Goal: Task Accomplishment & Management: Manage account settings

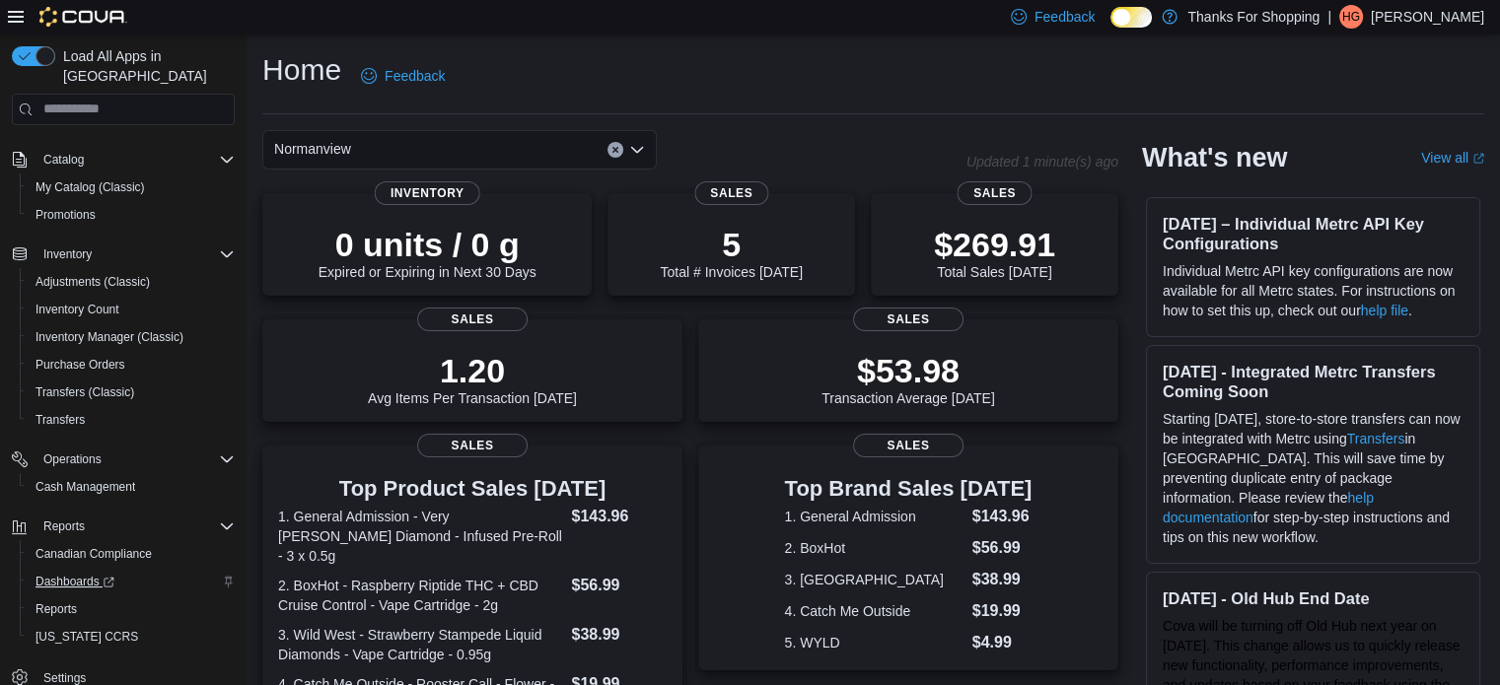
scroll to position [114, 0]
click at [79, 595] on link "Reports" at bounding box center [56, 607] width 57 height 24
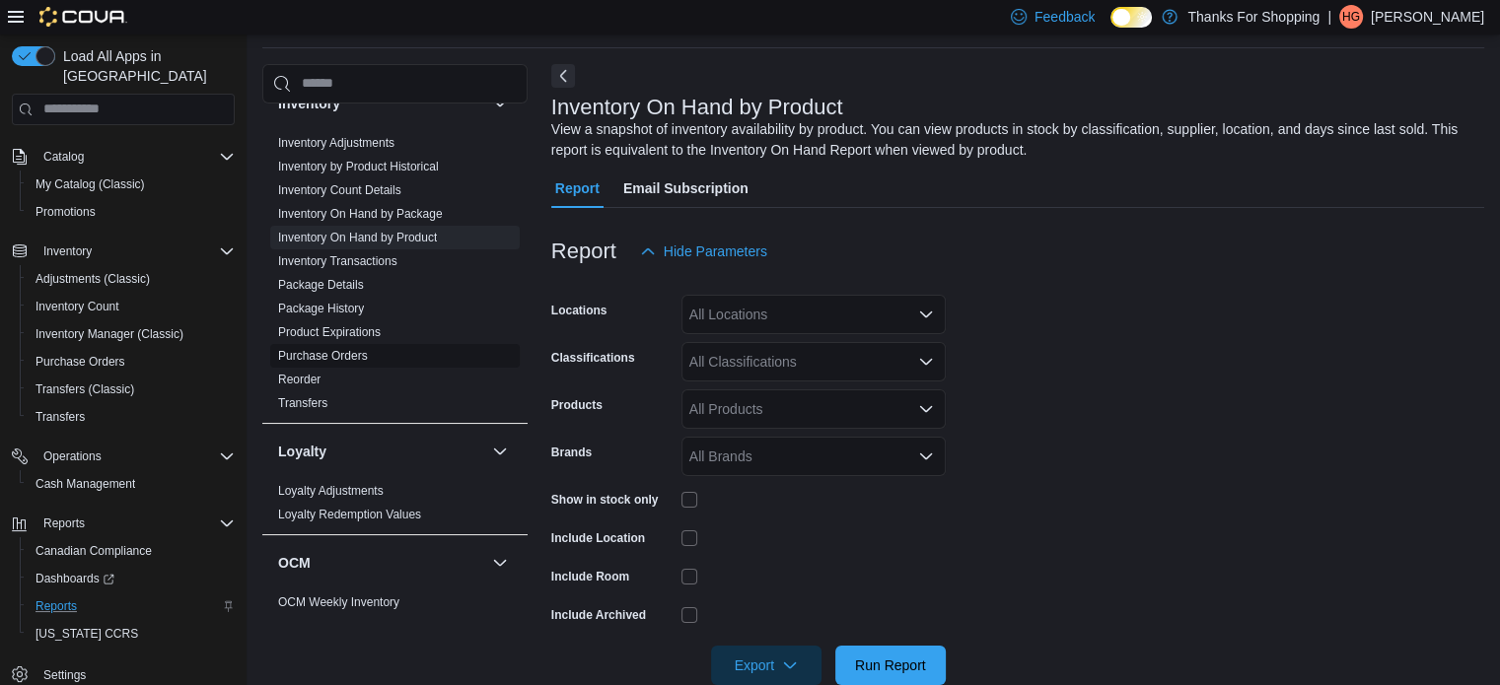
scroll to position [296, 0]
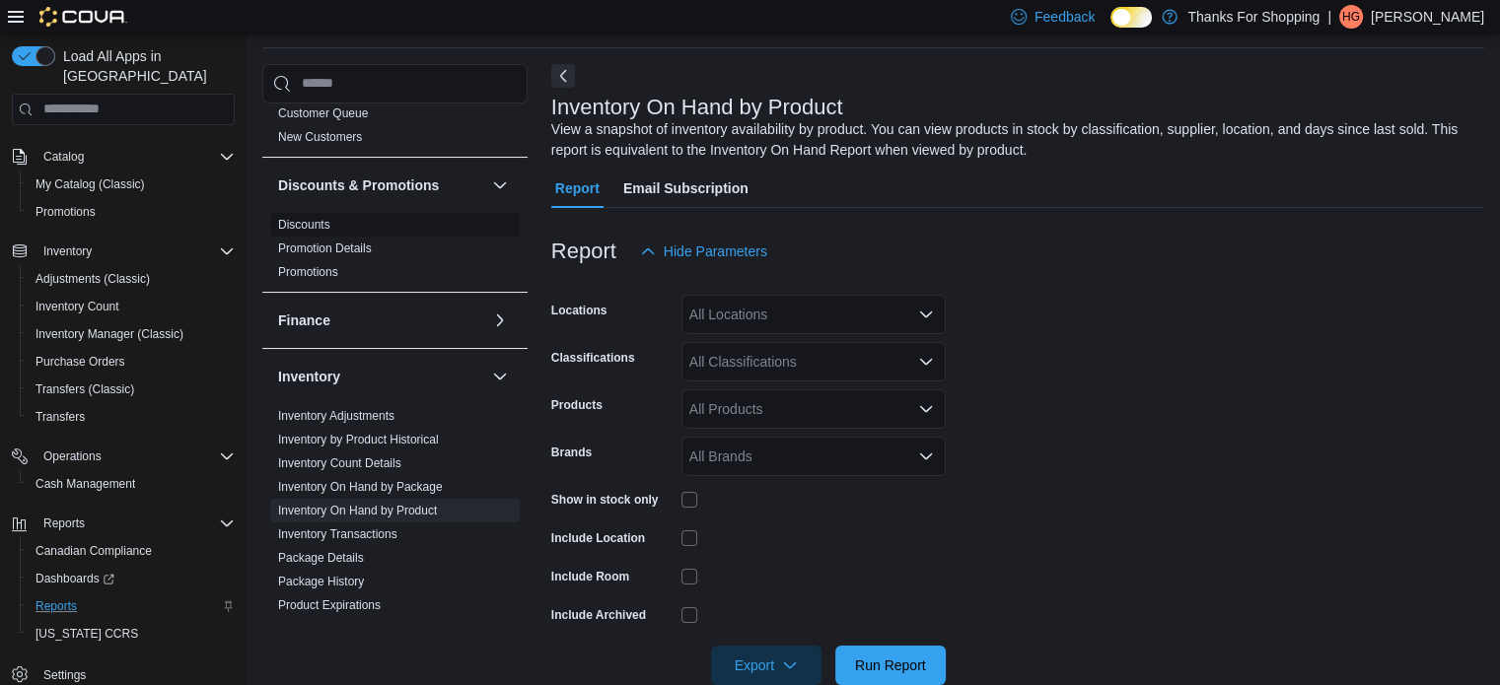
click at [333, 227] on span "Discounts" at bounding box center [394, 225] width 249 height 24
click at [322, 226] on link "Discounts" at bounding box center [304, 225] width 52 height 14
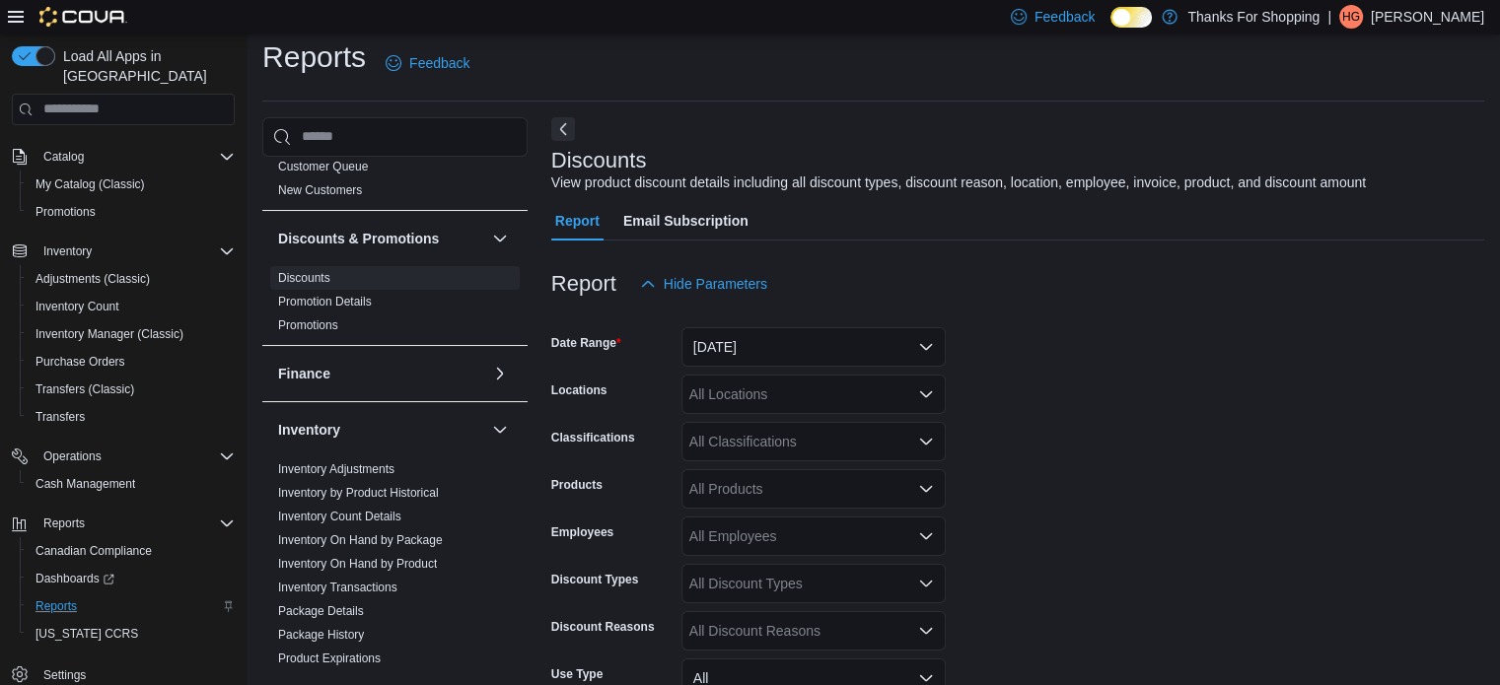
scroll to position [45, 0]
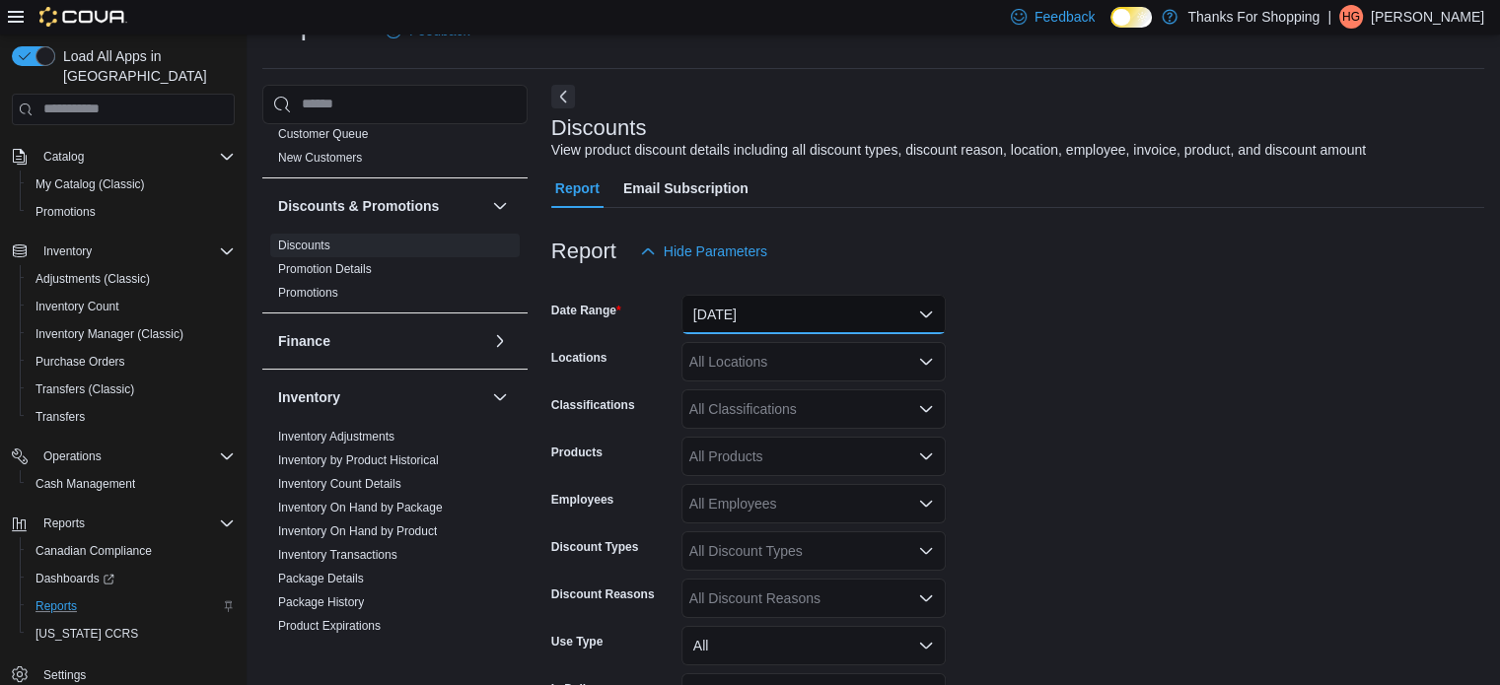
click at [893, 330] on button "Yesterday" at bounding box center [813, 314] width 264 height 39
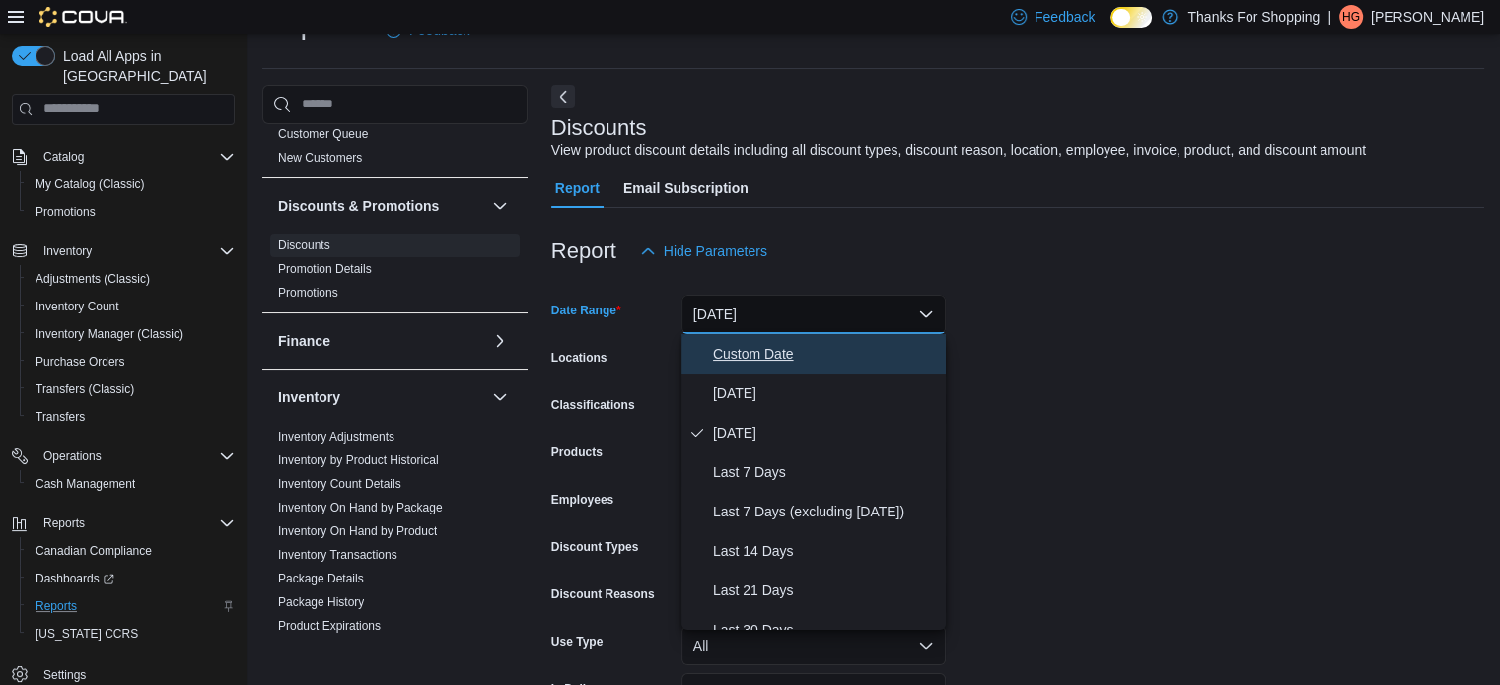
click at [806, 361] on span "Custom Date" at bounding box center [825, 354] width 225 height 24
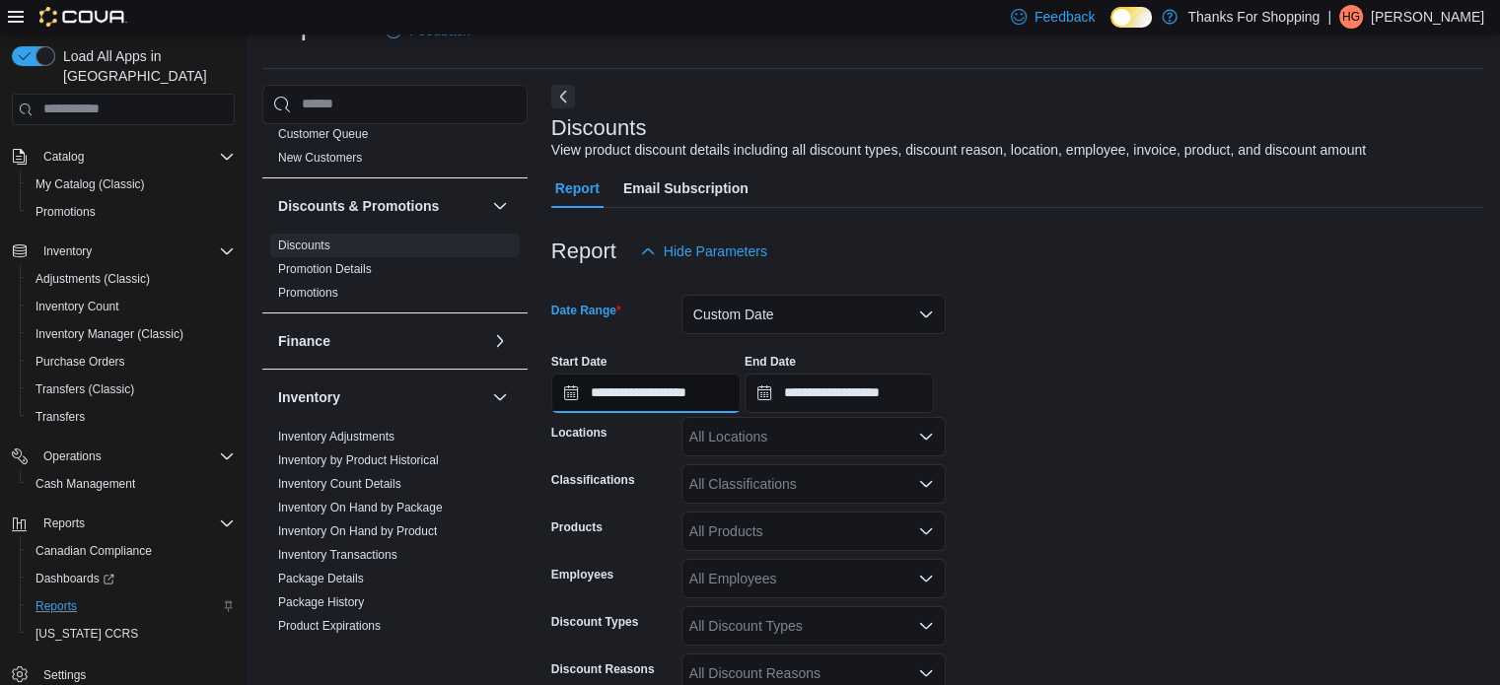
click at [635, 391] on input "**********" at bounding box center [645, 393] width 189 height 39
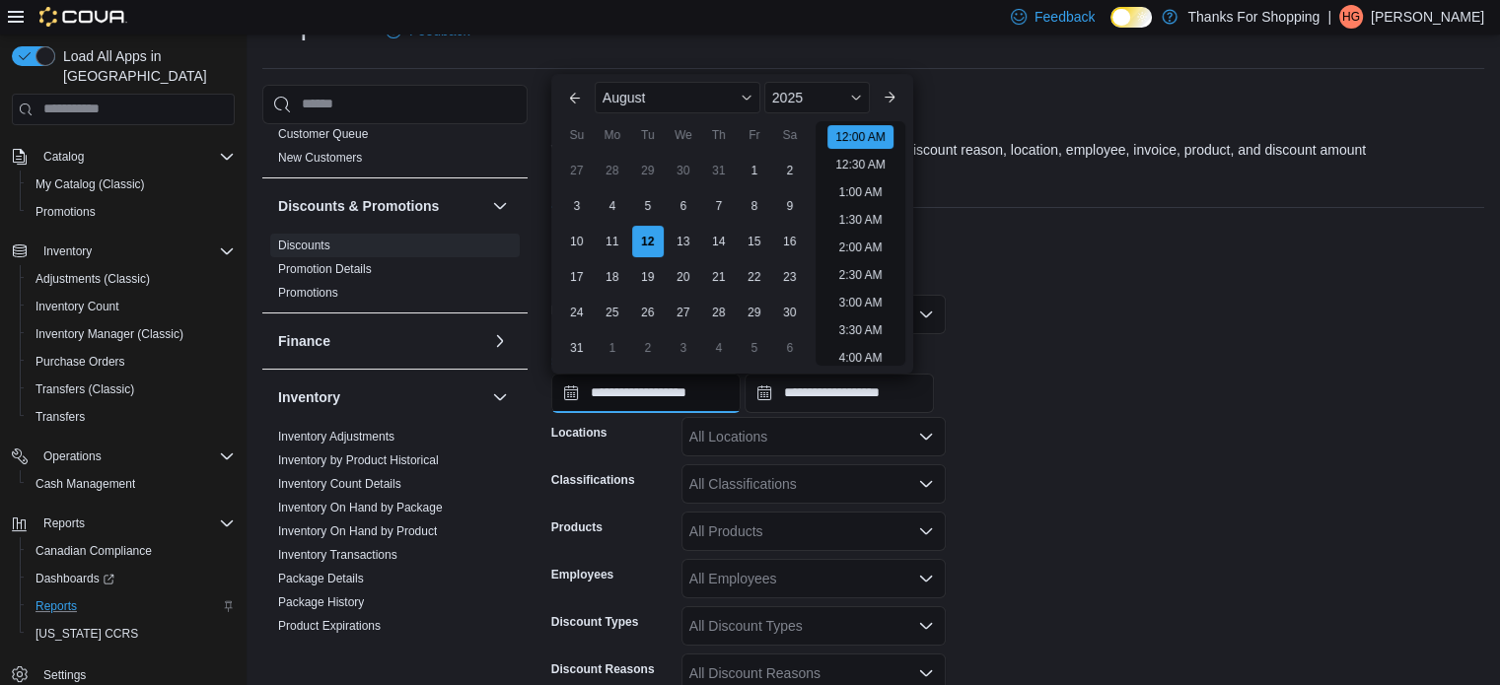
scroll to position [61, 0]
click at [753, 177] on div "1" at bounding box center [754, 170] width 35 height 35
type input "**********"
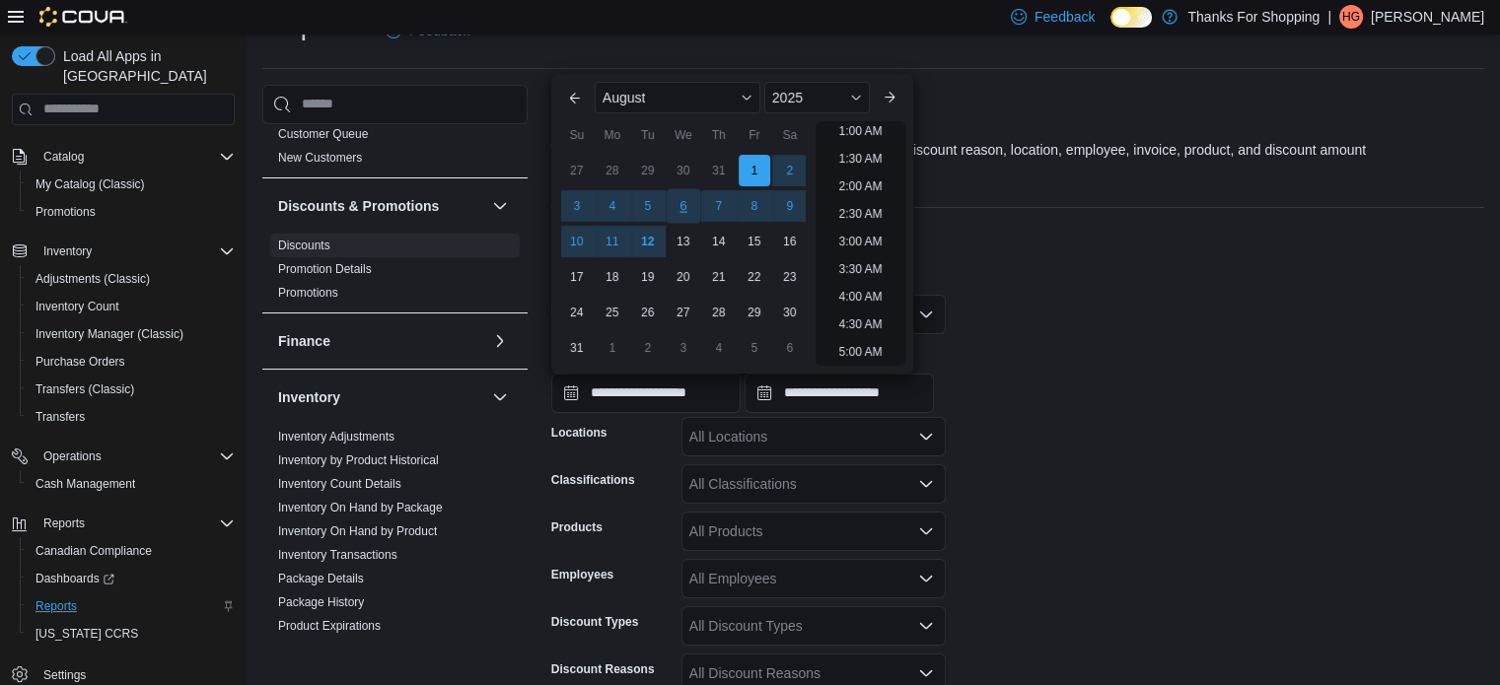
scroll to position [4, 0]
click at [1159, 367] on div "**********" at bounding box center [1017, 375] width 933 height 75
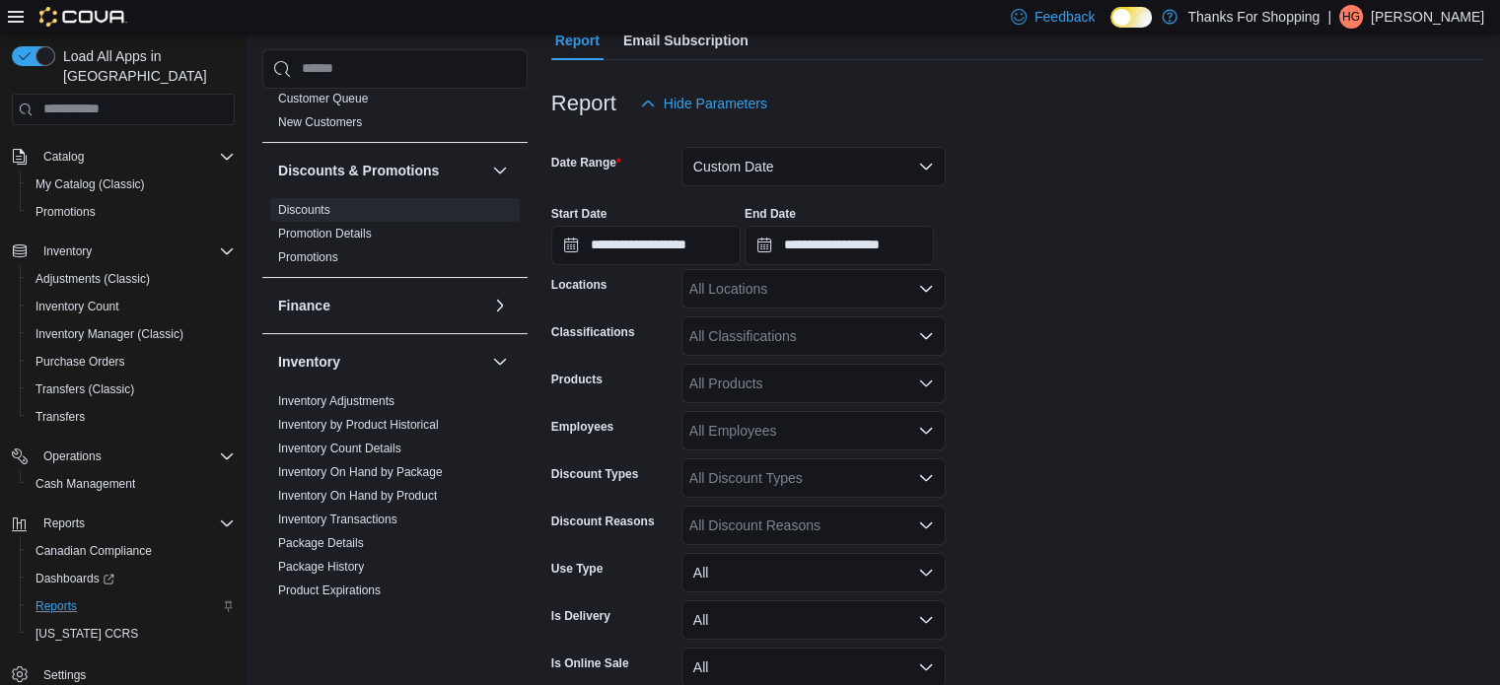
scroll to position [289, 0]
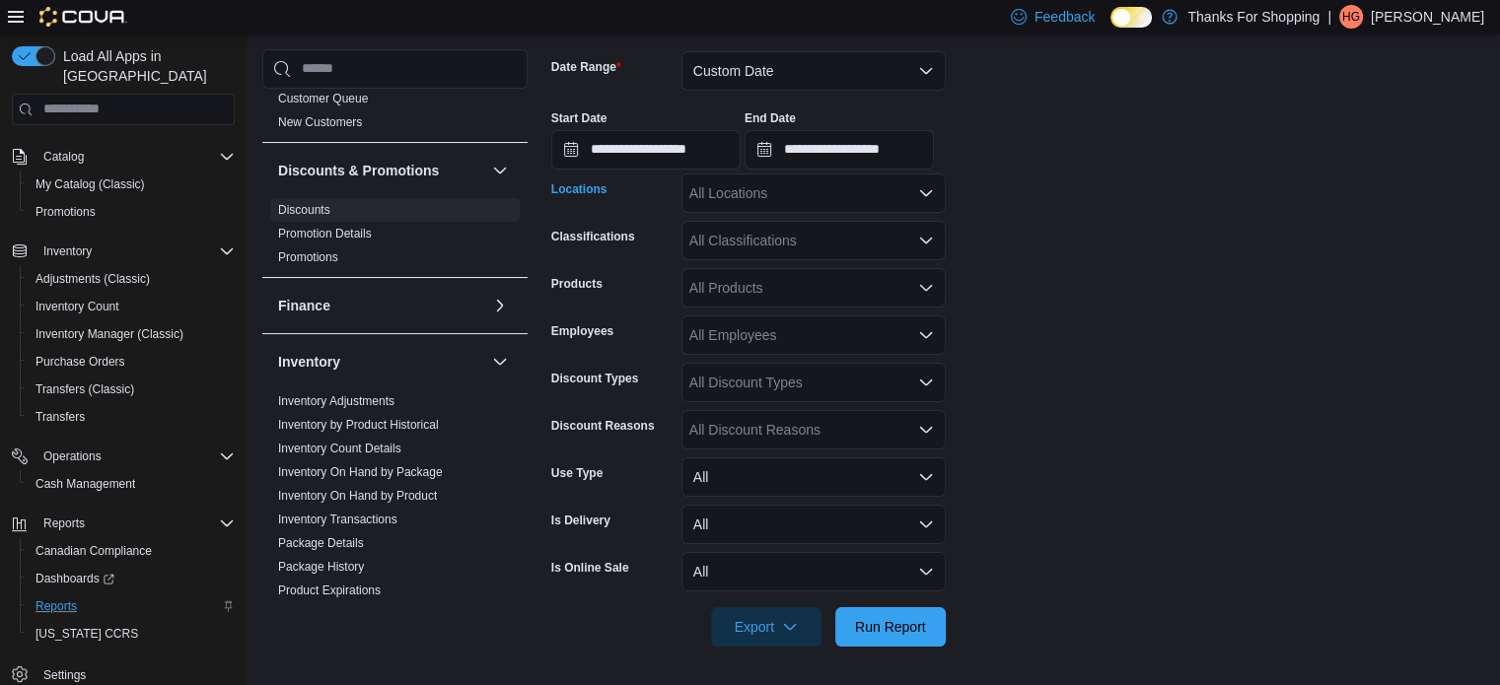
click at [843, 197] on div "All Locations" at bounding box center [813, 193] width 264 height 39
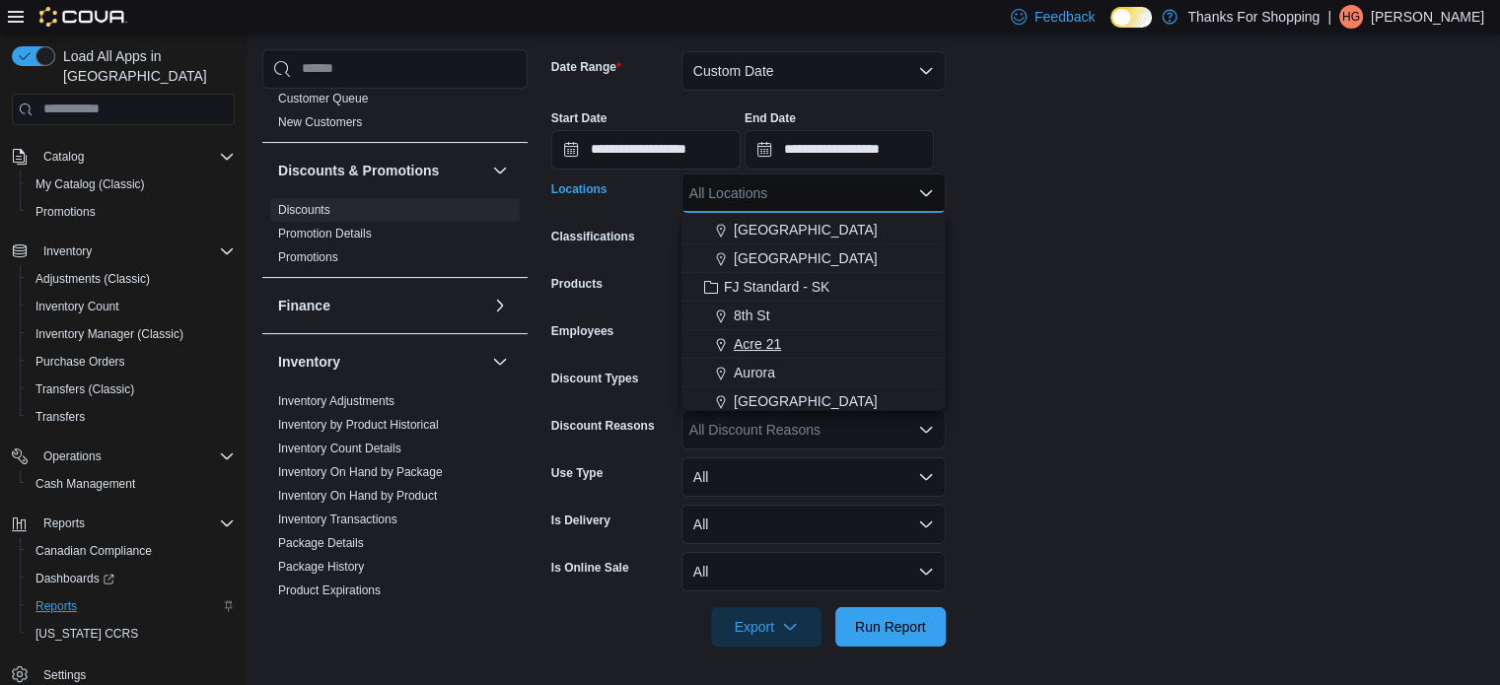
scroll to position [296, 0]
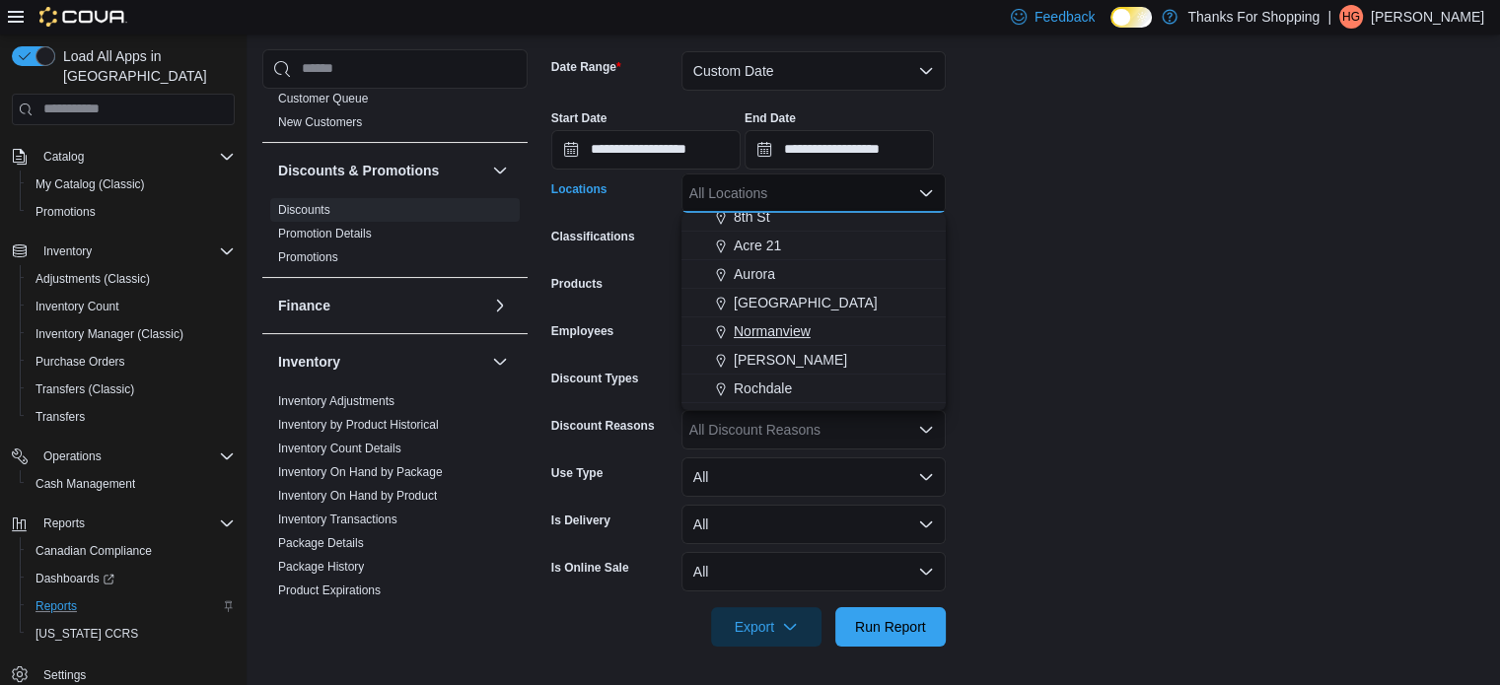
click at [773, 334] on span "Normanview" at bounding box center [772, 331] width 77 height 20
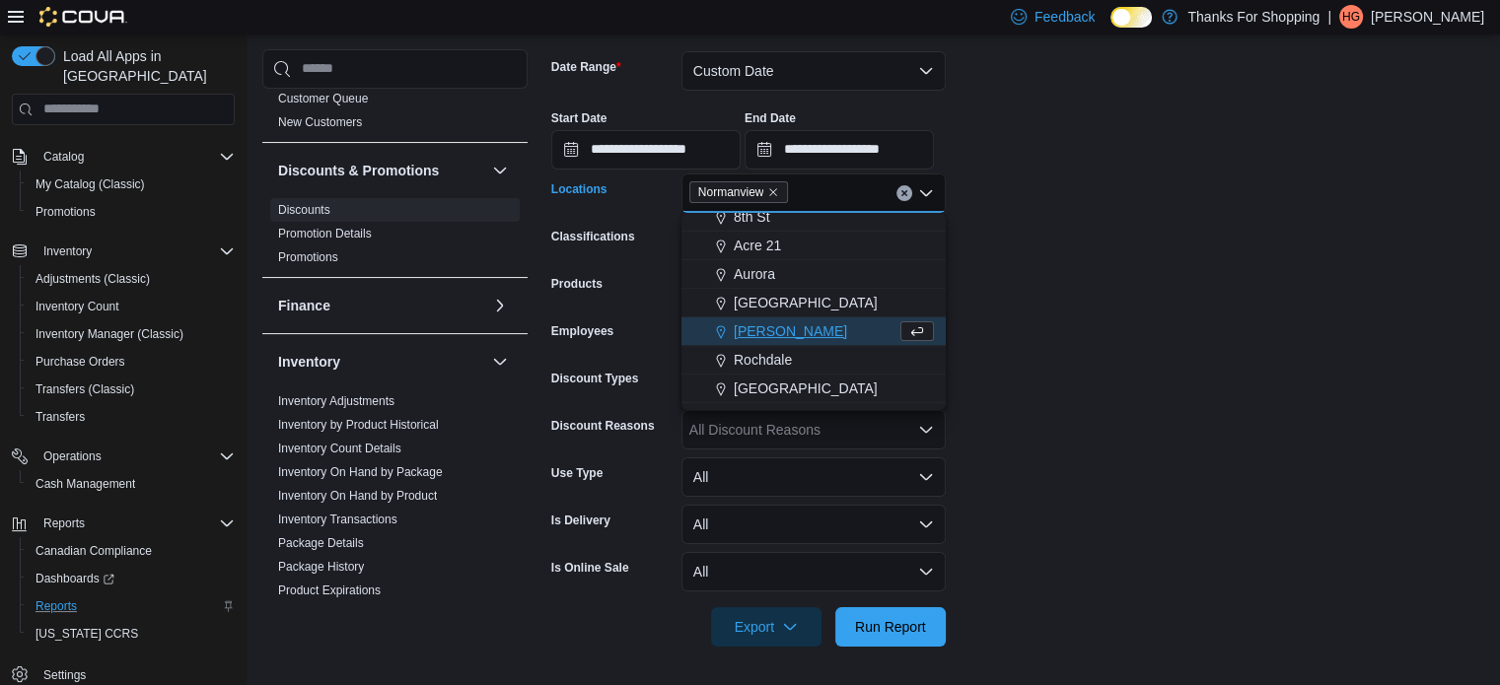
click at [1132, 324] on form "**********" at bounding box center [1017, 337] width 933 height 619
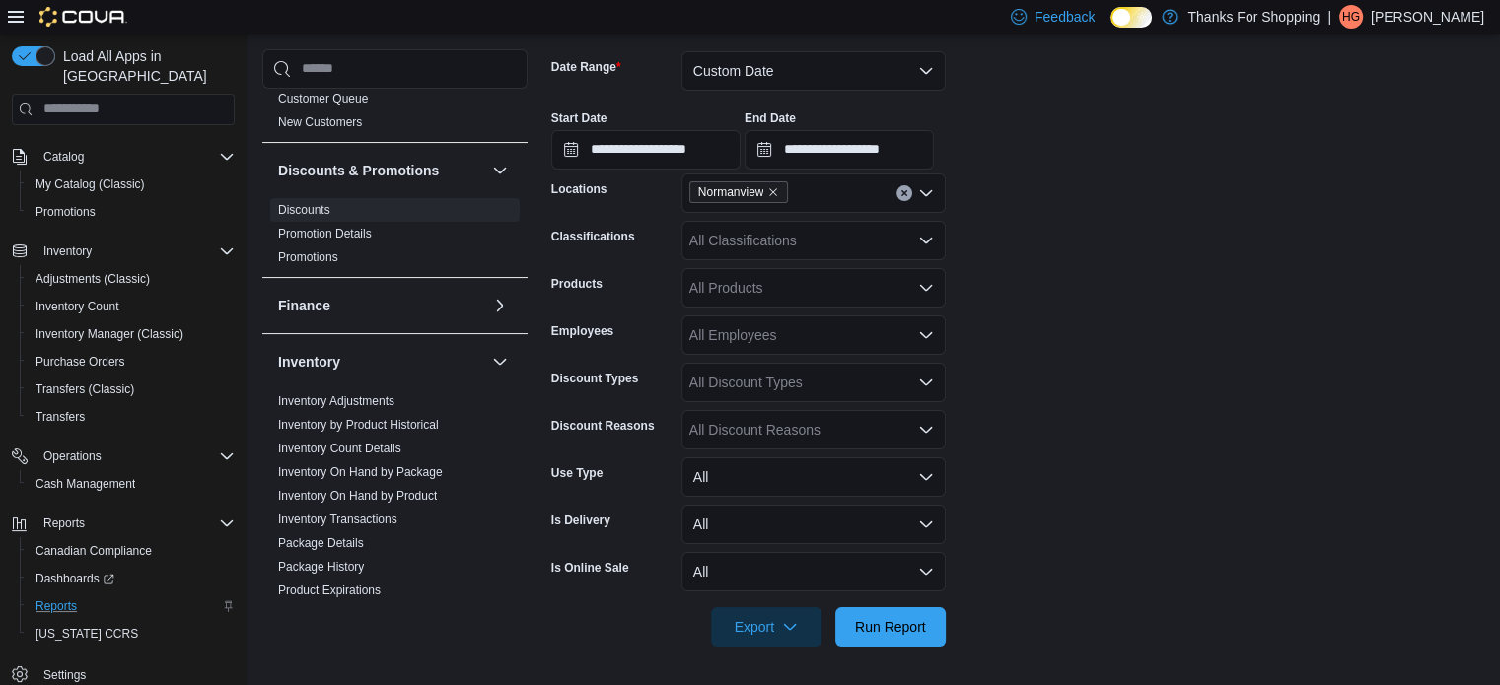
click at [815, 245] on div "All Classifications" at bounding box center [813, 240] width 264 height 39
click at [1086, 292] on form "**********" at bounding box center [1017, 337] width 933 height 619
click at [836, 380] on div "All Discount Types" at bounding box center [813, 382] width 264 height 39
click at [820, 441] on span "Manual" at bounding box center [813, 445] width 241 height 20
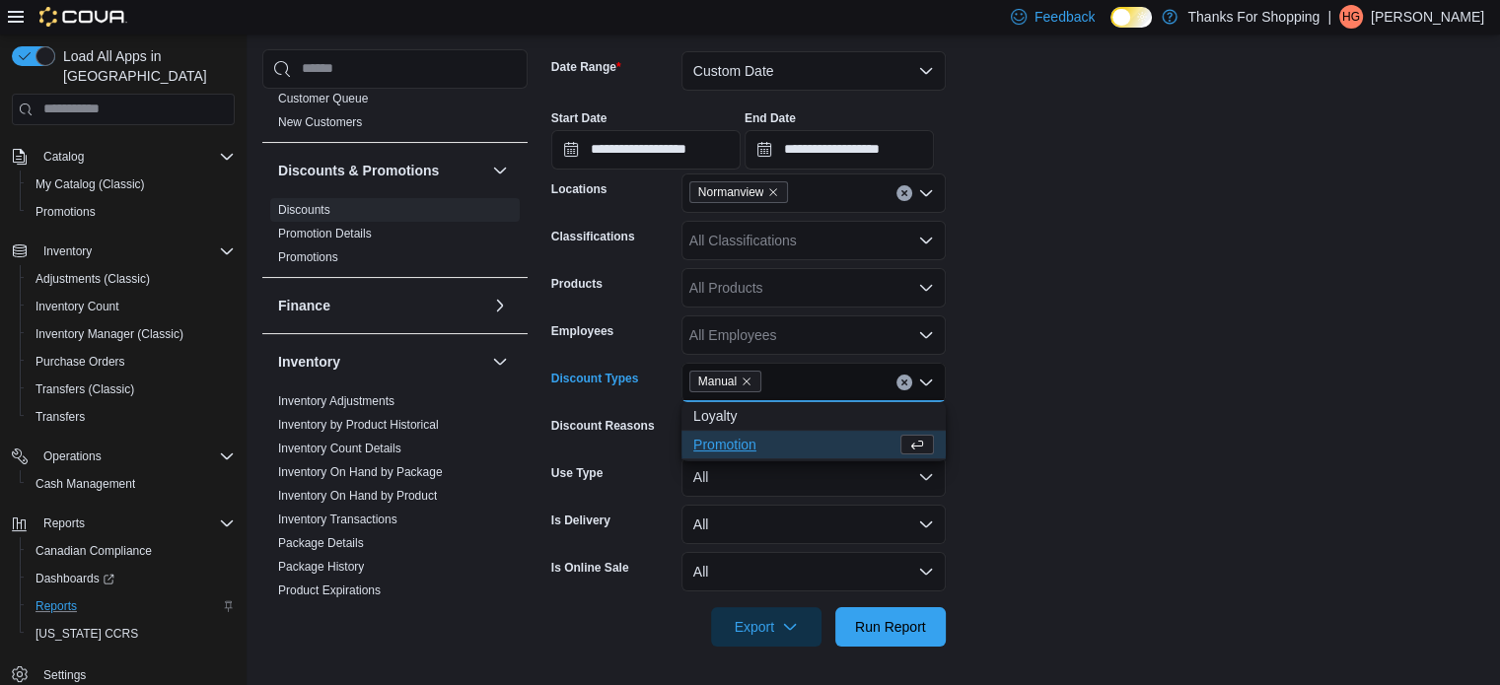
click at [824, 440] on span "Promotion" at bounding box center [794, 445] width 203 height 20
click at [844, 382] on icon "Remove Promotion from selection in this group" at bounding box center [842, 382] width 12 height 12
click at [1261, 287] on form "**********" at bounding box center [1017, 337] width 933 height 619
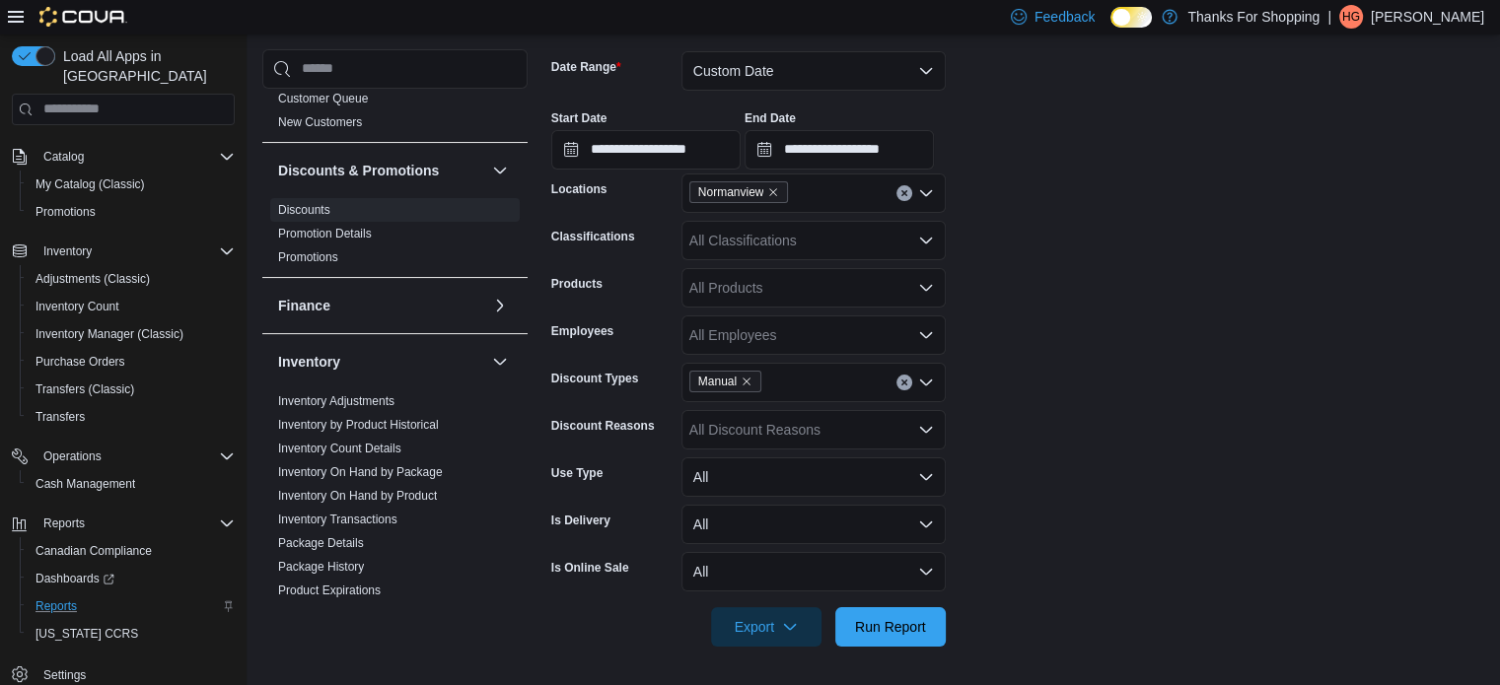
click at [849, 433] on div "All Discount Reasons" at bounding box center [813, 429] width 264 height 39
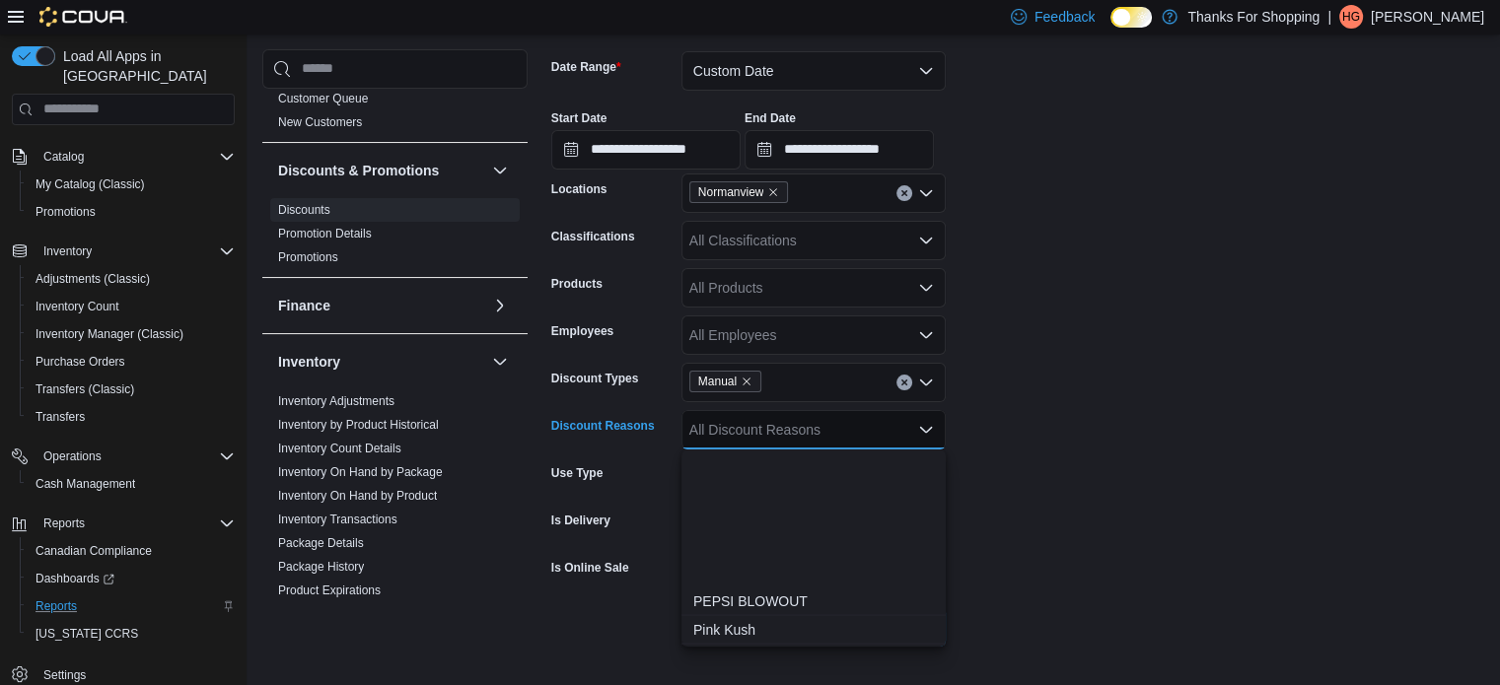
scroll to position [4240, 0]
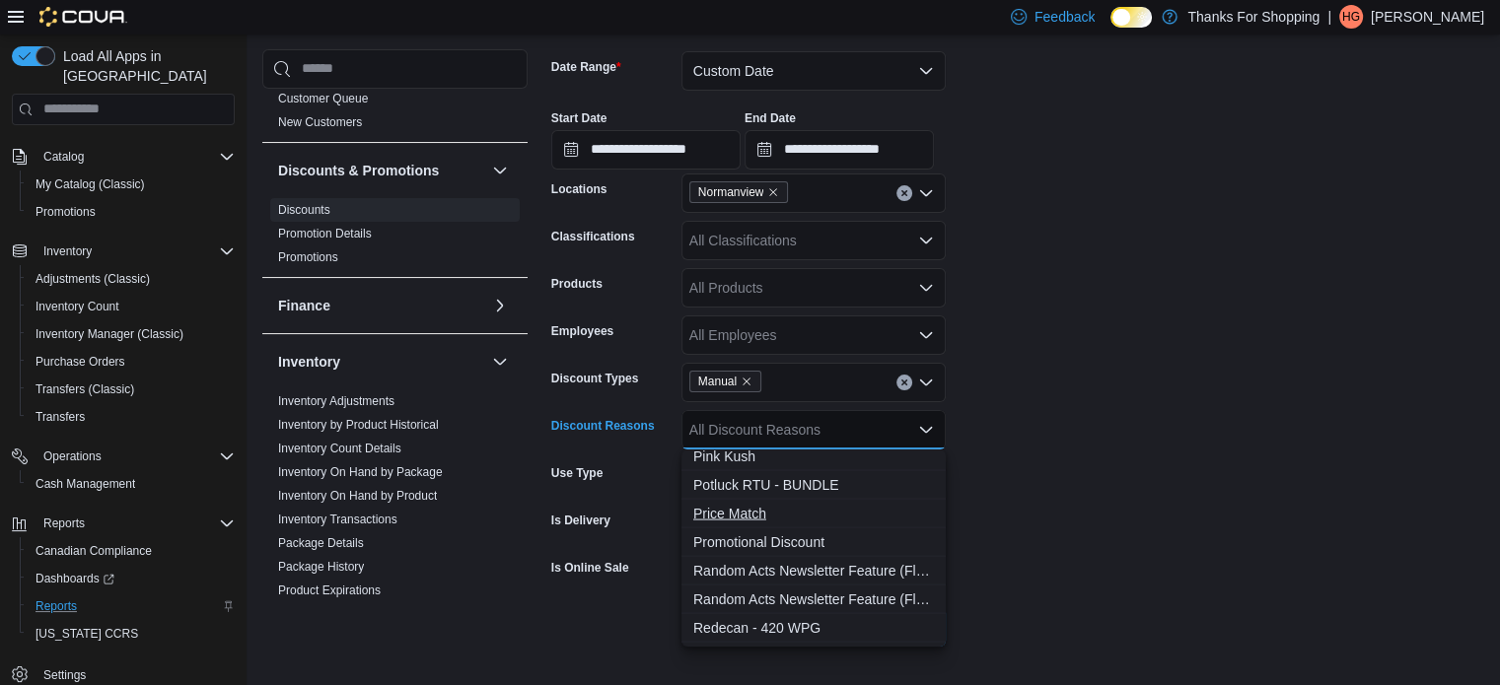
click at [840, 504] on span "Price Match" at bounding box center [813, 513] width 241 height 20
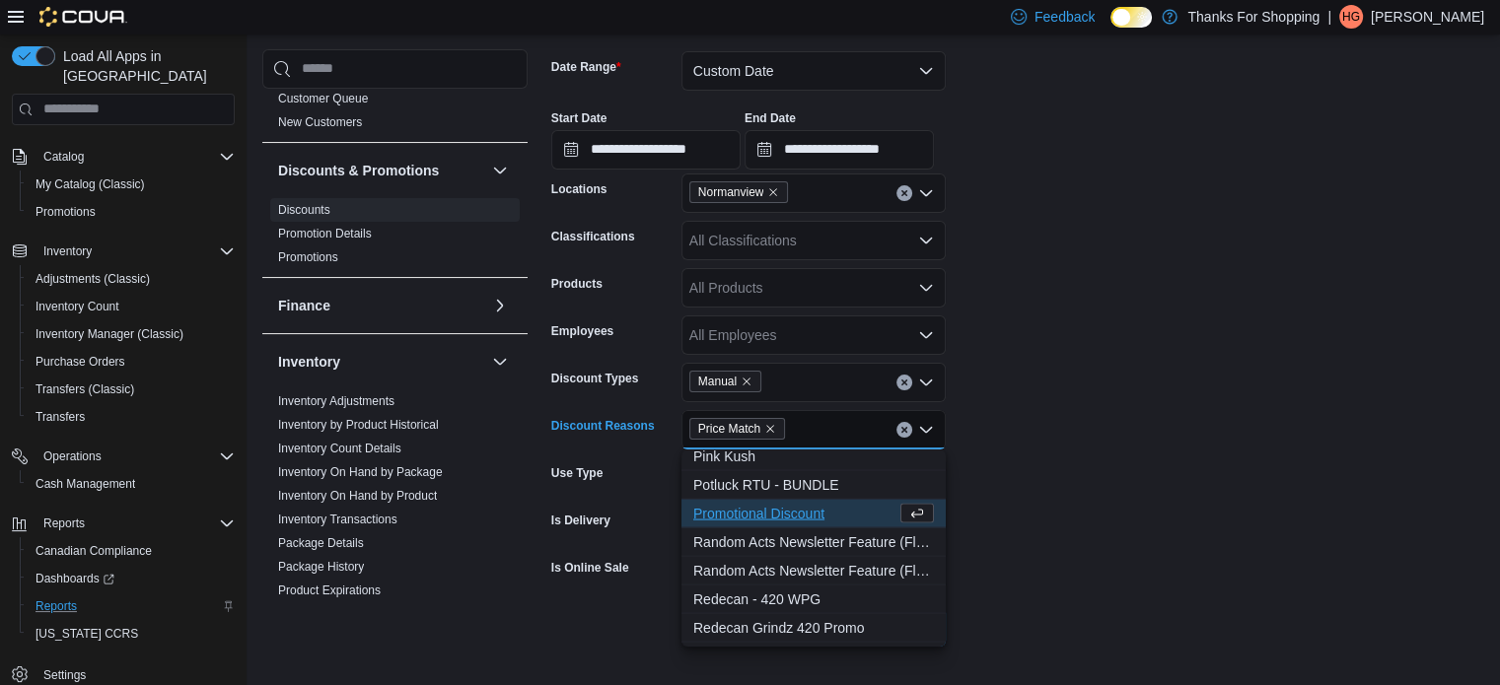
click at [1204, 421] on form "**********" at bounding box center [1017, 337] width 933 height 619
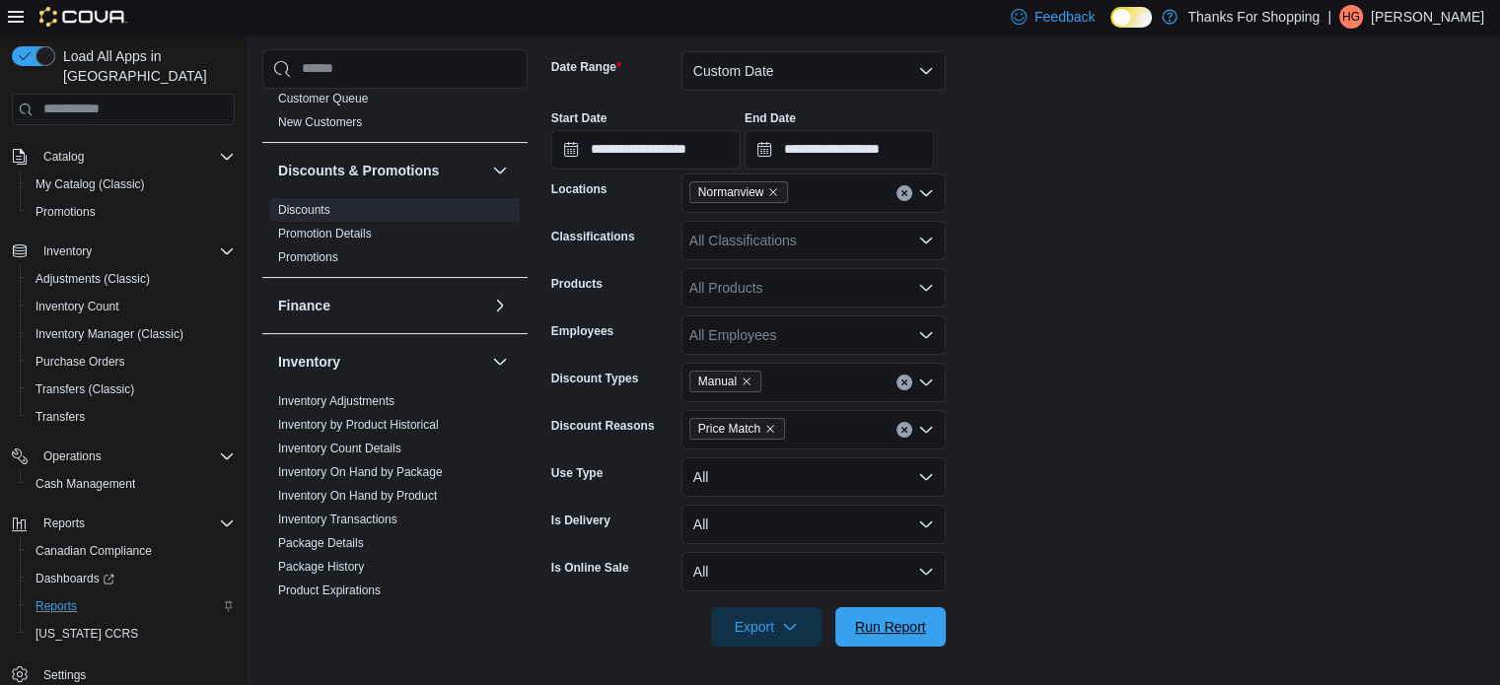
drag, startPoint x: 892, startPoint y: 610, endPoint x: 908, endPoint y: 562, distance: 50.8
click at [893, 610] on span "Run Report" at bounding box center [890, 626] width 87 height 39
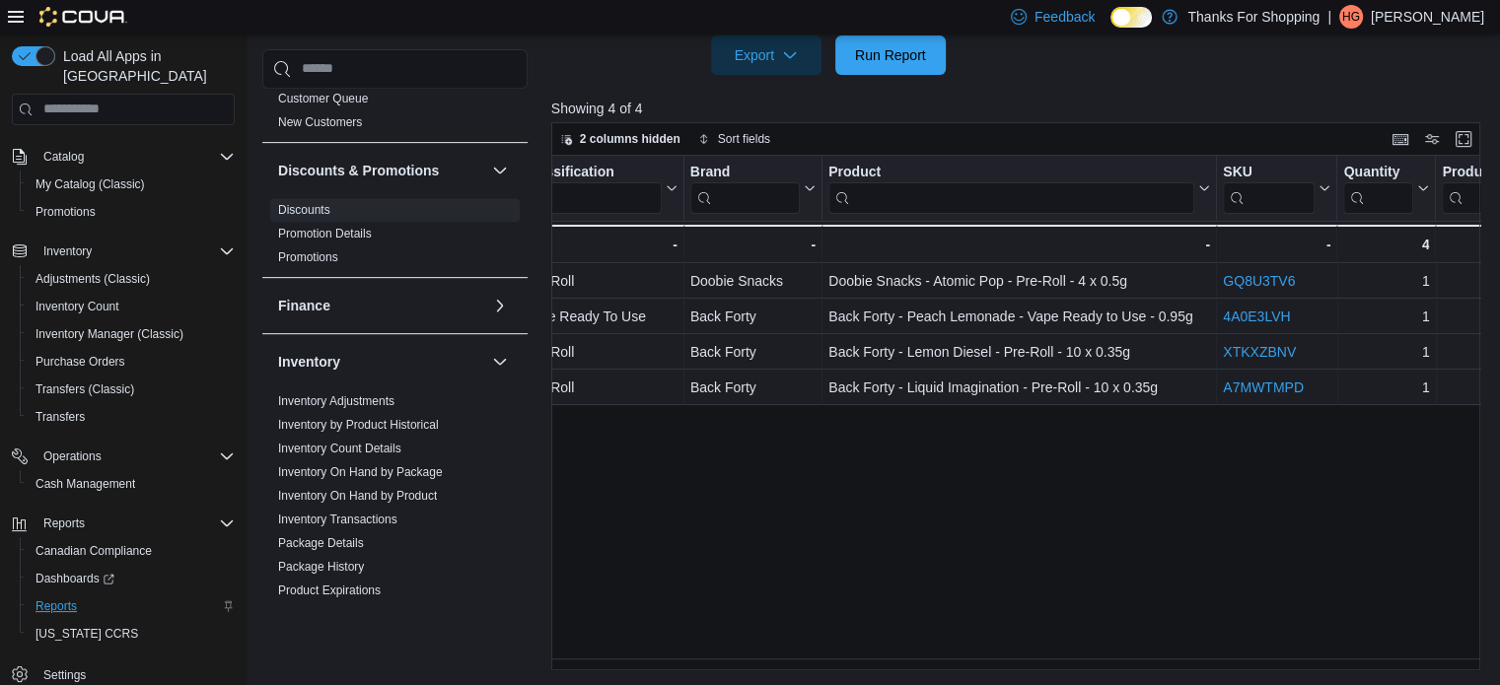
scroll to position [0, 1052]
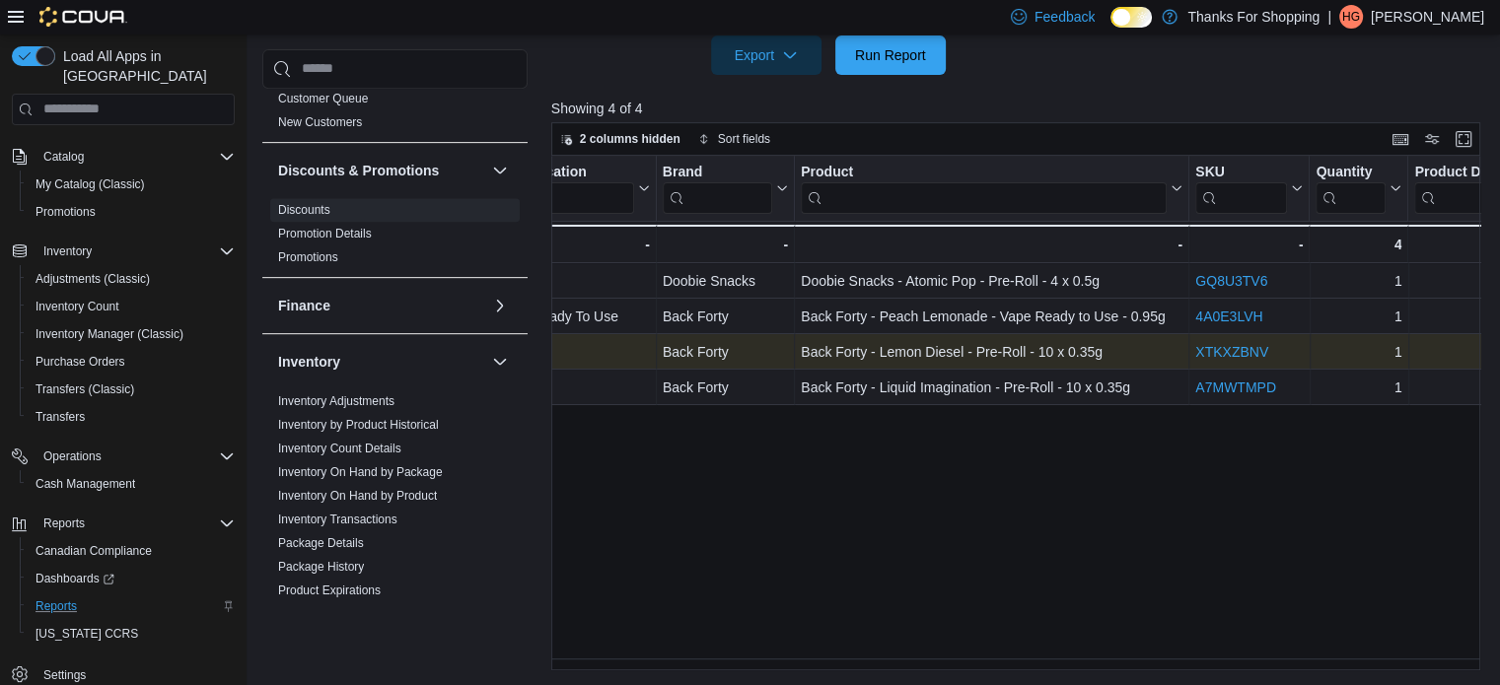
click at [1234, 349] on link "XTKXZBNV" at bounding box center [1231, 352] width 73 height 16
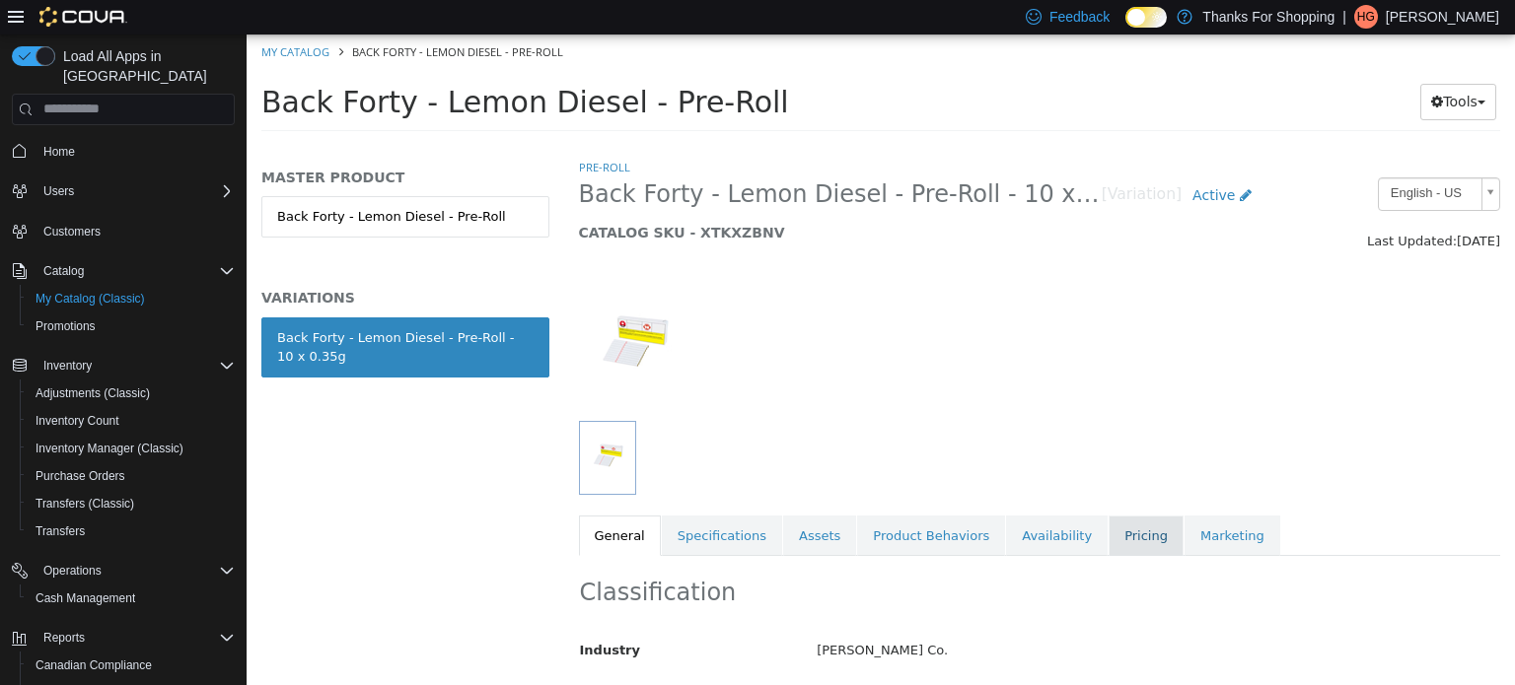
click at [1108, 540] on link "Pricing" at bounding box center [1145, 535] width 75 height 41
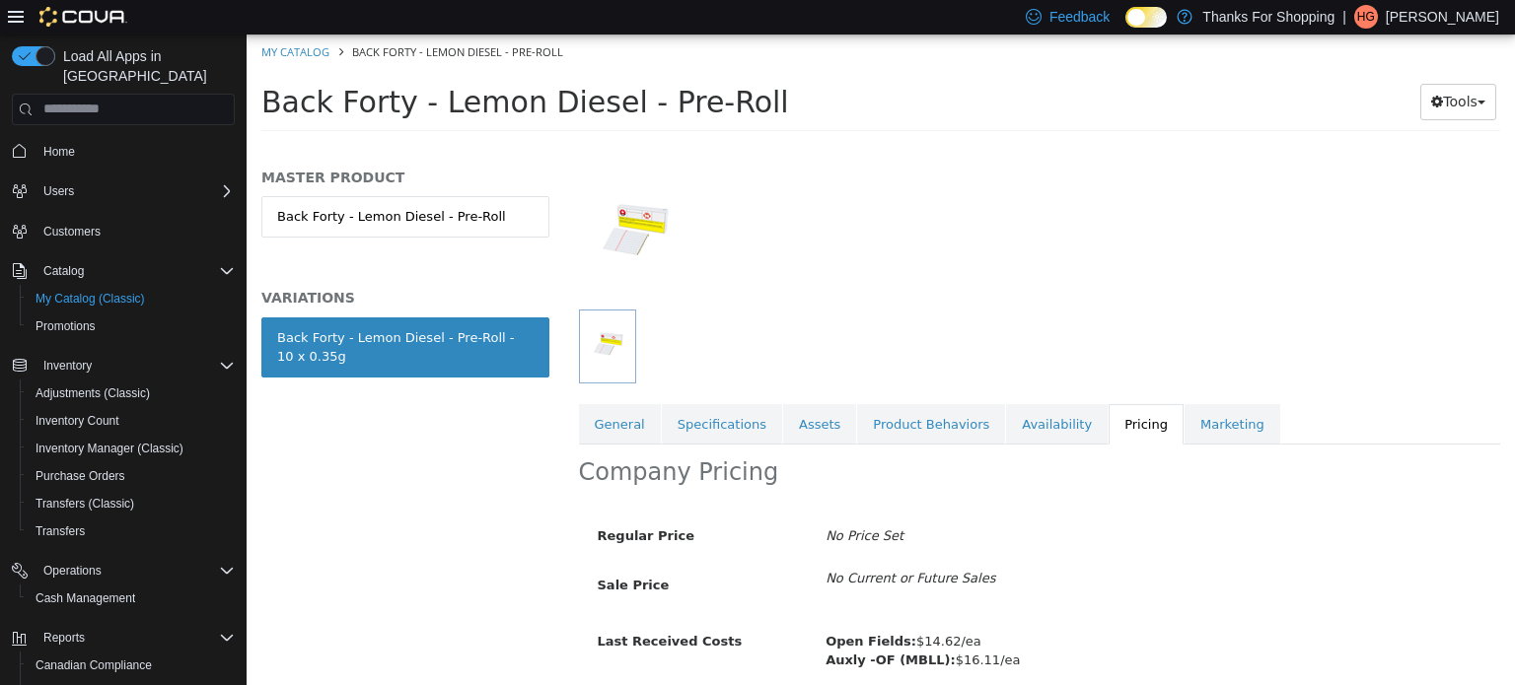
scroll to position [189, 0]
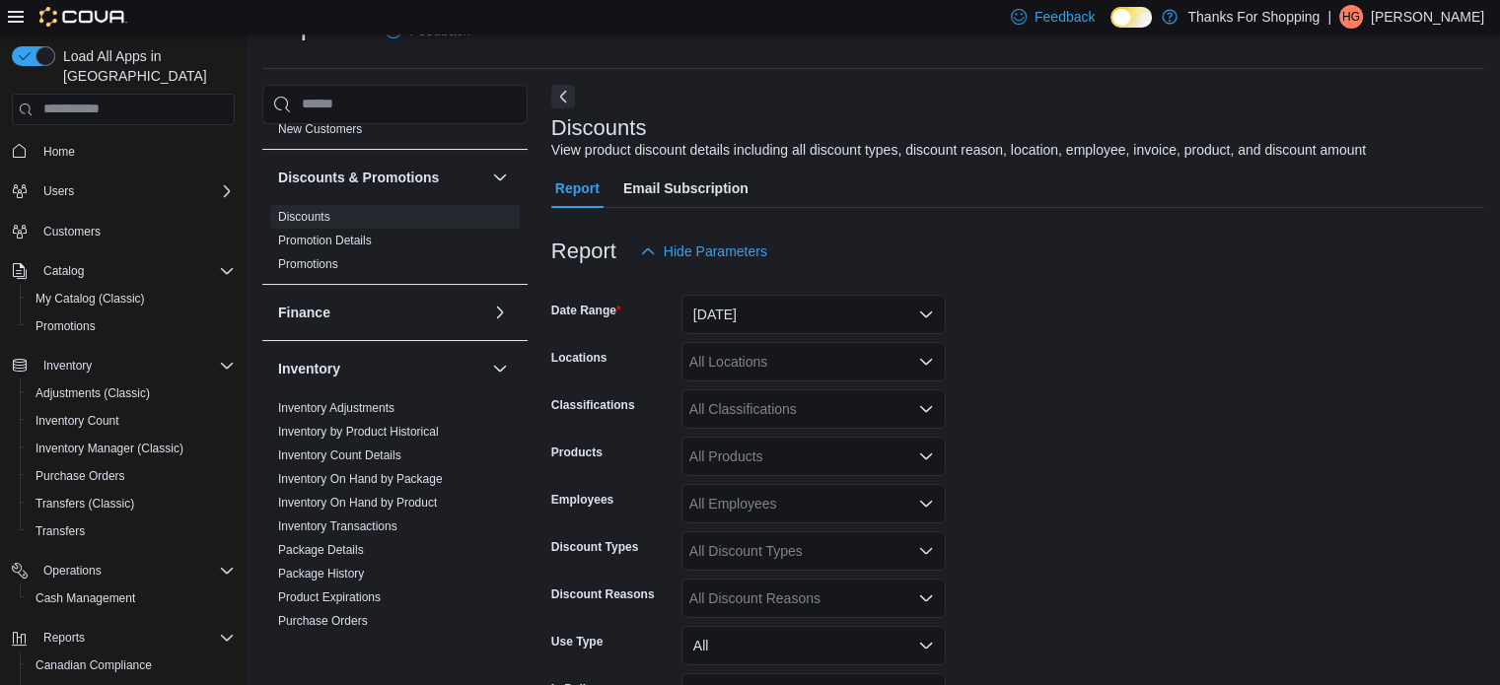
scroll to position [592, 0]
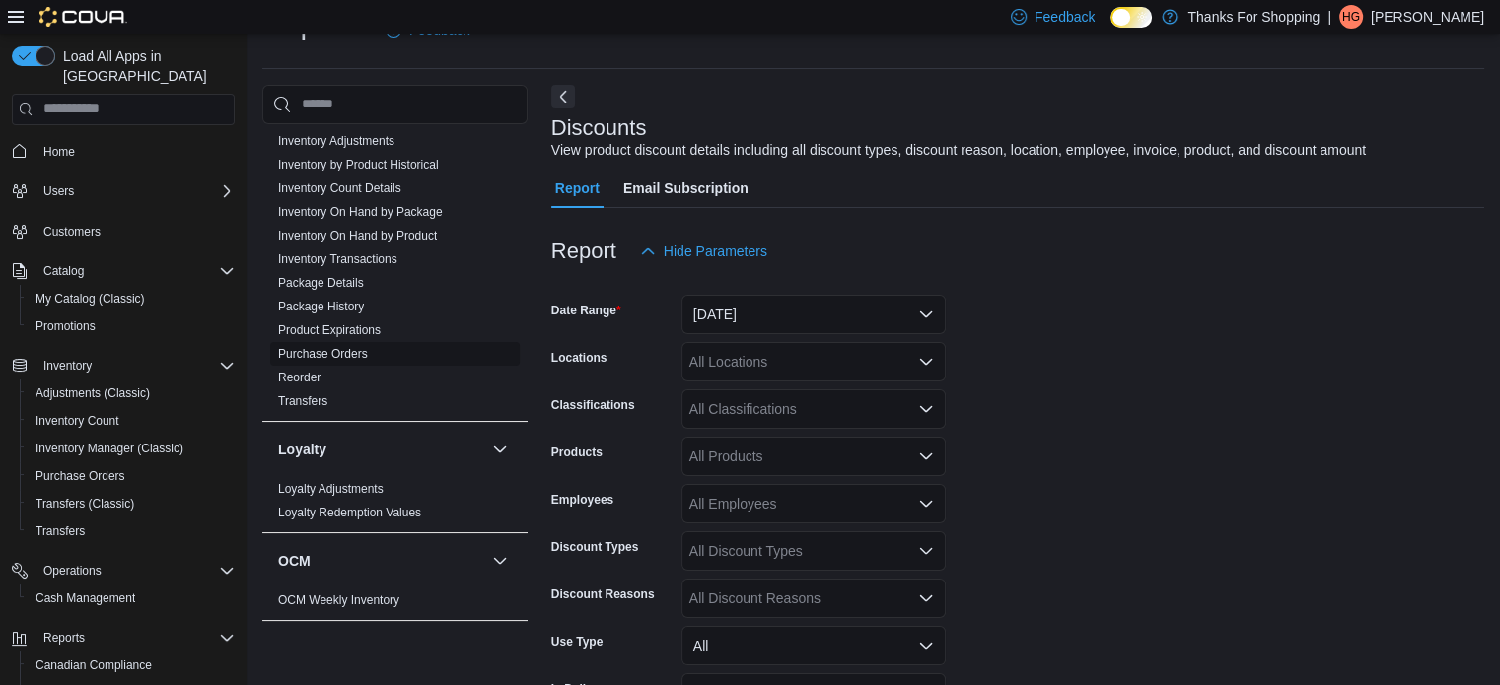
click at [331, 351] on link "Purchase Orders" at bounding box center [323, 354] width 90 height 14
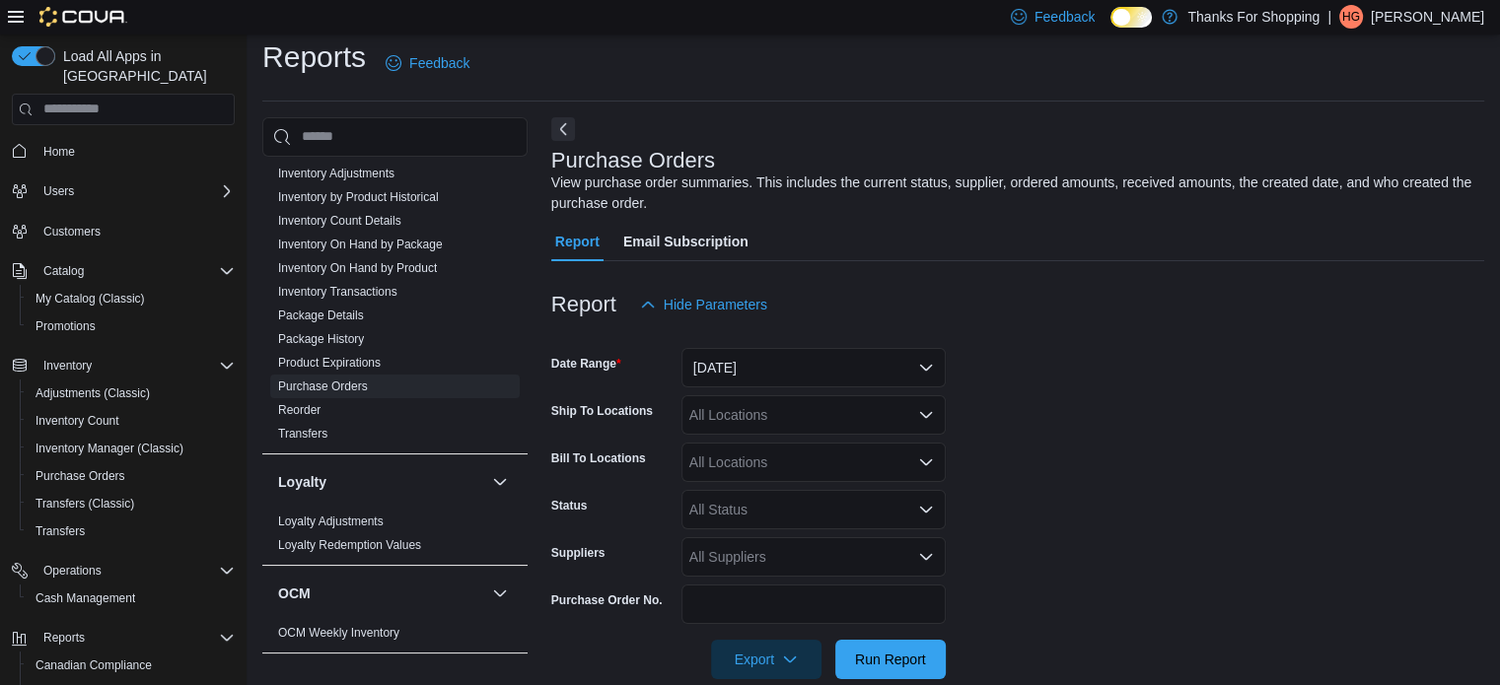
scroll to position [45, 0]
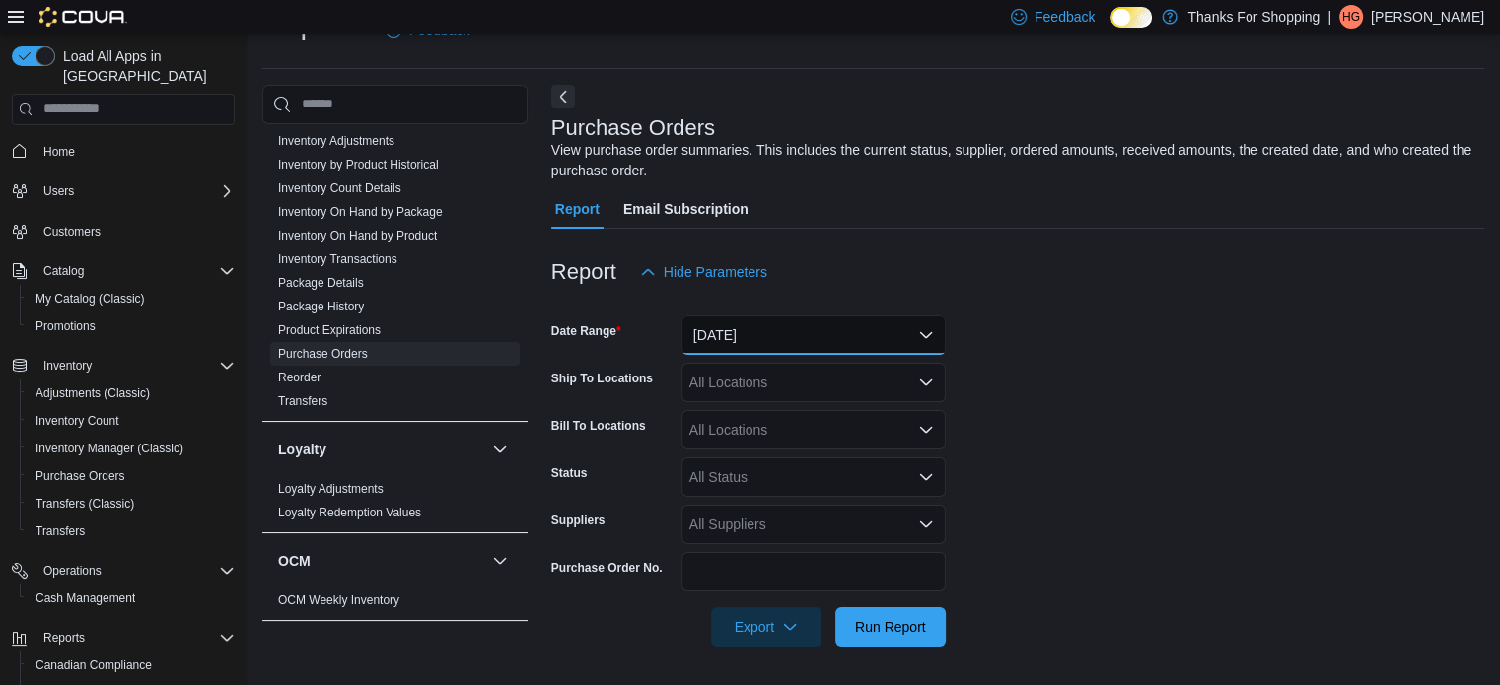
click at [788, 344] on button "[DATE]" at bounding box center [813, 335] width 264 height 39
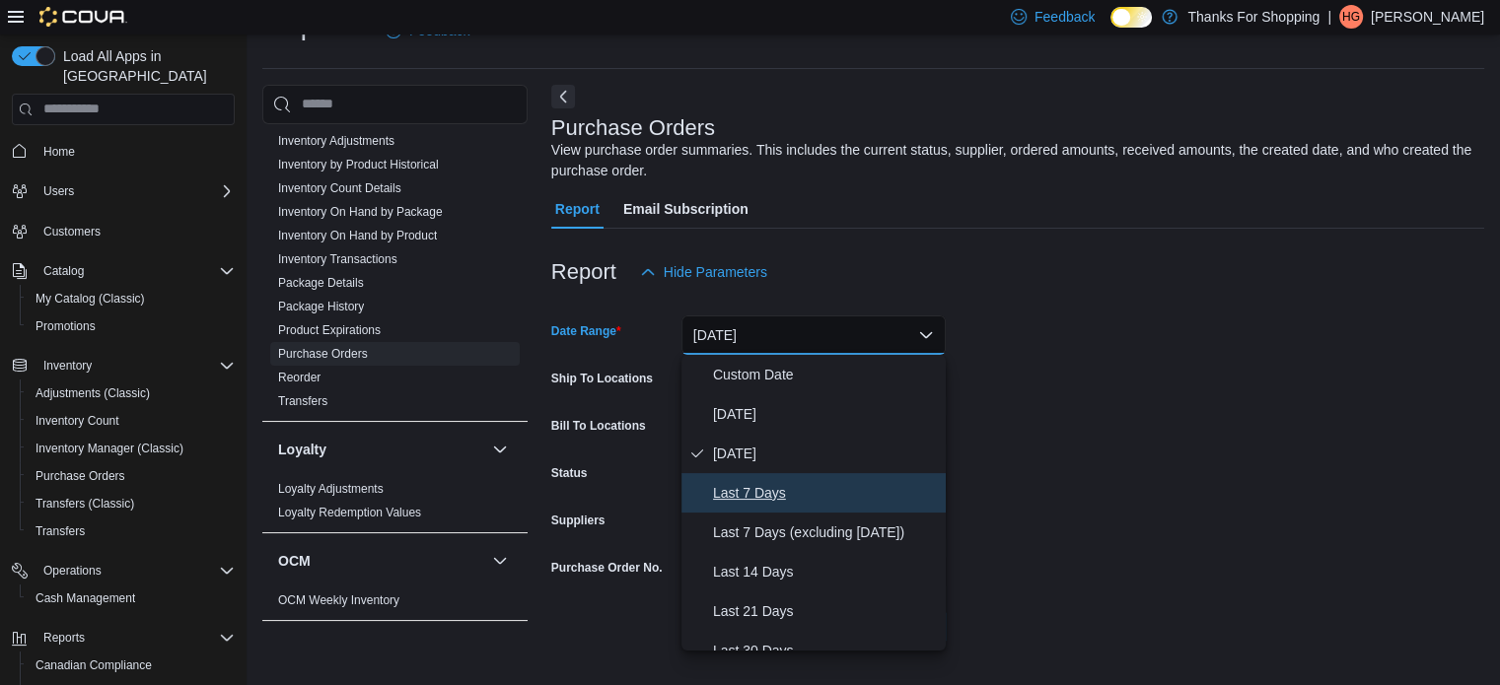
click at [728, 486] on span "Last 7 Days" at bounding box center [825, 493] width 225 height 24
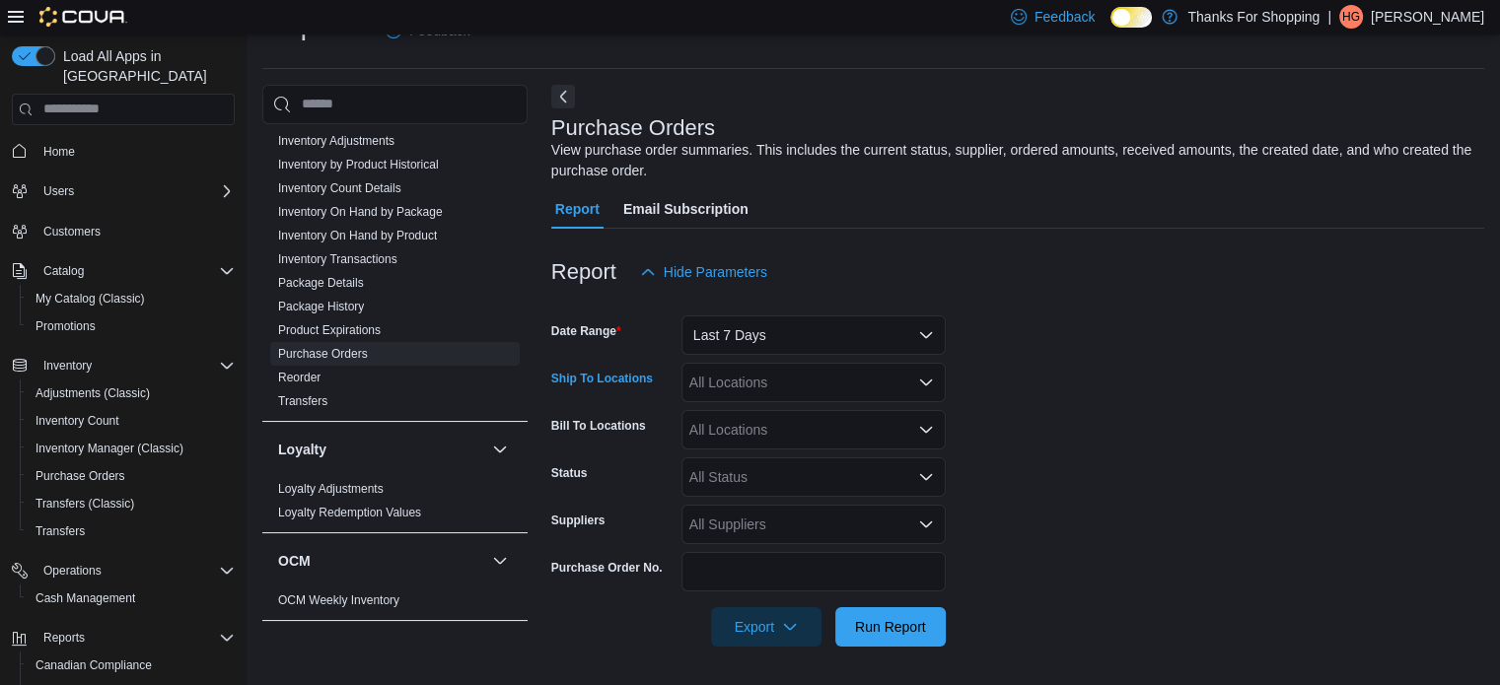
click at [757, 385] on div "All Locations" at bounding box center [813, 382] width 264 height 39
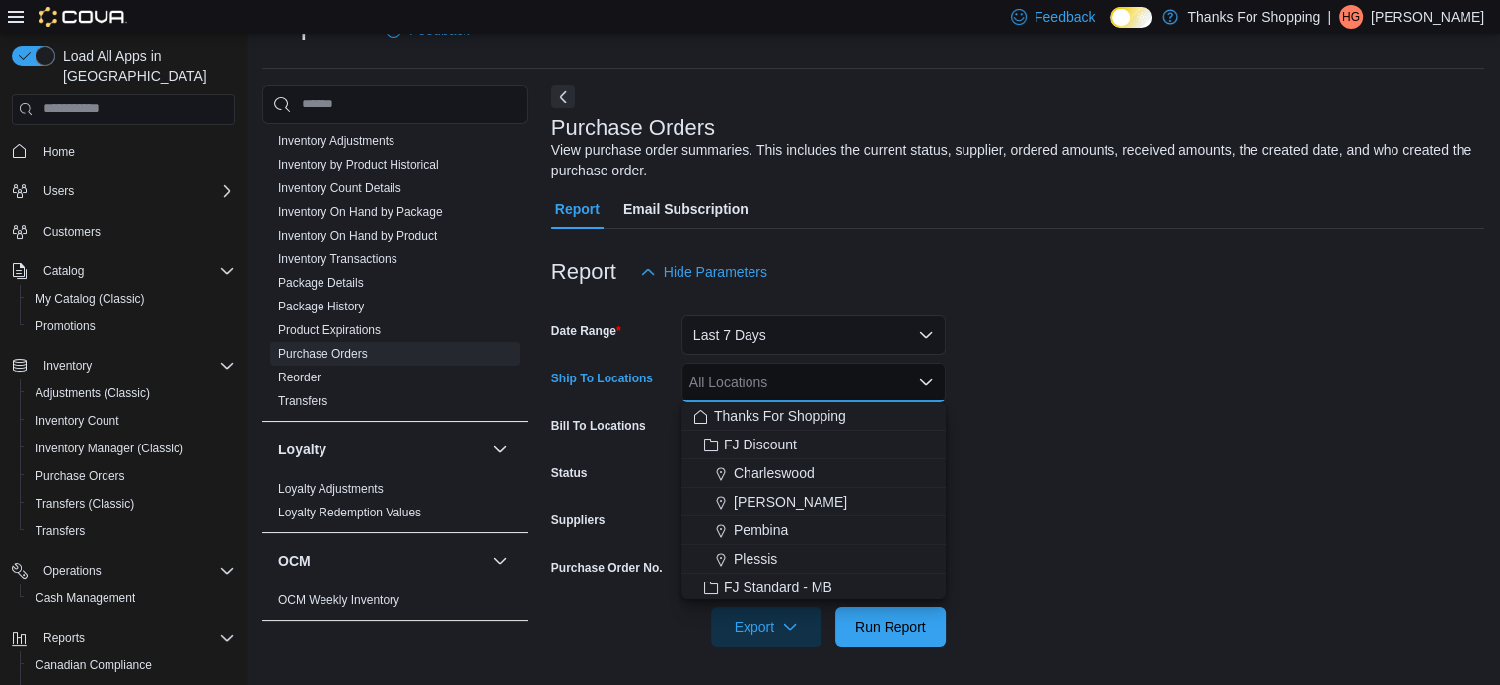
scroll to position [394, 0]
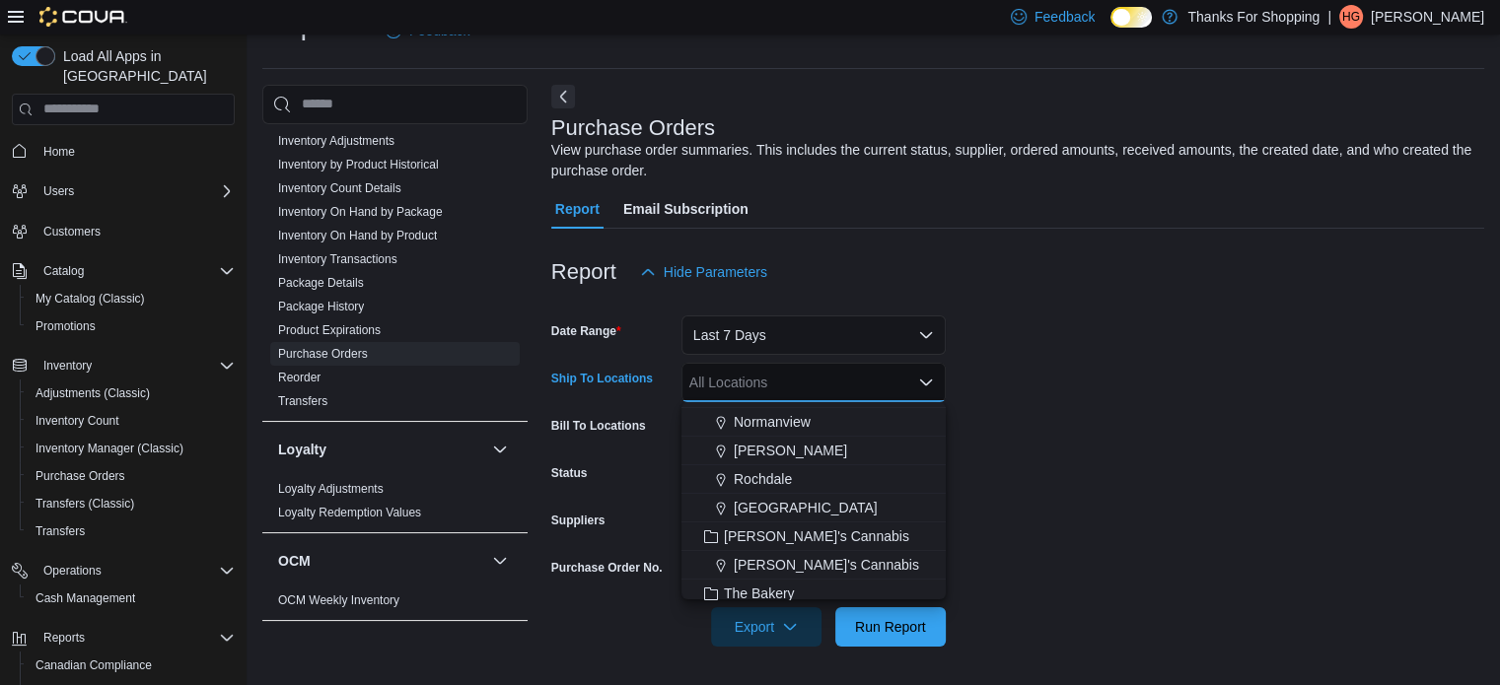
drag, startPoint x: 746, startPoint y: 420, endPoint x: 1031, endPoint y: 417, distance: 285.0
click at [747, 421] on span "Normanview" at bounding box center [772, 422] width 77 height 20
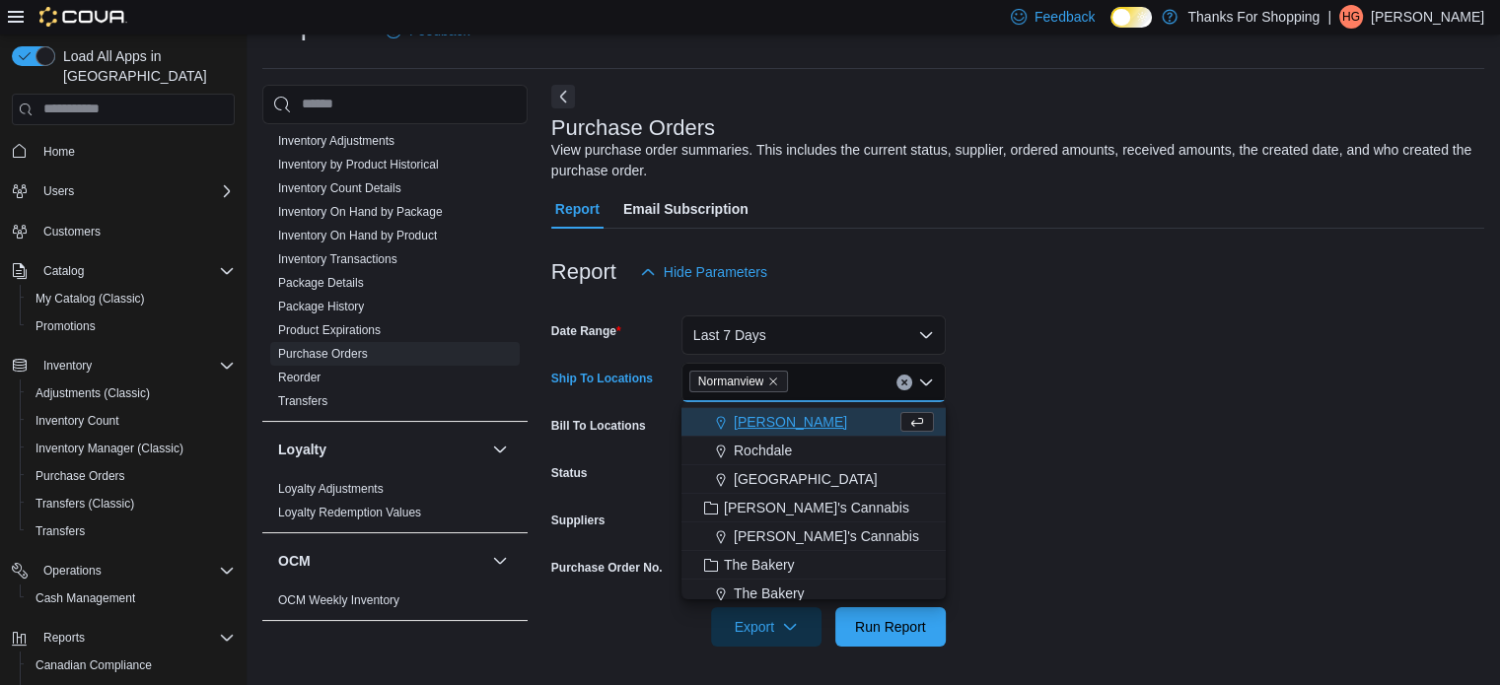
click at [1108, 398] on form "Date Range Last 7 Days Ship To Locations Normanview Combo box. Selected. Norman…" at bounding box center [1017, 469] width 933 height 355
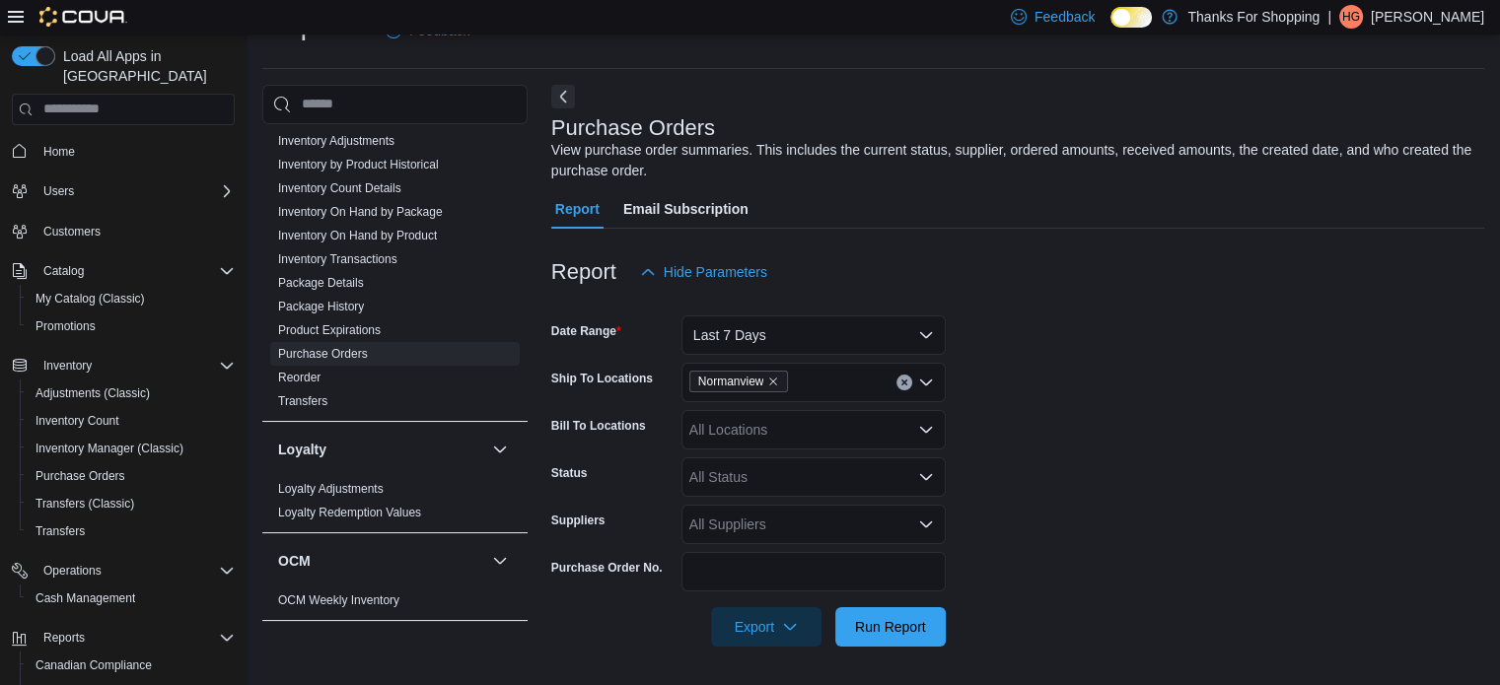
click at [833, 476] on div "All Status" at bounding box center [813, 477] width 264 height 39
click at [709, 316] on span "Submitted" at bounding box center [813, 323] width 241 height 20
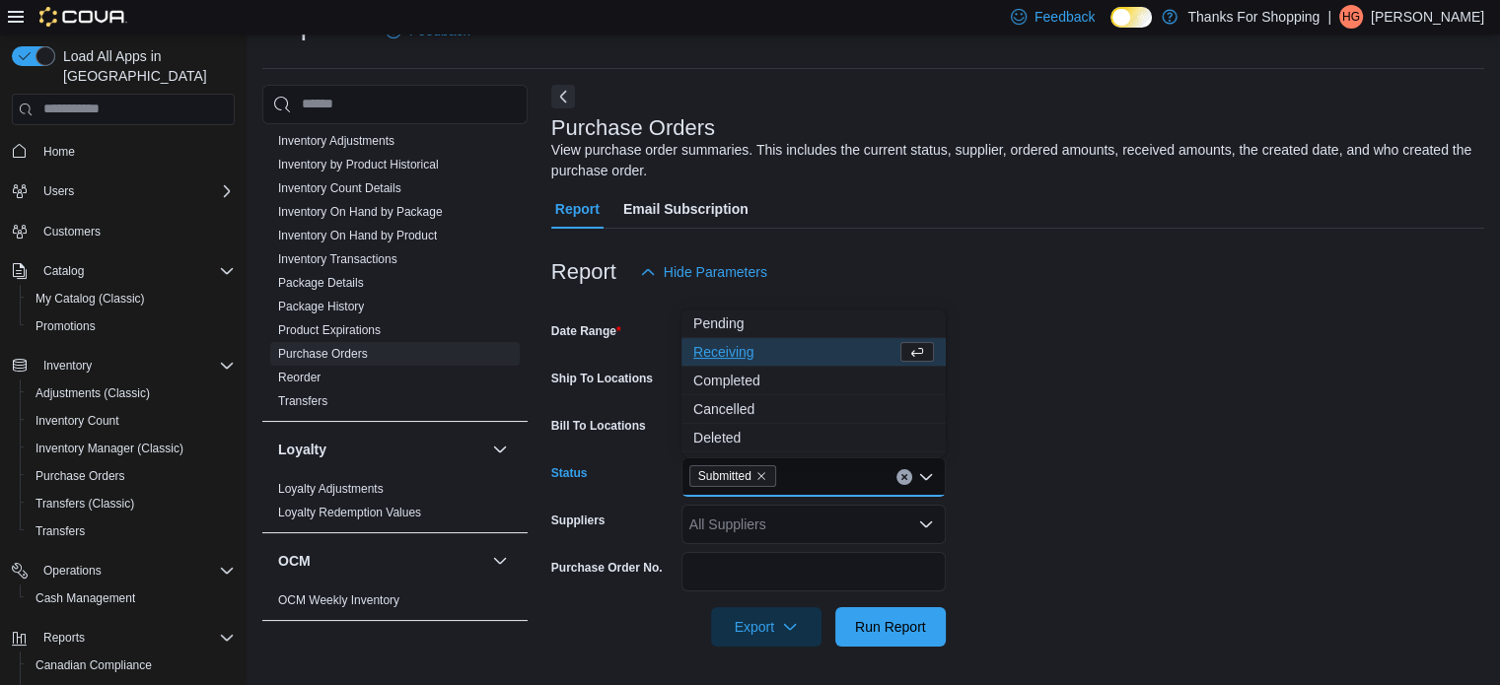
click at [709, 316] on span "Pending" at bounding box center [813, 324] width 241 height 20
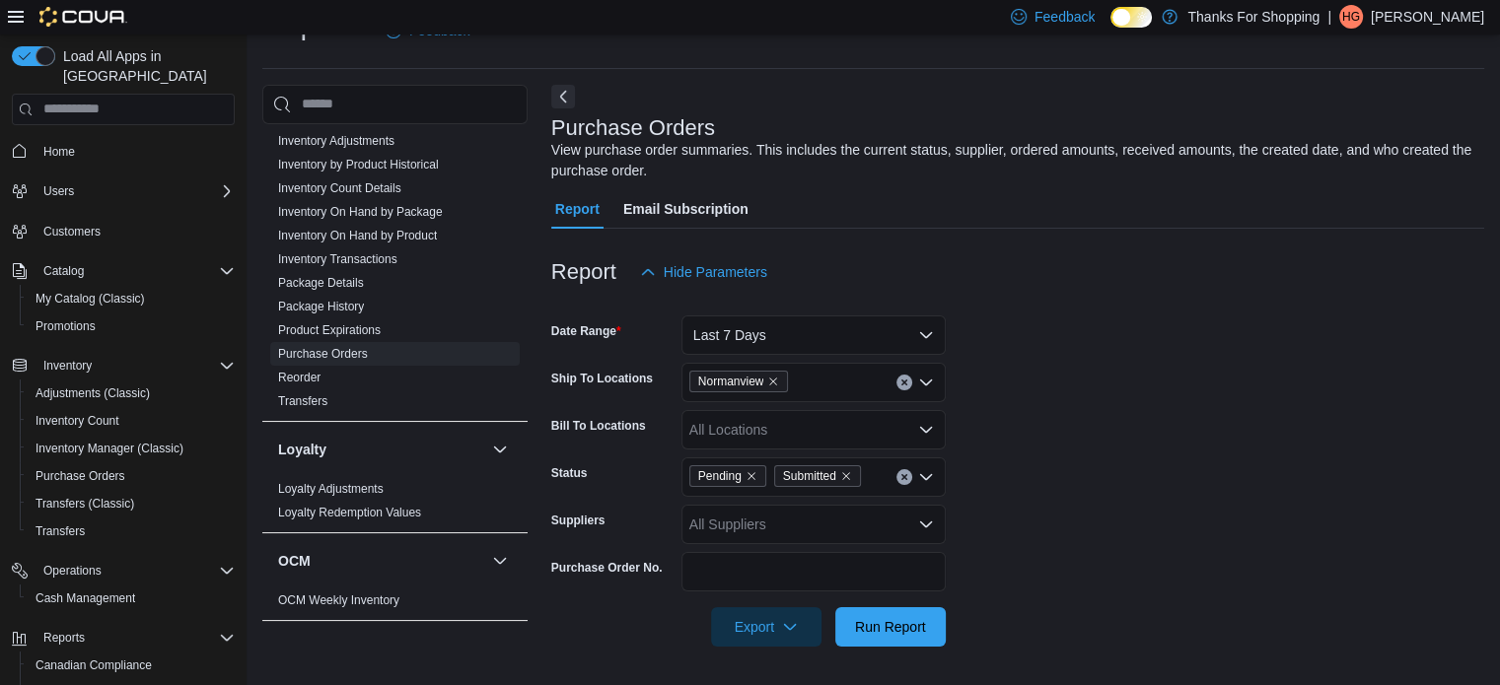
drag, startPoint x: 1304, startPoint y: 445, endPoint x: 1053, endPoint y: 578, distance: 283.6
click at [1304, 446] on form "Date Range Last 7 Days Ship To Locations Normanview Bill To Locations All Locat…" at bounding box center [1017, 469] width 933 height 355
click at [924, 618] on span "Run Report" at bounding box center [890, 626] width 71 height 20
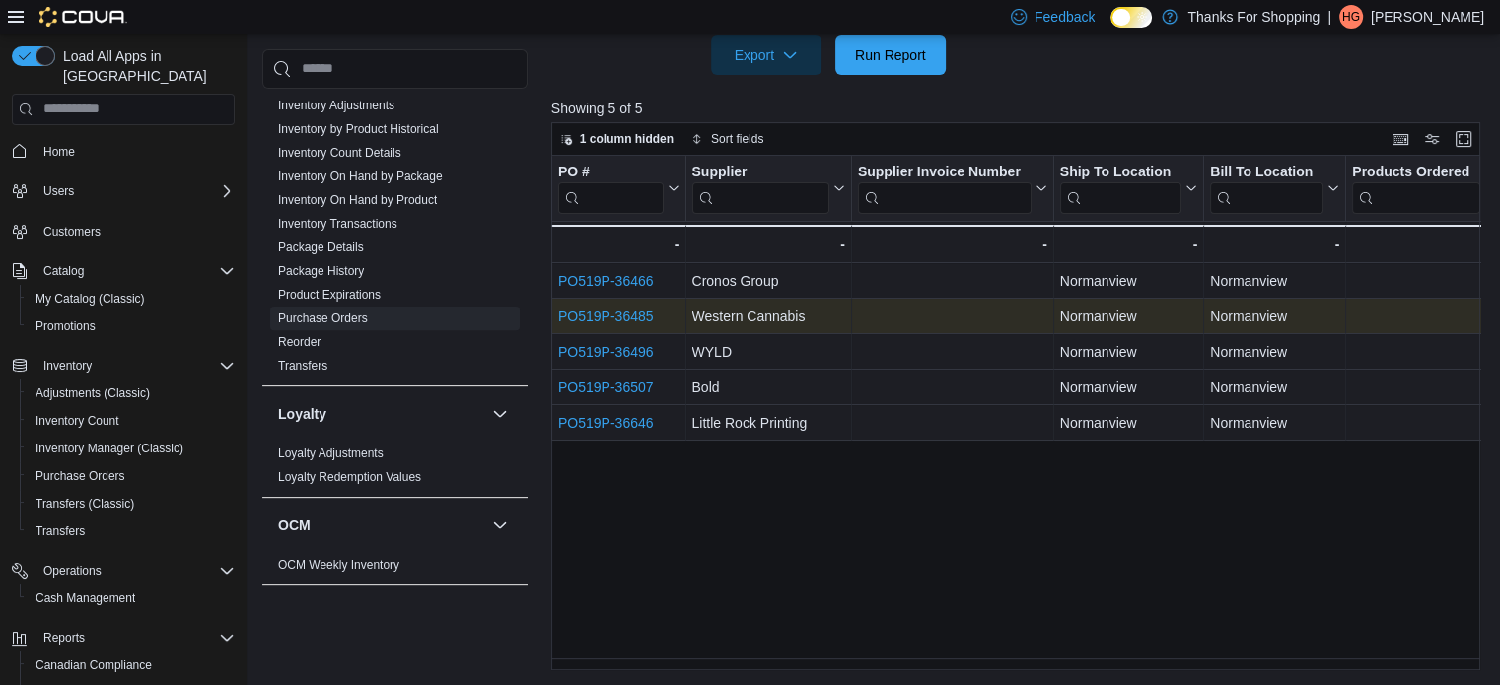
click at [616, 313] on link "PO519P-36485" at bounding box center [606, 317] width 96 height 16
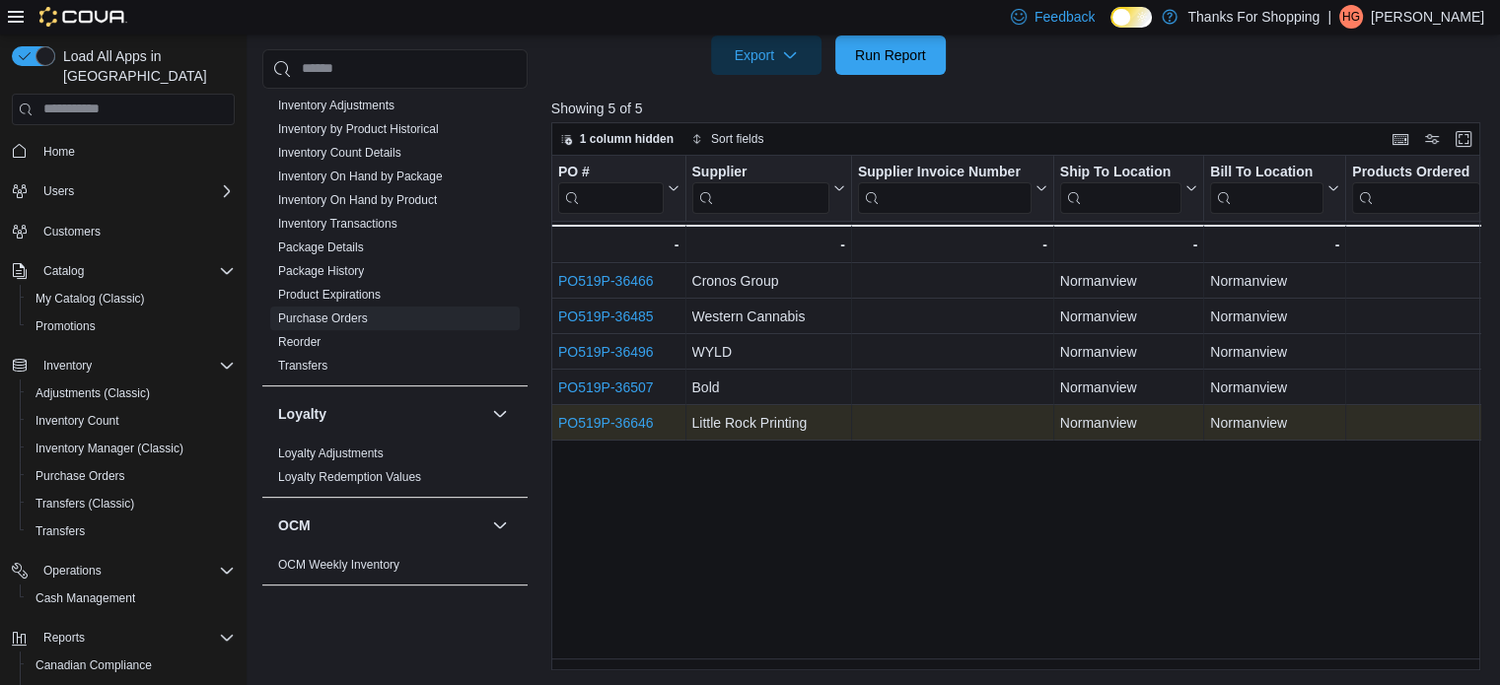
click at [639, 427] on link "PO519P-36646" at bounding box center [606, 423] width 96 height 16
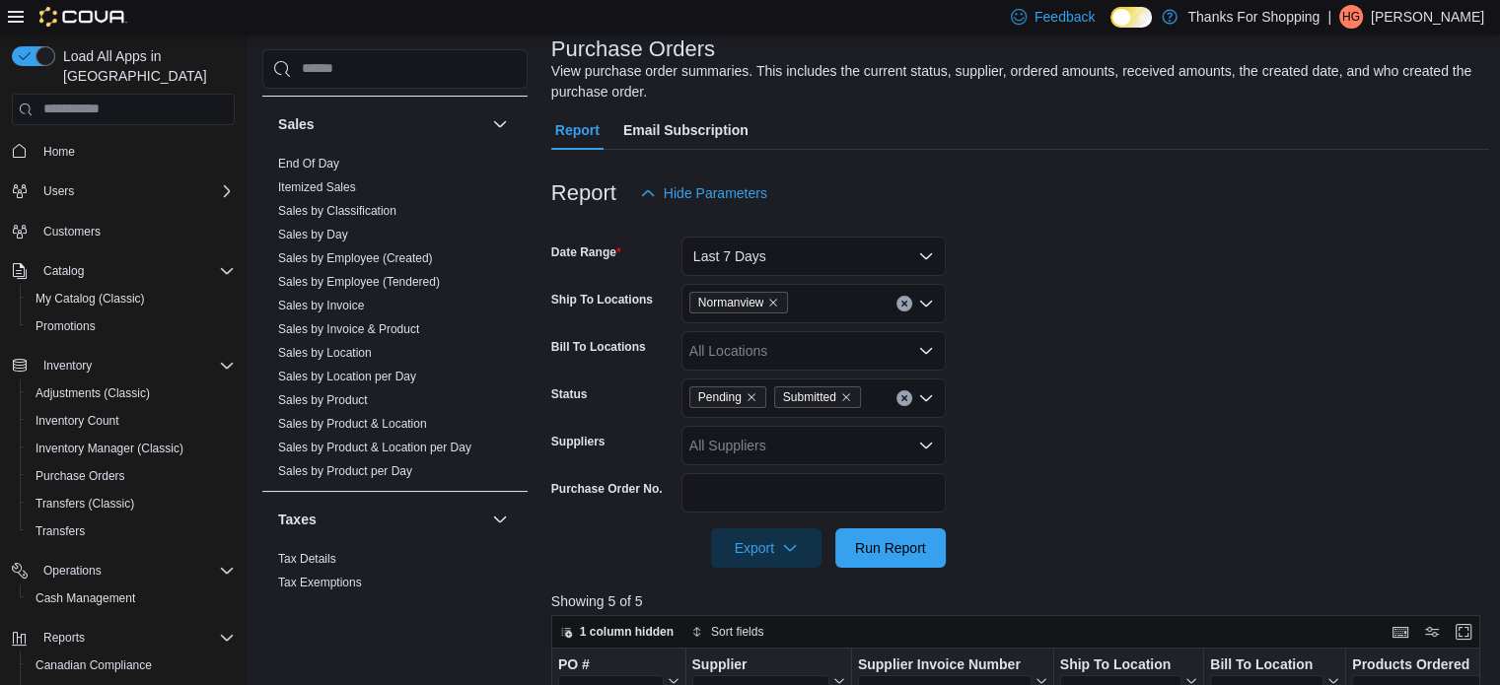
scroll to position [1282, 0]
drag, startPoint x: 378, startPoint y: 445, endPoint x: 465, endPoint y: 441, distance: 87.9
click at [378, 445] on link "Sales by Product & Location per Day" at bounding box center [374, 446] width 193 height 14
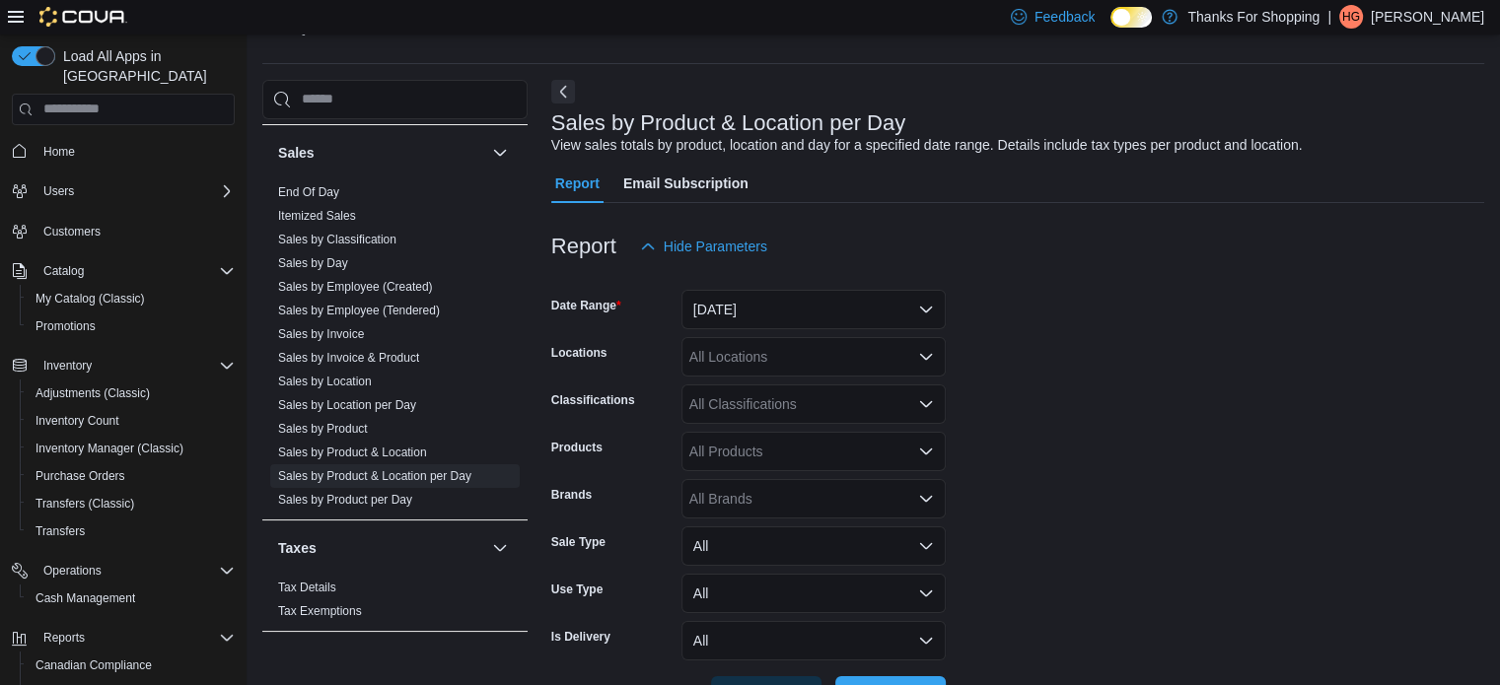
scroll to position [45, 0]
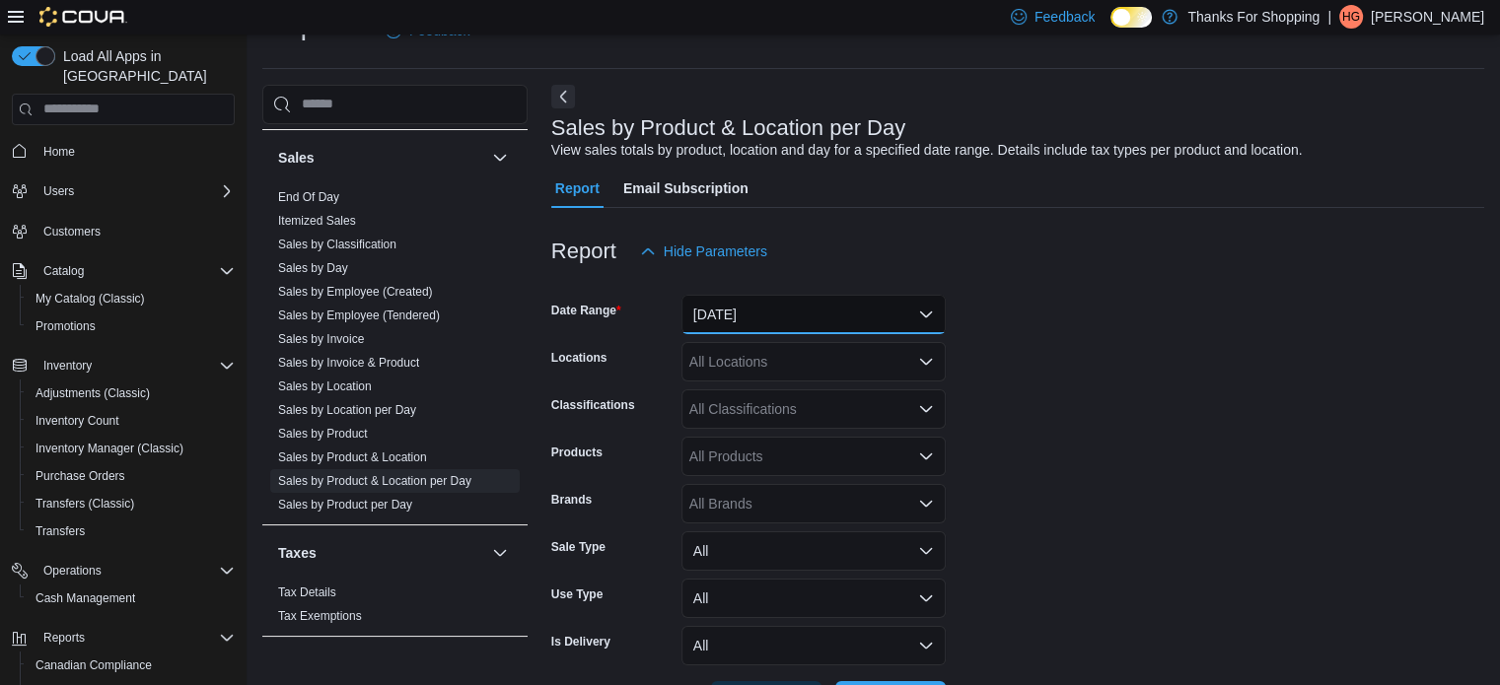
click at [837, 325] on button "Yesterday" at bounding box center [813, 314] width 264 height 39
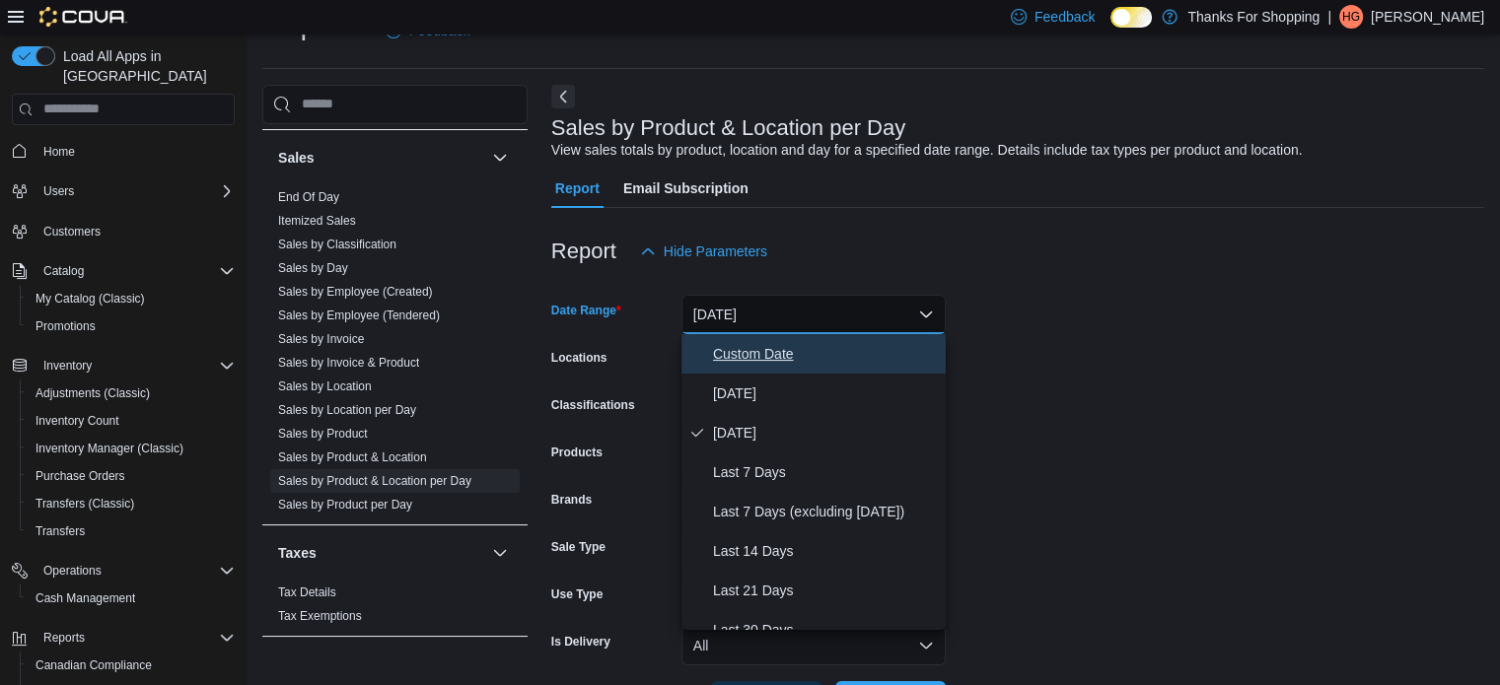
click at [760, 358] on span "Custom Date" at bounding box center [825, 354] width 225 height 24
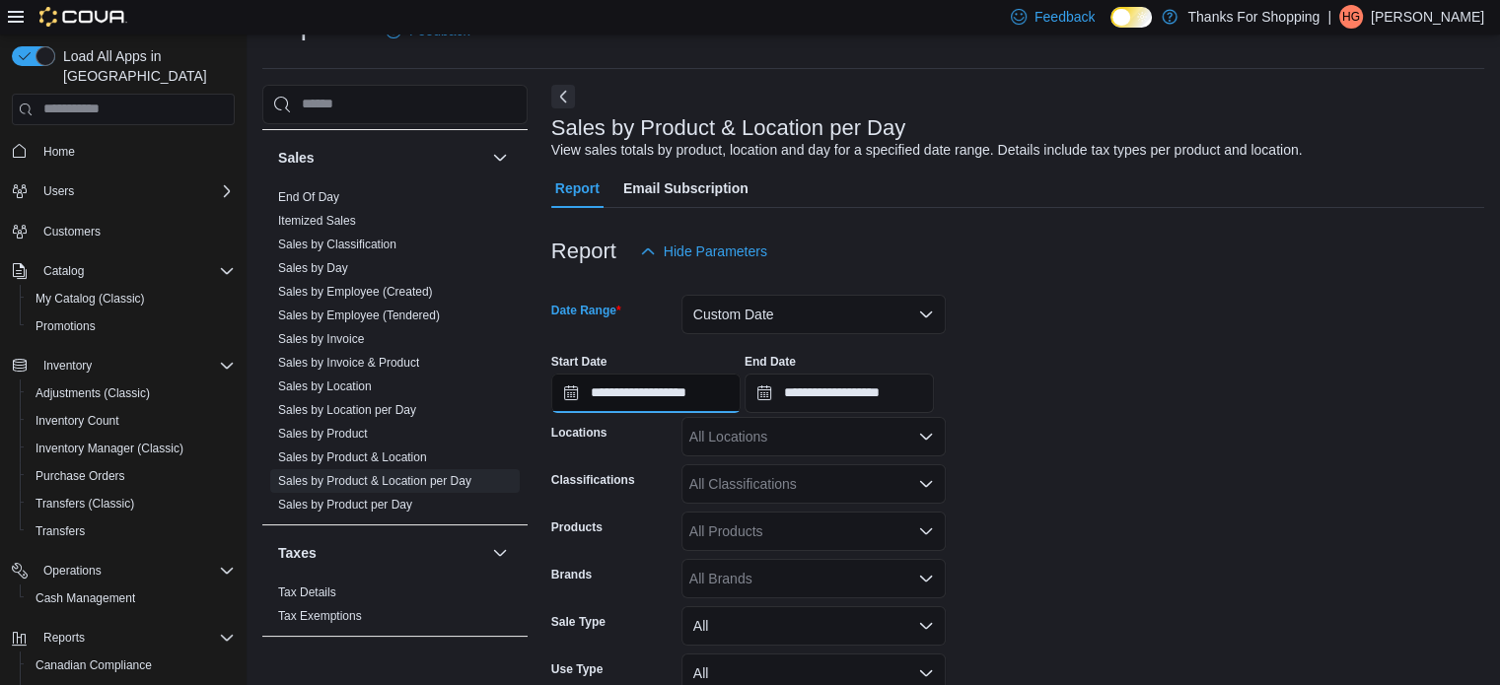
click at [703, 389] on input "**********" at bounding box center [645, 393] width 189 height 39
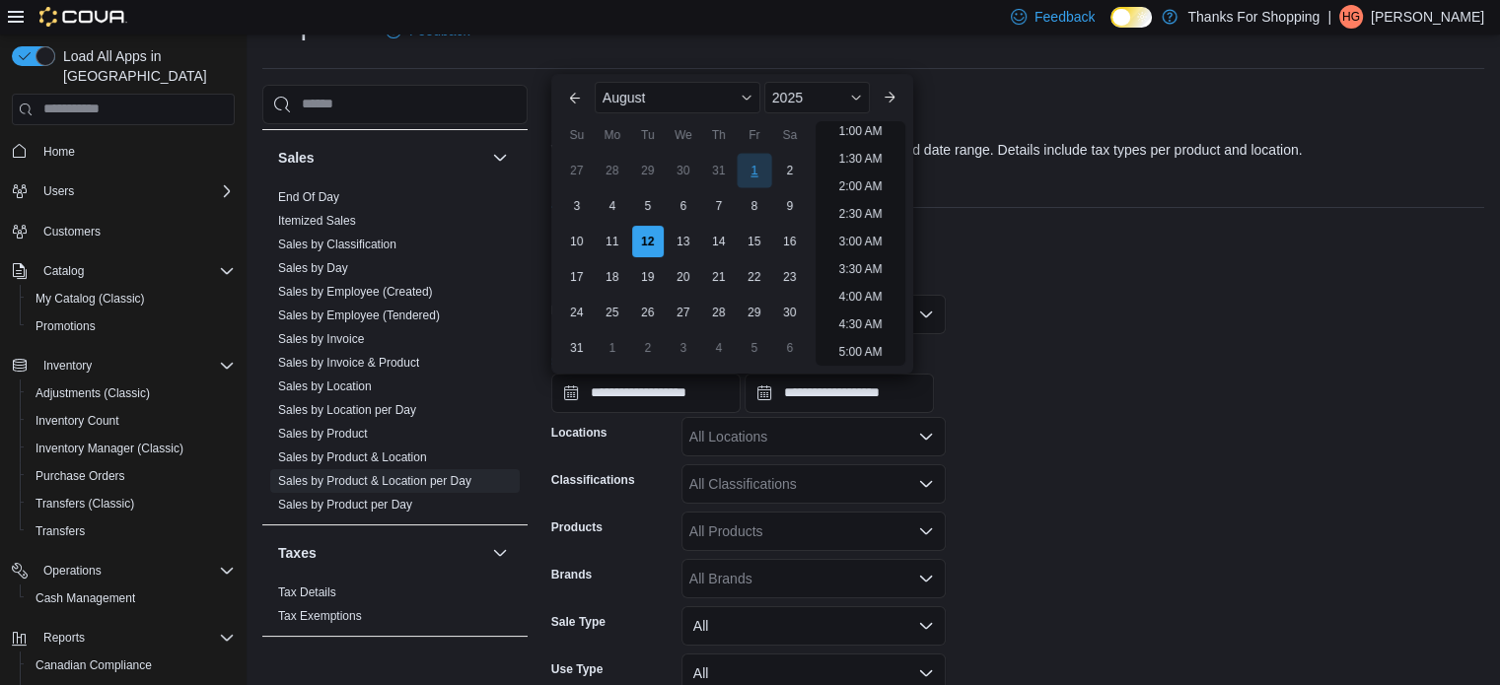
click at [750, 172] on div "1" at bounding box center [754, 170] width 35 height 35
type input "**********"
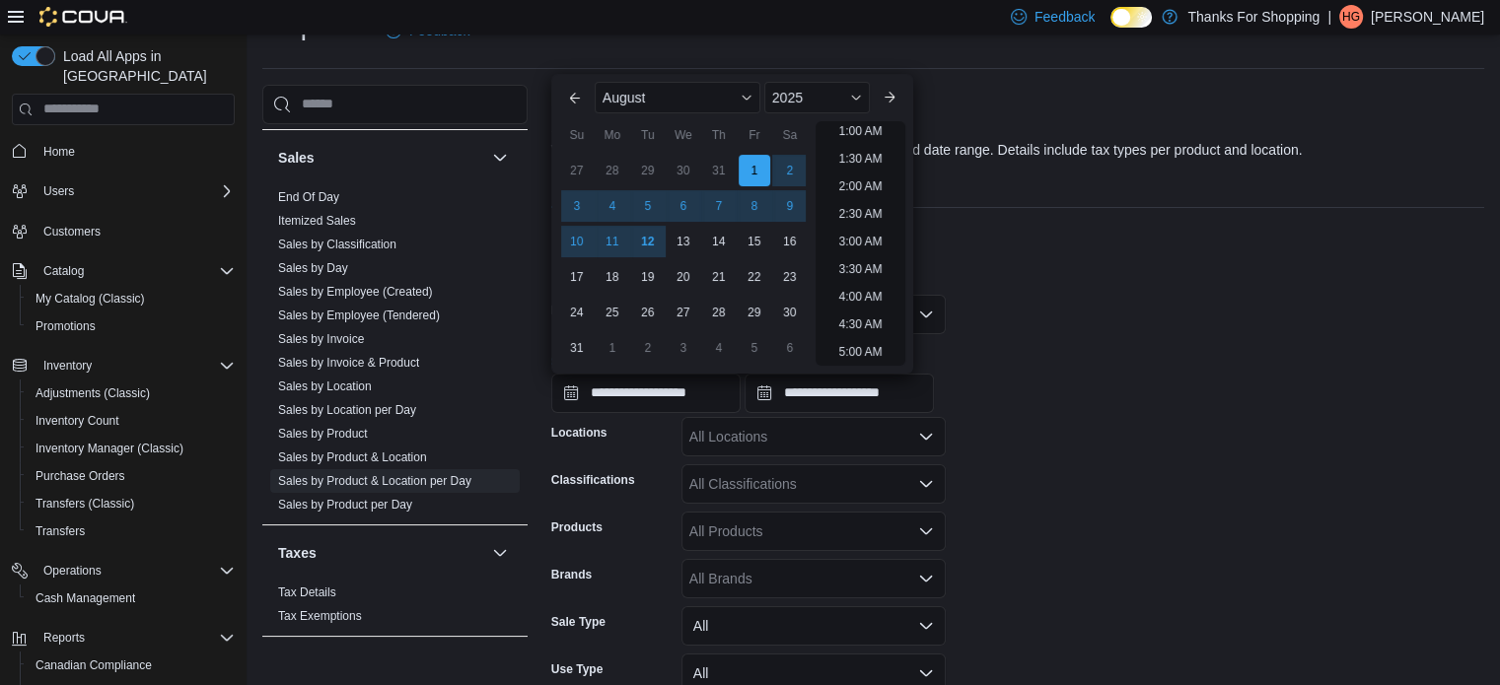
scroll to position [4, 0]
click at [1079, 393] on div "**********" at bounding box center [1017, 375] width 933 height 75
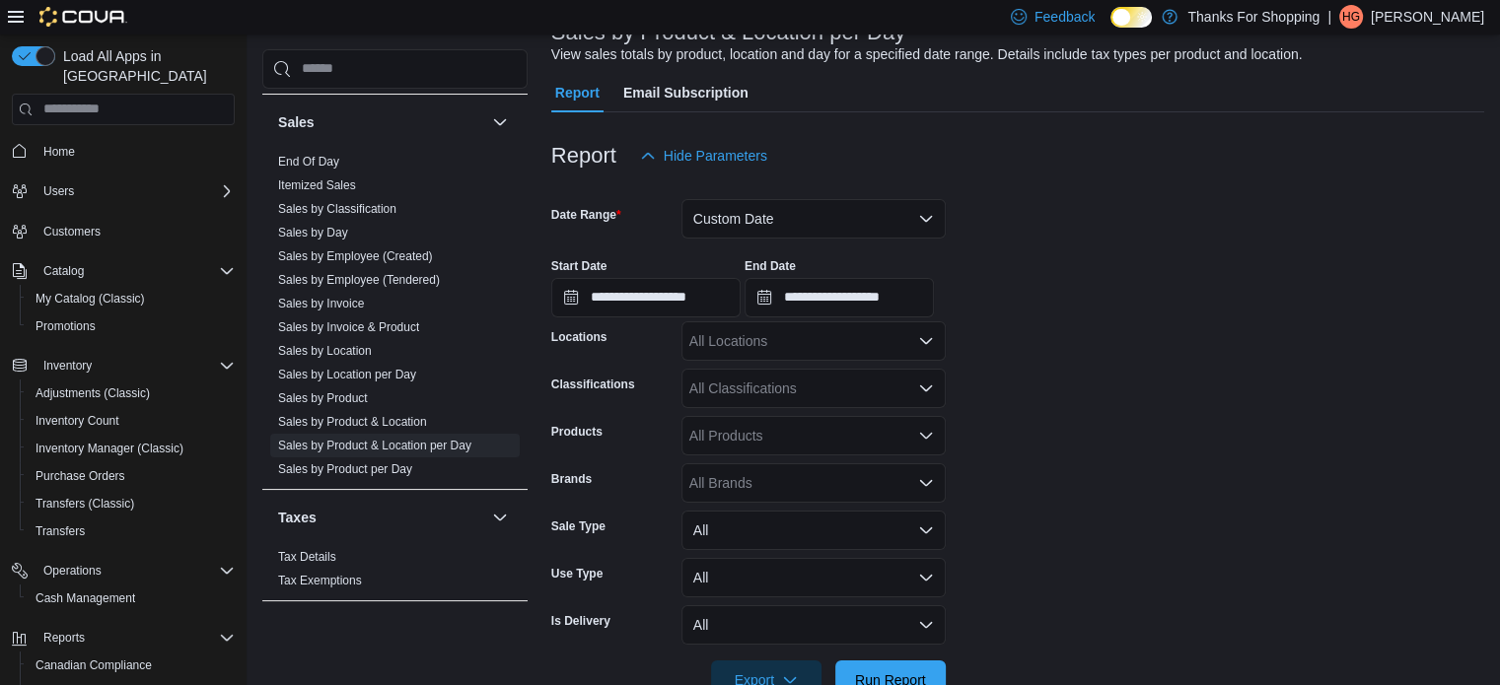
scroll to position [194, 0]
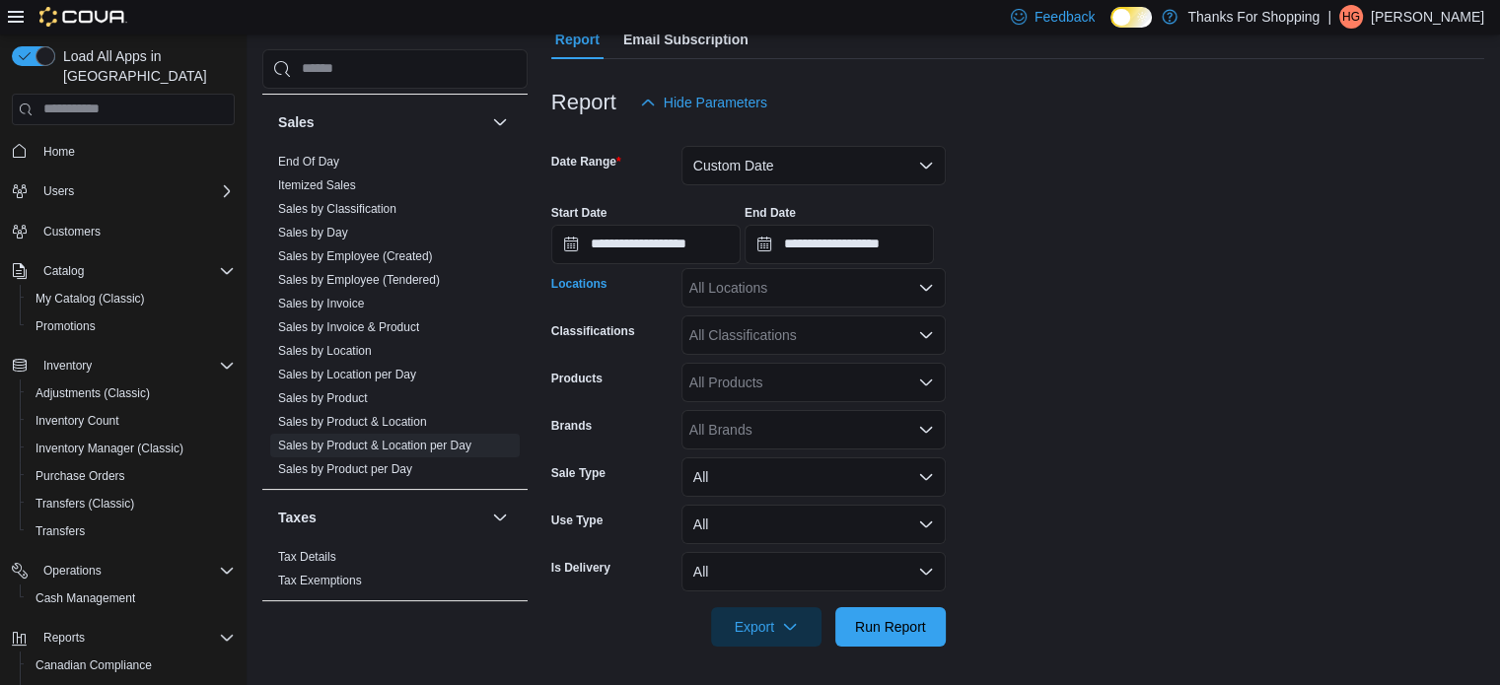
click at [734, 271] on div "All Locations" at bounding box center [813, 287] width 264 height 39
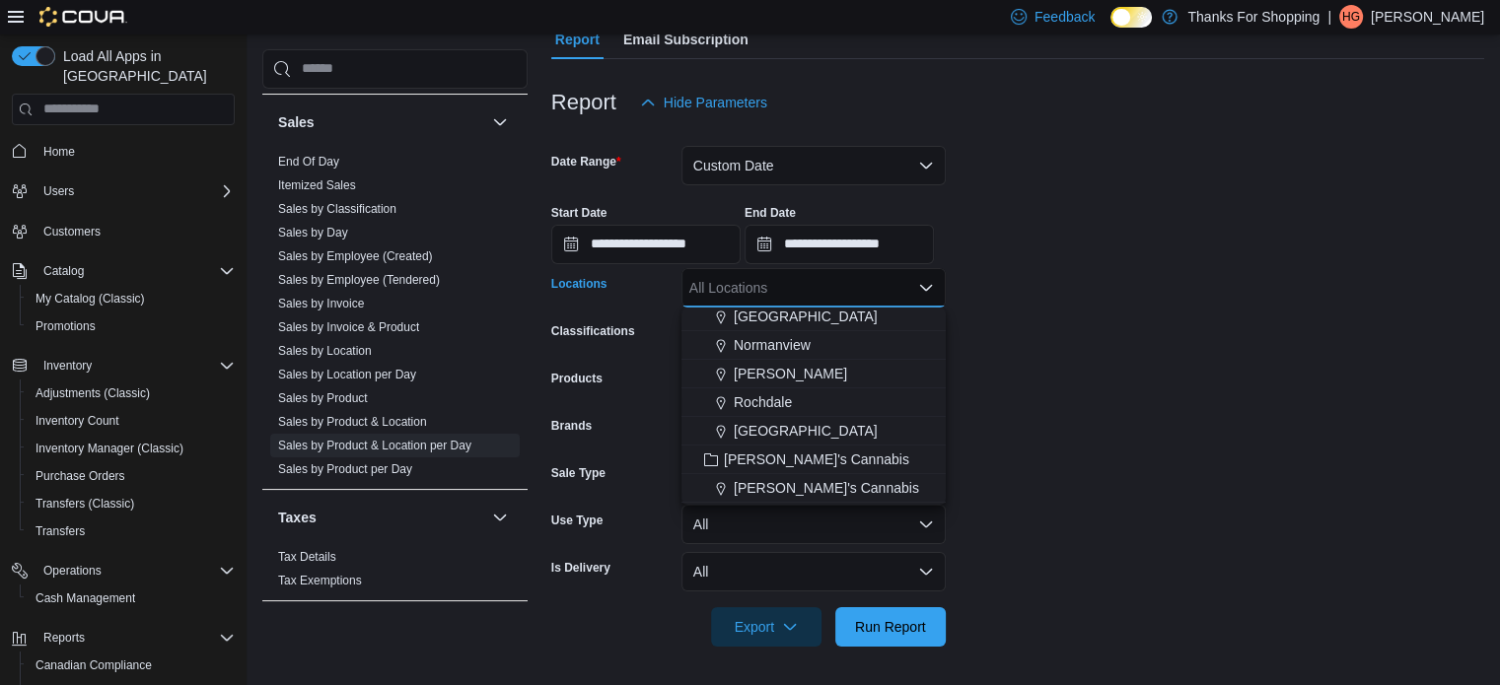
scroll to position [394, 0]
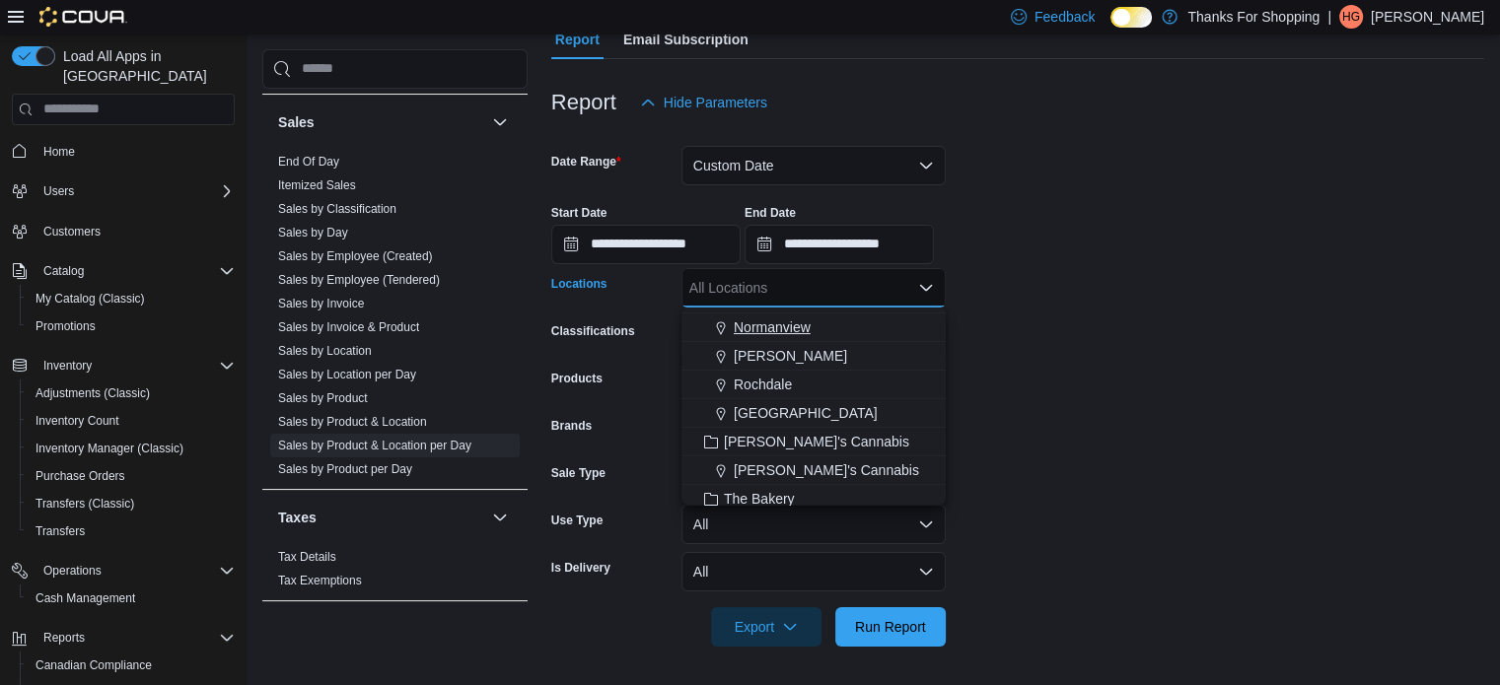
click at [766, 332] on span "Normanview" at bounding box center [772, 328] width 77 height 20
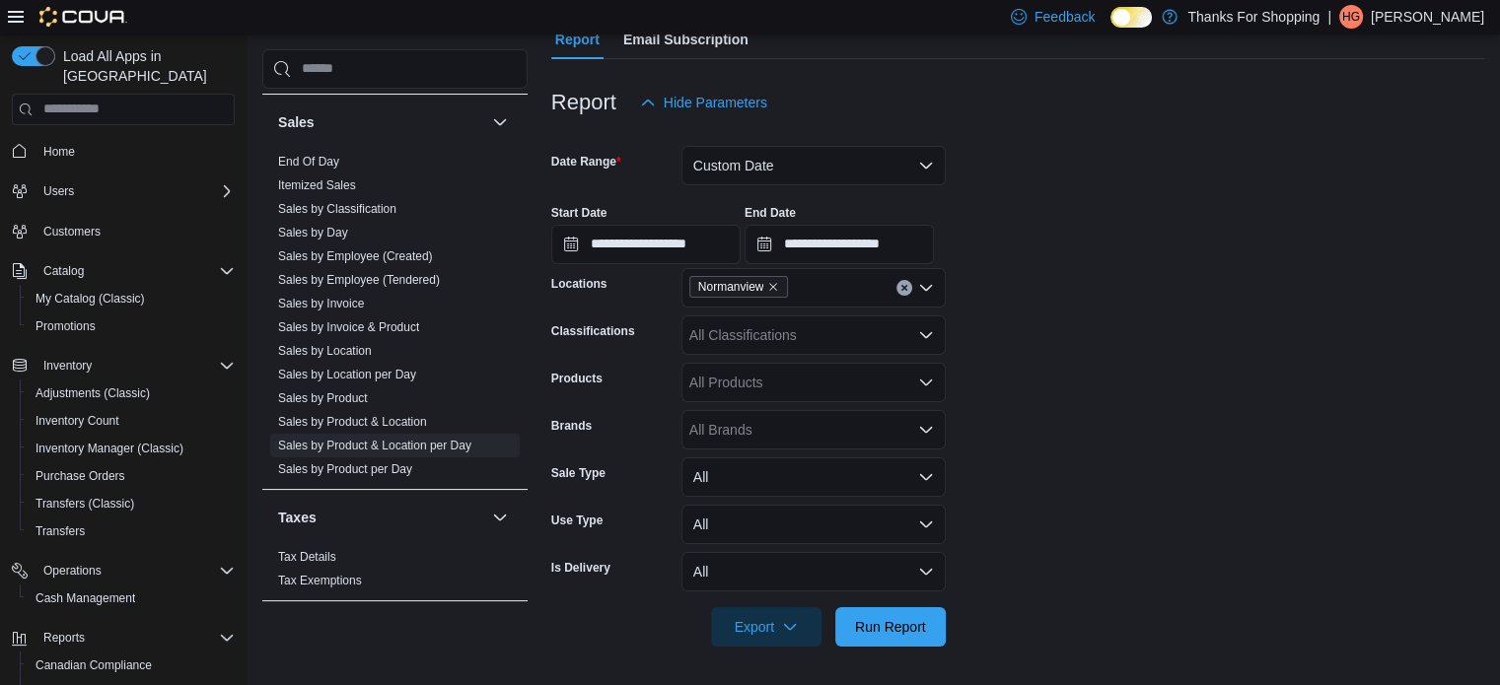
click at [1191, 338] on form "**********" at bounding box center [1017, 384] width 933 height 525
click at [802, 470] on button "All" at bounding box center [813, 477] width 264 height 39
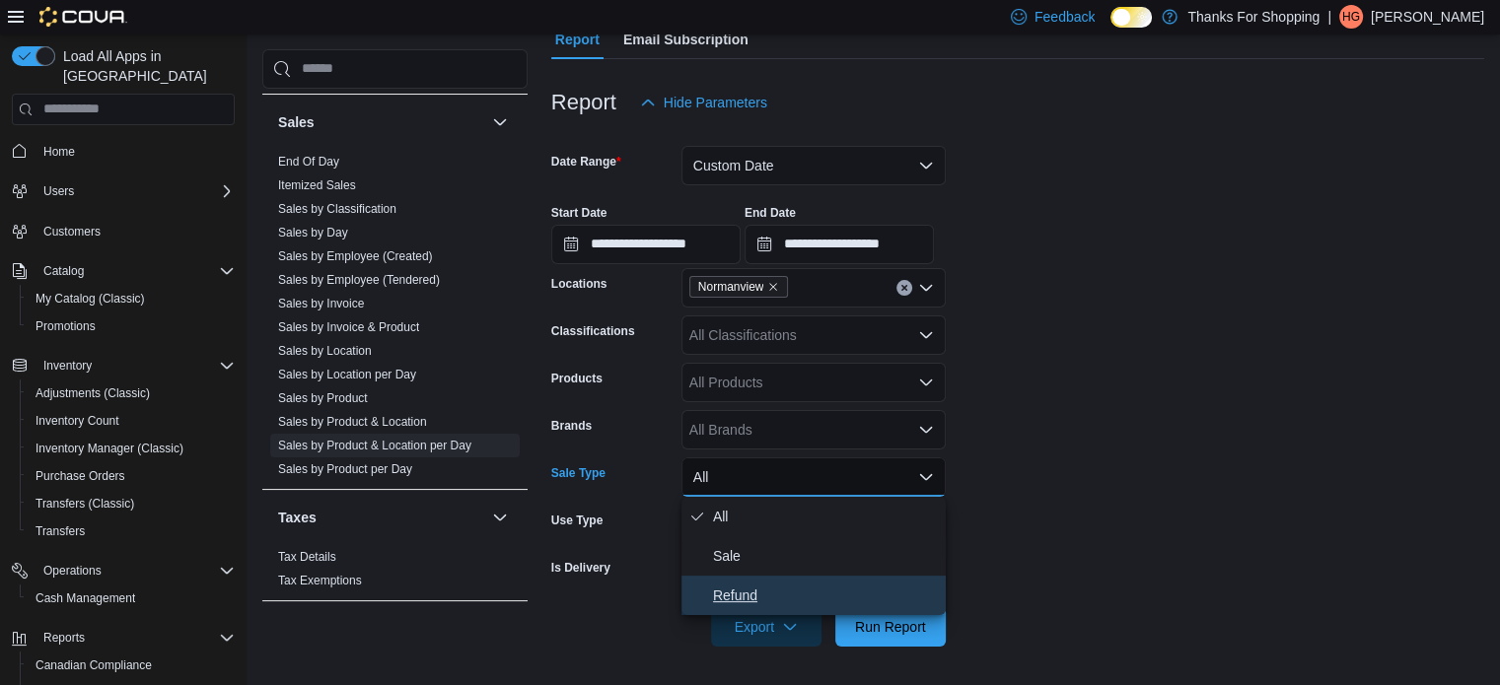
click at [760, 606] on span "Refund" at bounding box center [825, 596] width 225 height 24
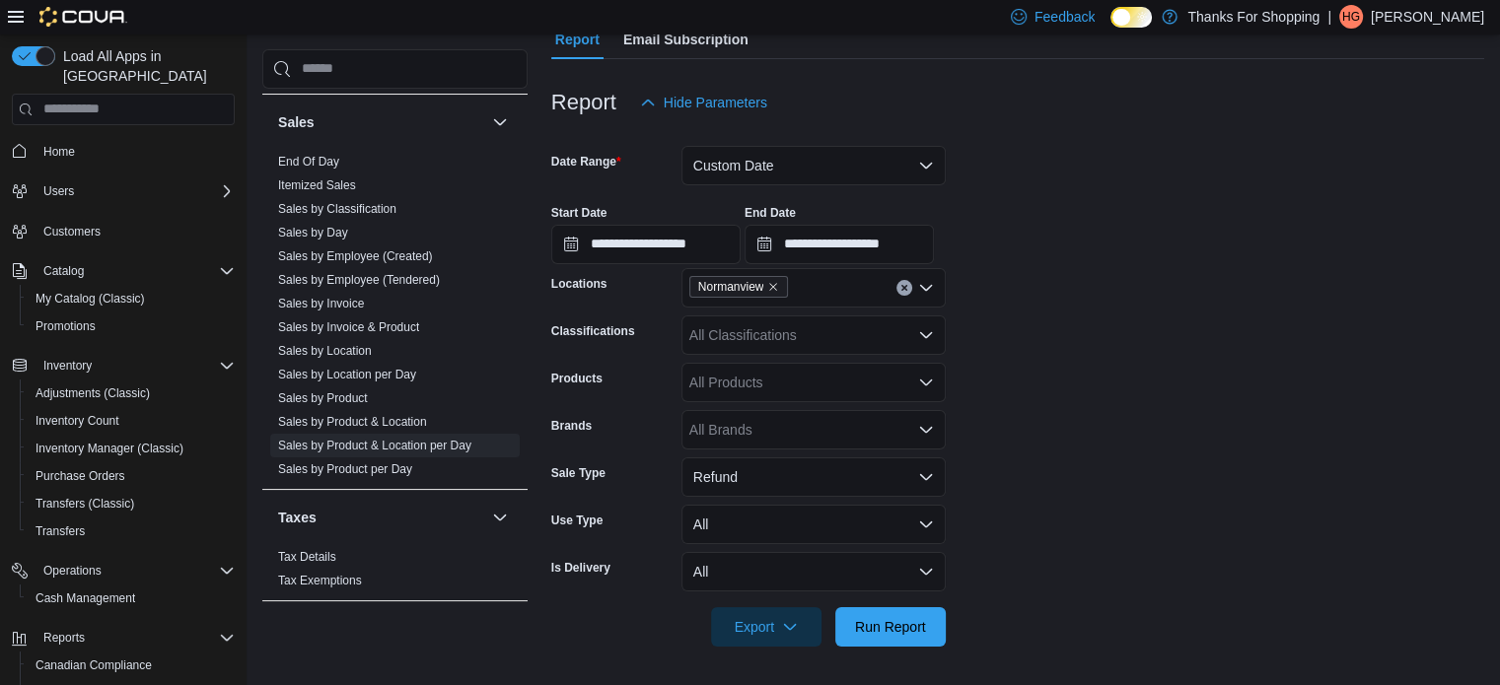
click at [1054, 390] on form "**********" at bounding box center [1017, 384] width 933 height 525
click at [917, 619] on span "Run Report" at bounding box center [890, 626] width 71 height 20
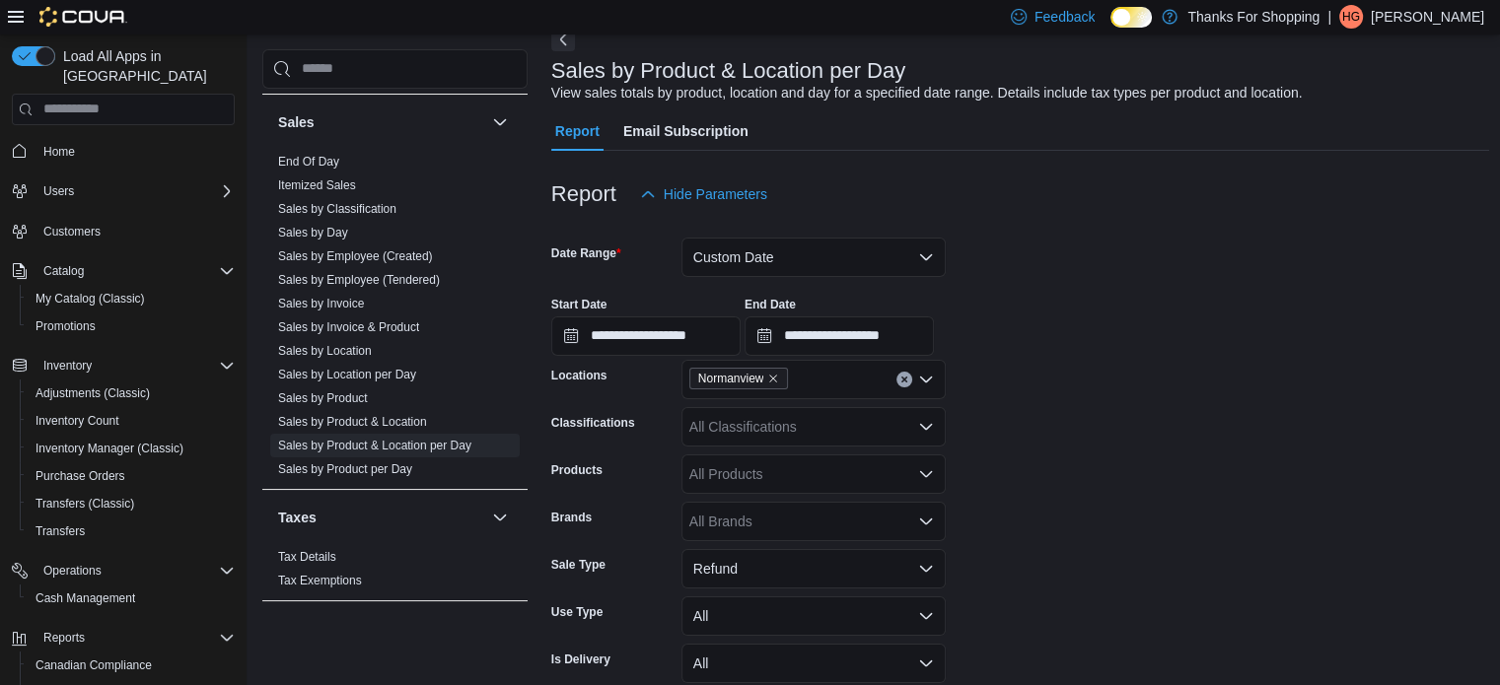
scroll to position [470, 0]
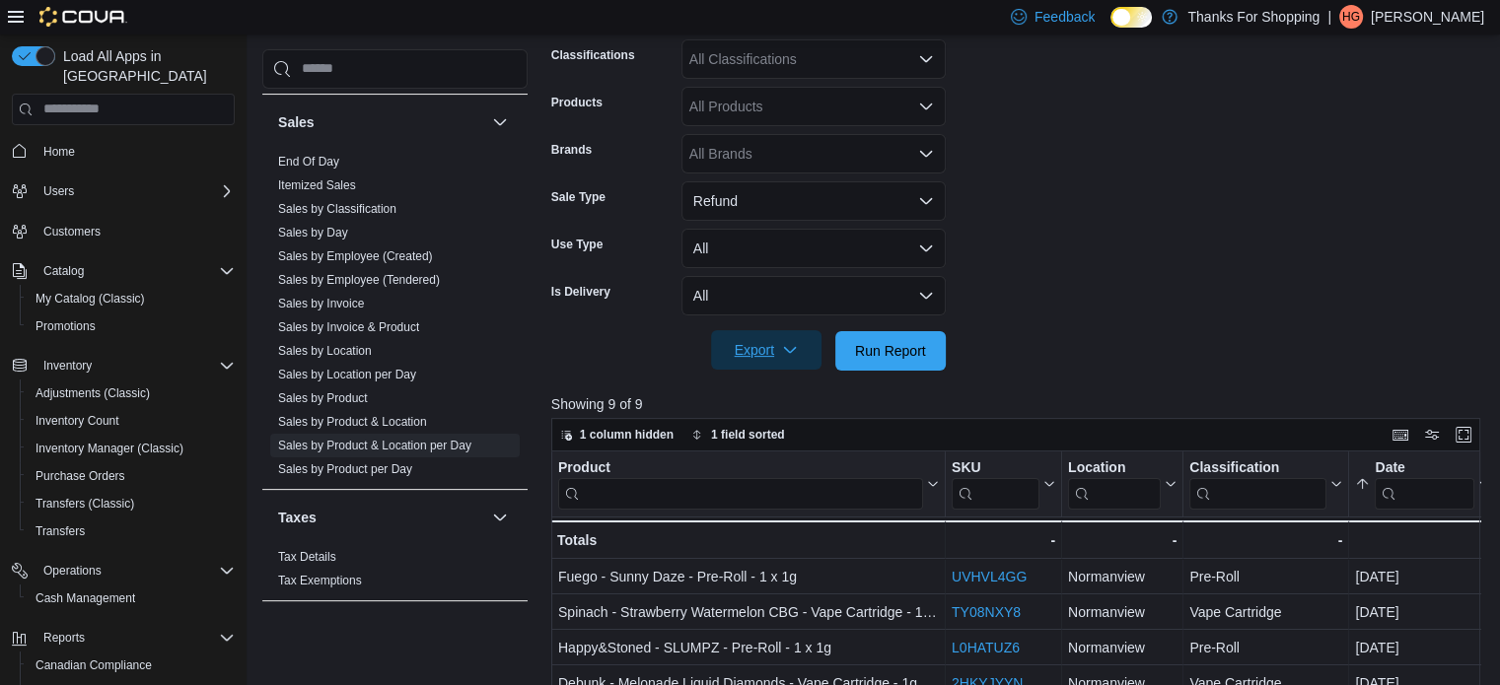
click at [768, 343] on span "Export" at bounding box center [766, 349] width 87 height 39
click at [776, 386] on span "Export to Excel" at bounding box center [769, 391] width 89 height 16
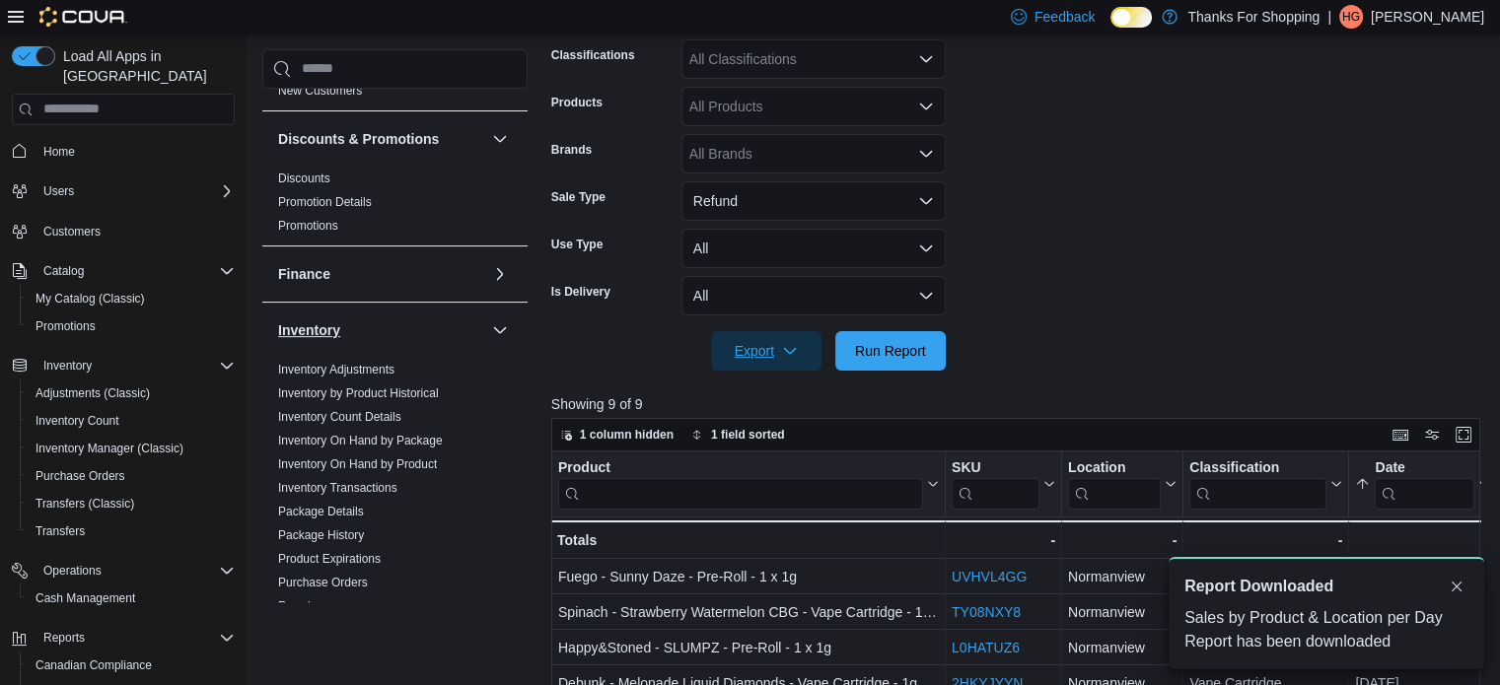
scroll to position [296, 0]
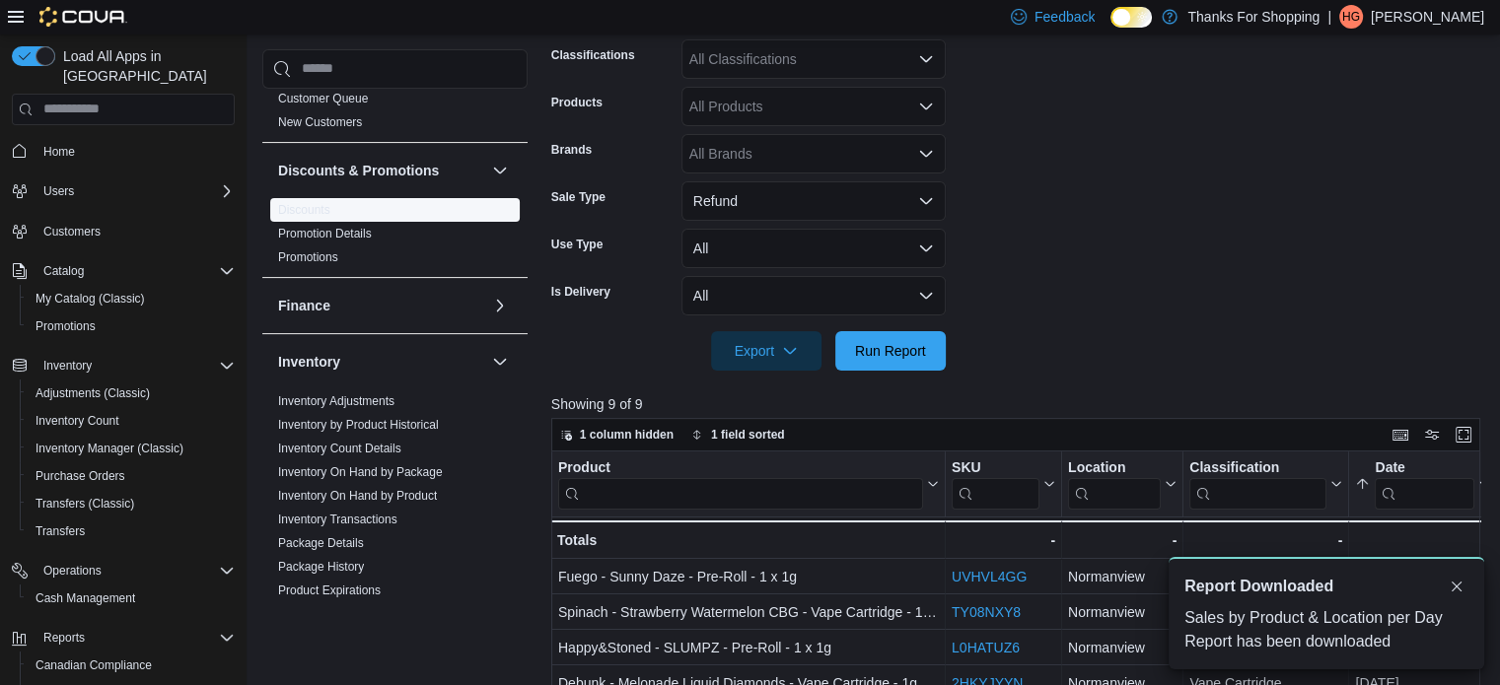
click at [321, 207] on link "Discounts" at bounding box center [304, 210] width 52 height 14
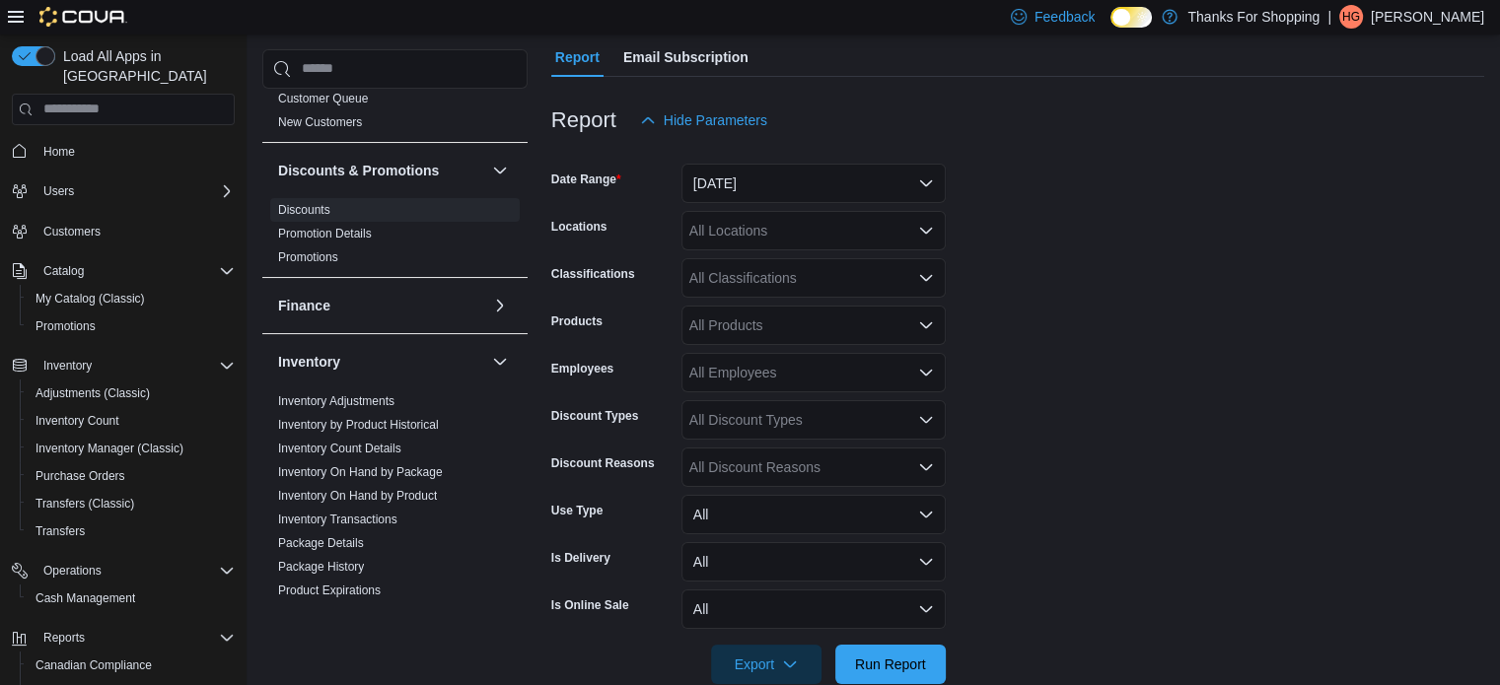
scroll to position [45, 0]
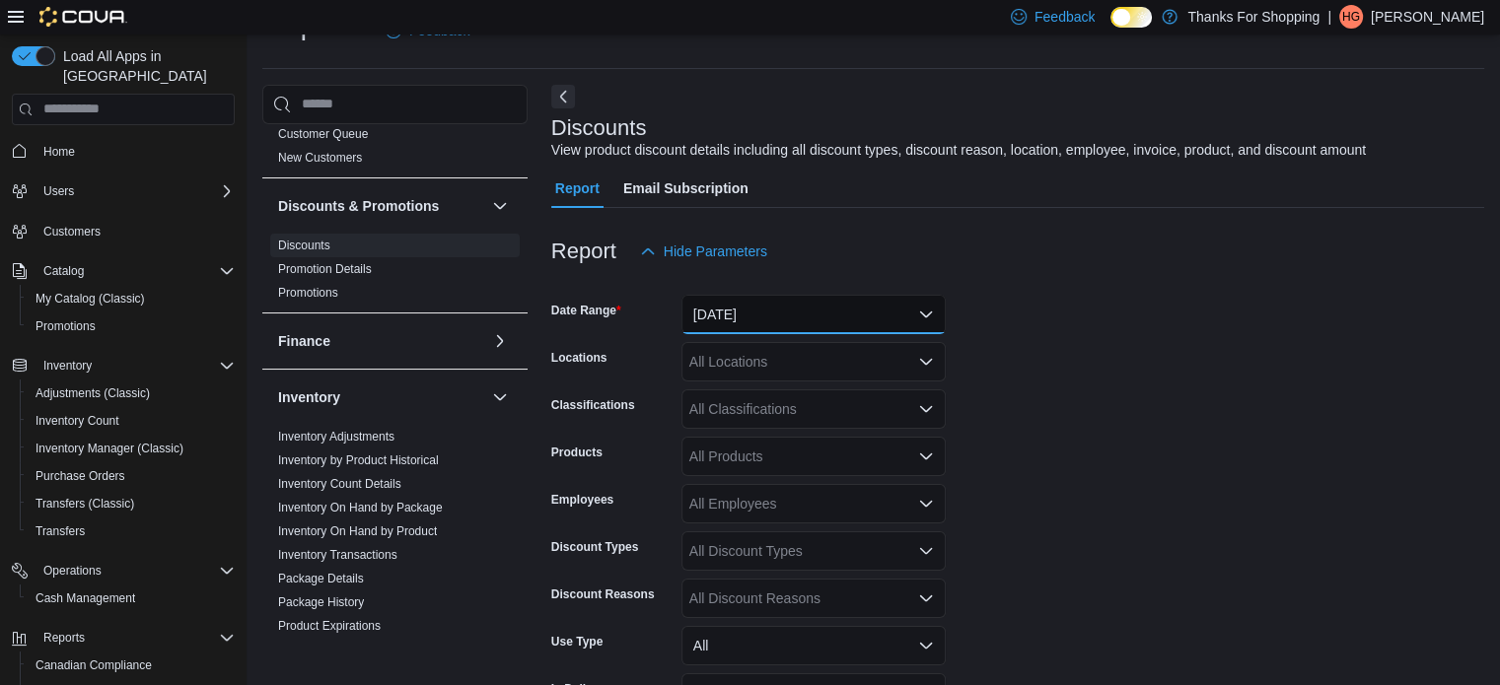
click at [792, 315] on button "Yesterday" at bounding box center [813, 314] width 264 height 39
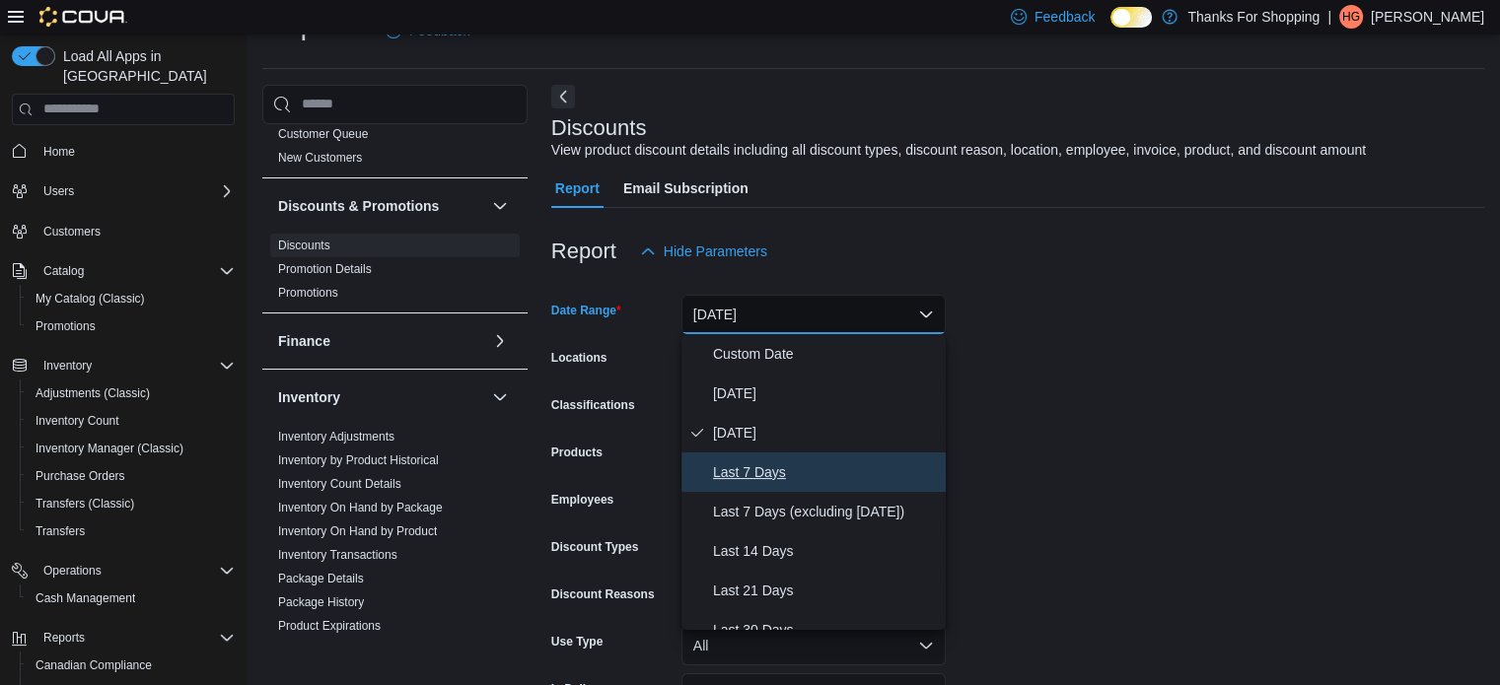
click at [779, 463] on span "Last 7 Days" at bounding box center [825, 473] width 225 height 24
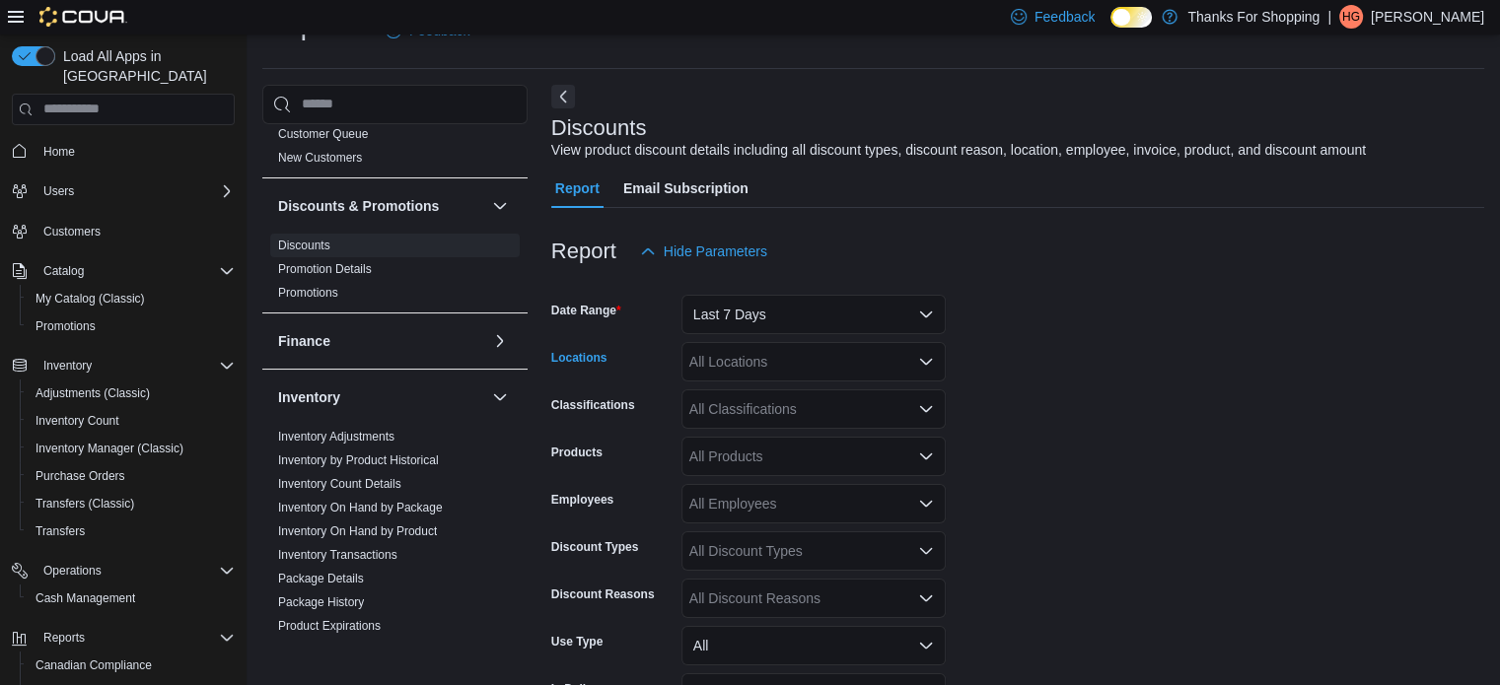
click at [810, 366] on div "All Locations" at bounding box center [813, 361] width 264 height 39
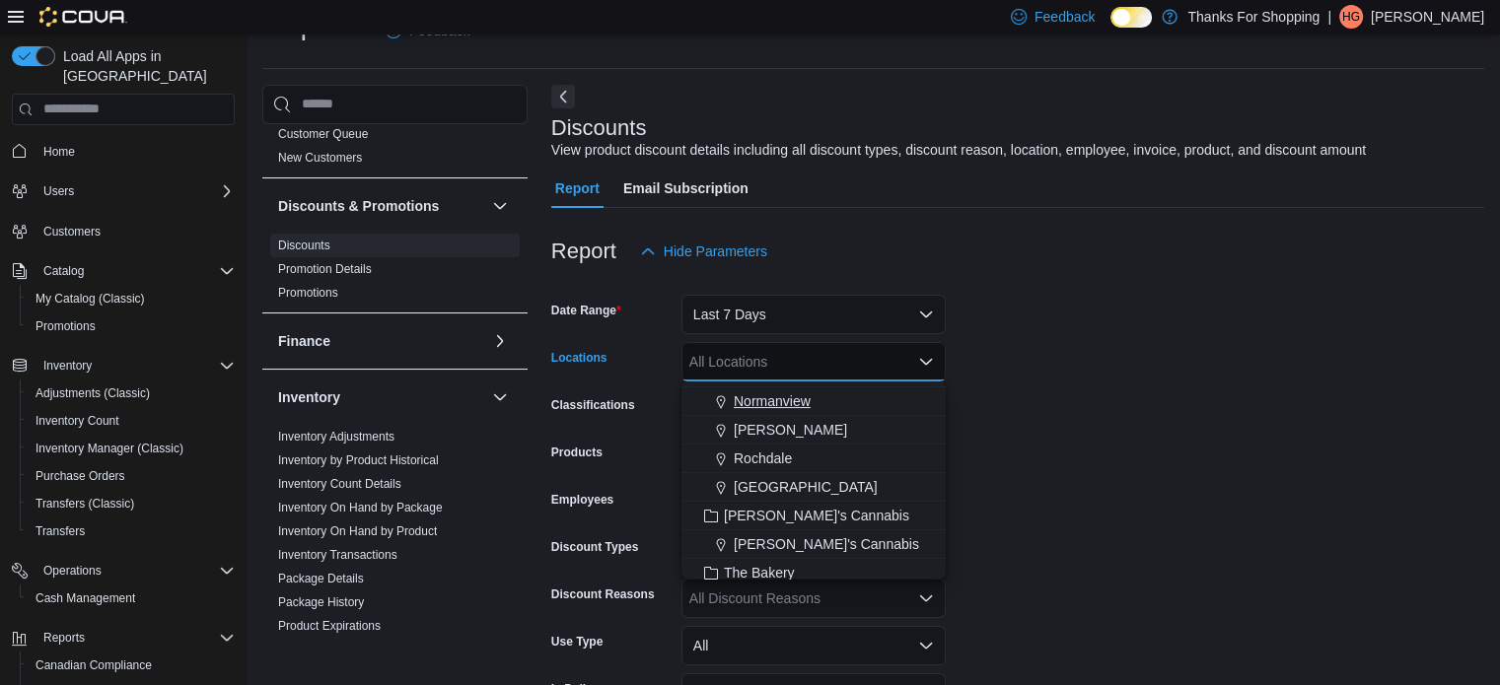
click at [794, 401] on span "Normanview" at bounding box center [772, 401] width 77 height 20
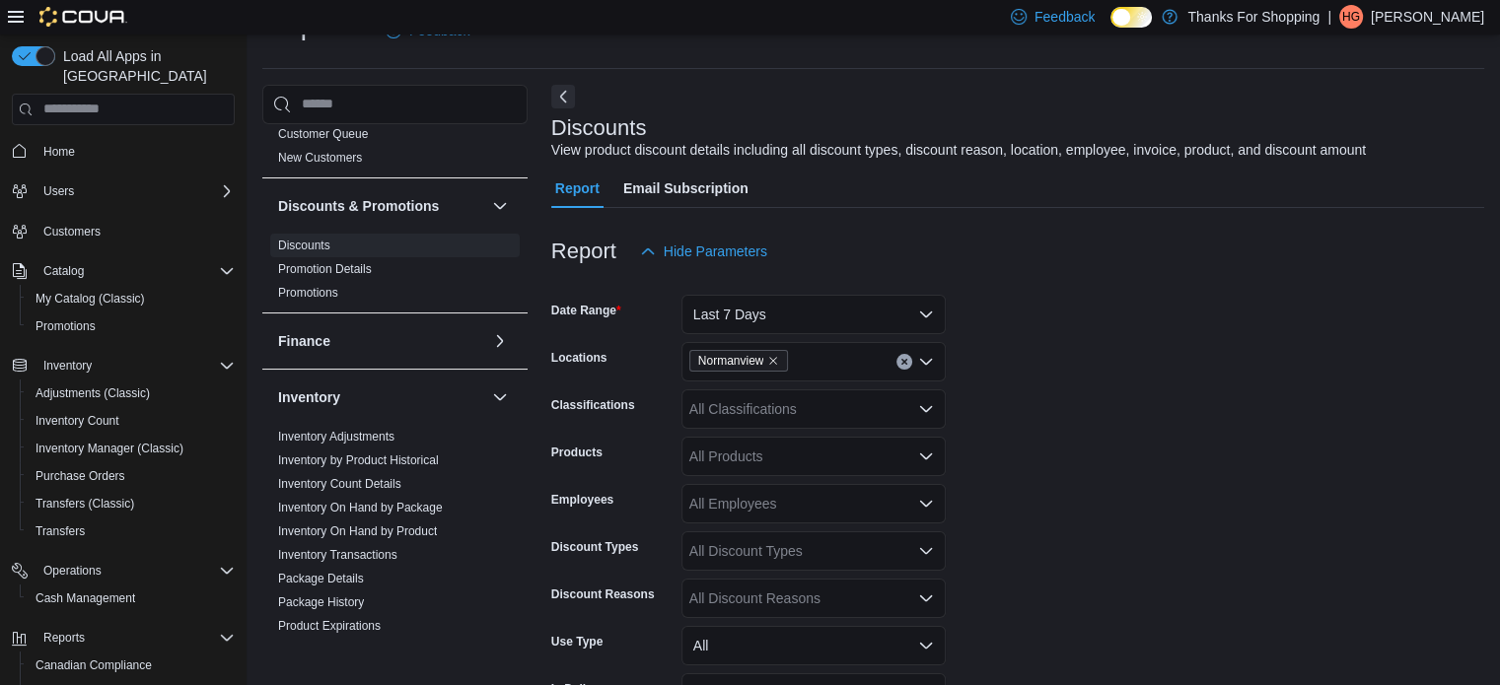
drag, startPoint x: 1112, startPoint y: 405, endPoint x: 1073, endPoint y: 413, distance: 40.2
click at [1113, 405] on form "Date Range Last 7 Days Locations Normanview Classifications All Classifications…" at bounding box center [1017, 543] width 933 height 544
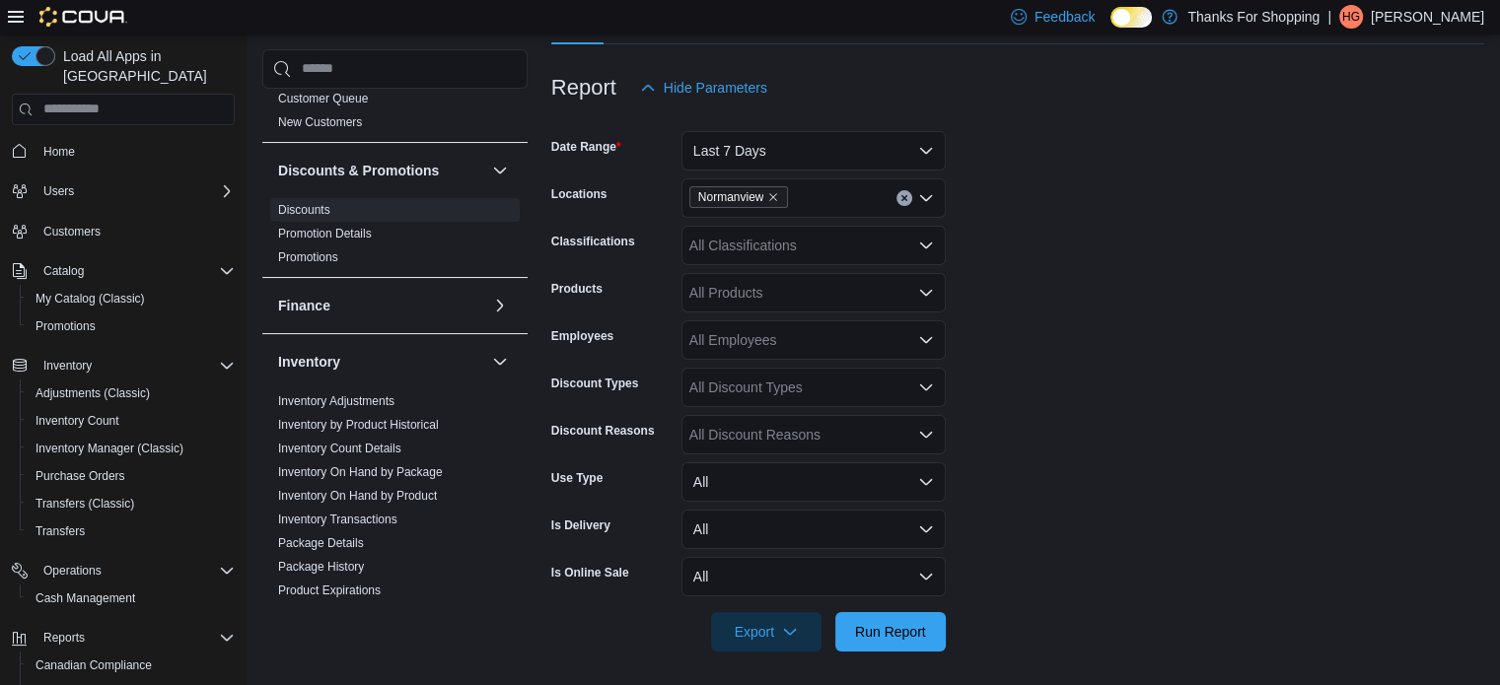
scroll to position [214, 0]
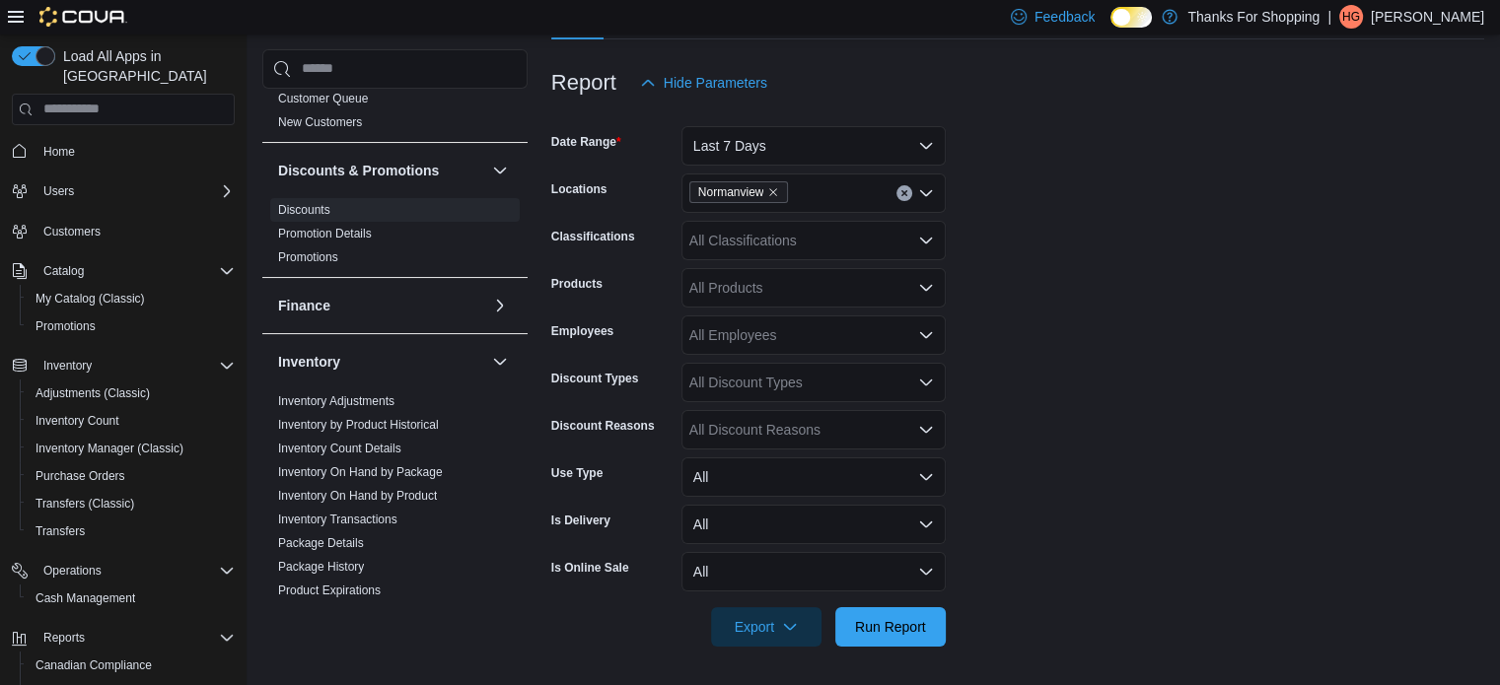
click at [780, 346] on div "All Employees" at bounding box center [813, 335] width 264 height 39
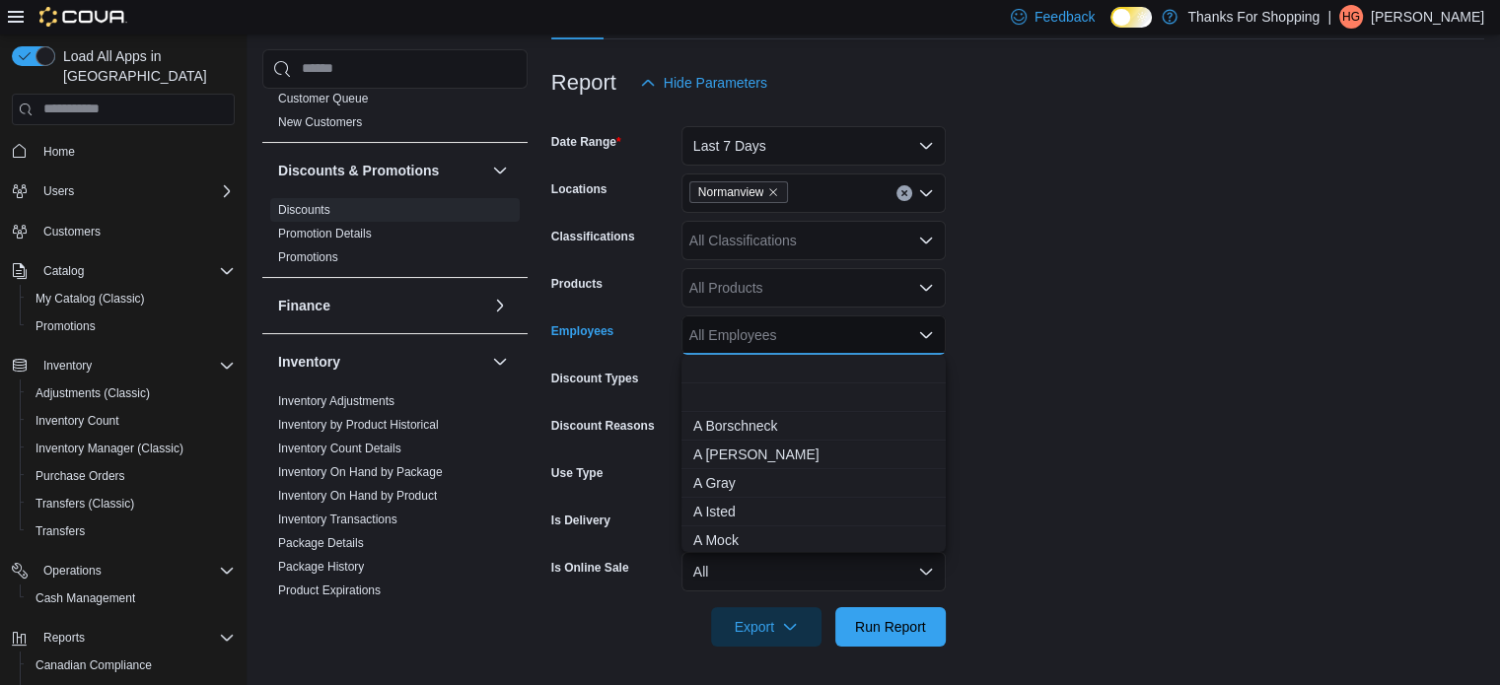
click at [780, 346] on div "All Employees Combo box. Selected. Combo box input. All Employees. Type some te…" at bounding box center [813, 335] width 264 height 39
click at [1199, 336] on form "Date Range Last 7 Days Locations Normanview Classifications All Classifications…" at bounding box center [1017, 375] width 933 height 544
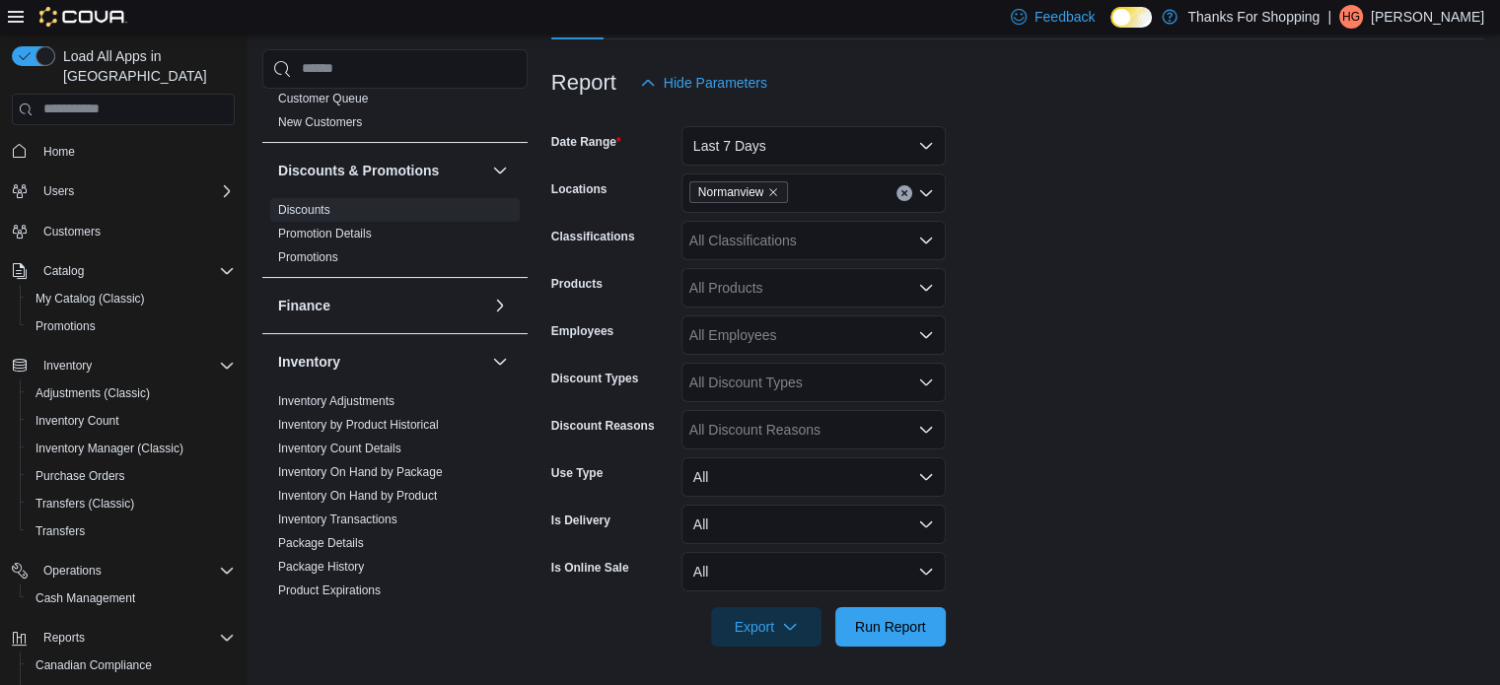
click at [852, 376] on div "All Discount Types" at bounding box center [813, 382] width 264 height 39
click at [815, 447] on span "Manual" at bounding box center [813, 445] width 241 height 20
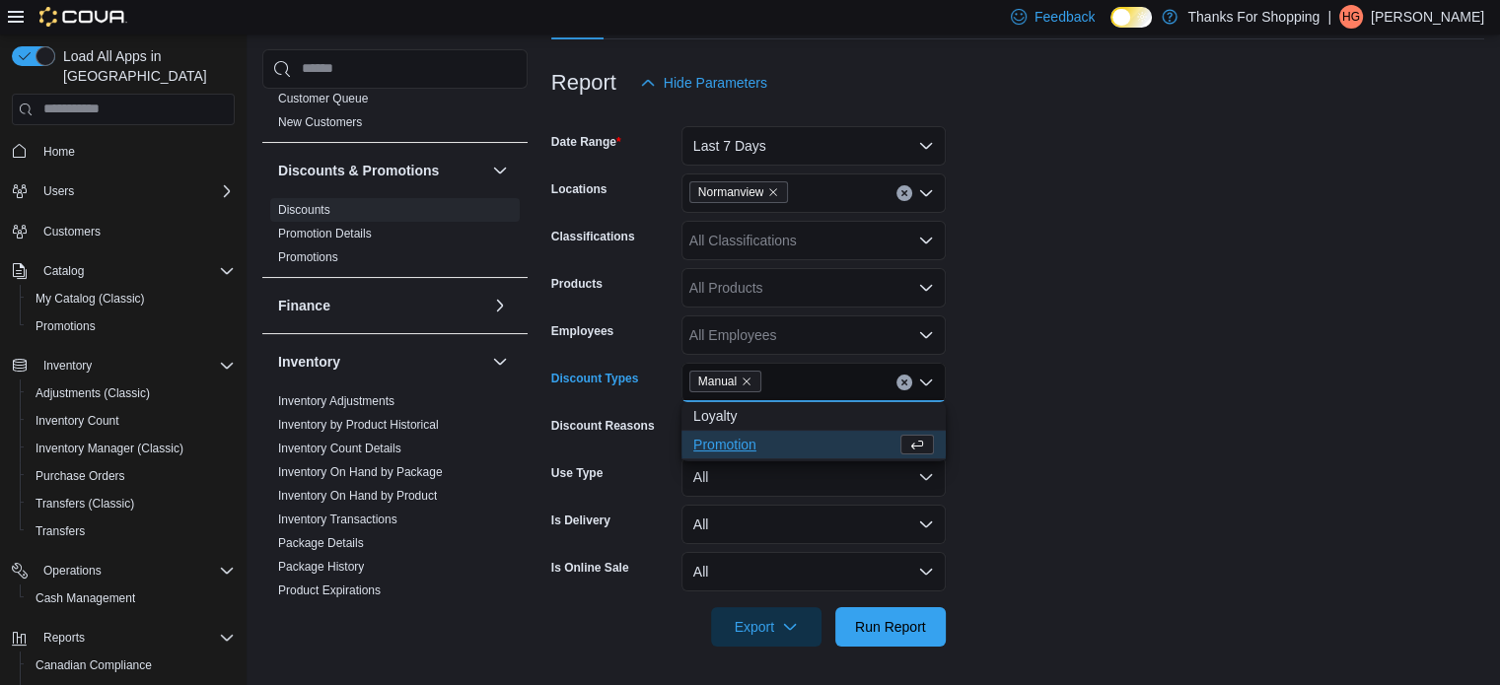
click at [1179, 381] on form "Date Range Last 7 Days Locations Normanview Classifications All Classifications…" at bounding box center [1017, 375] width 933 height 544
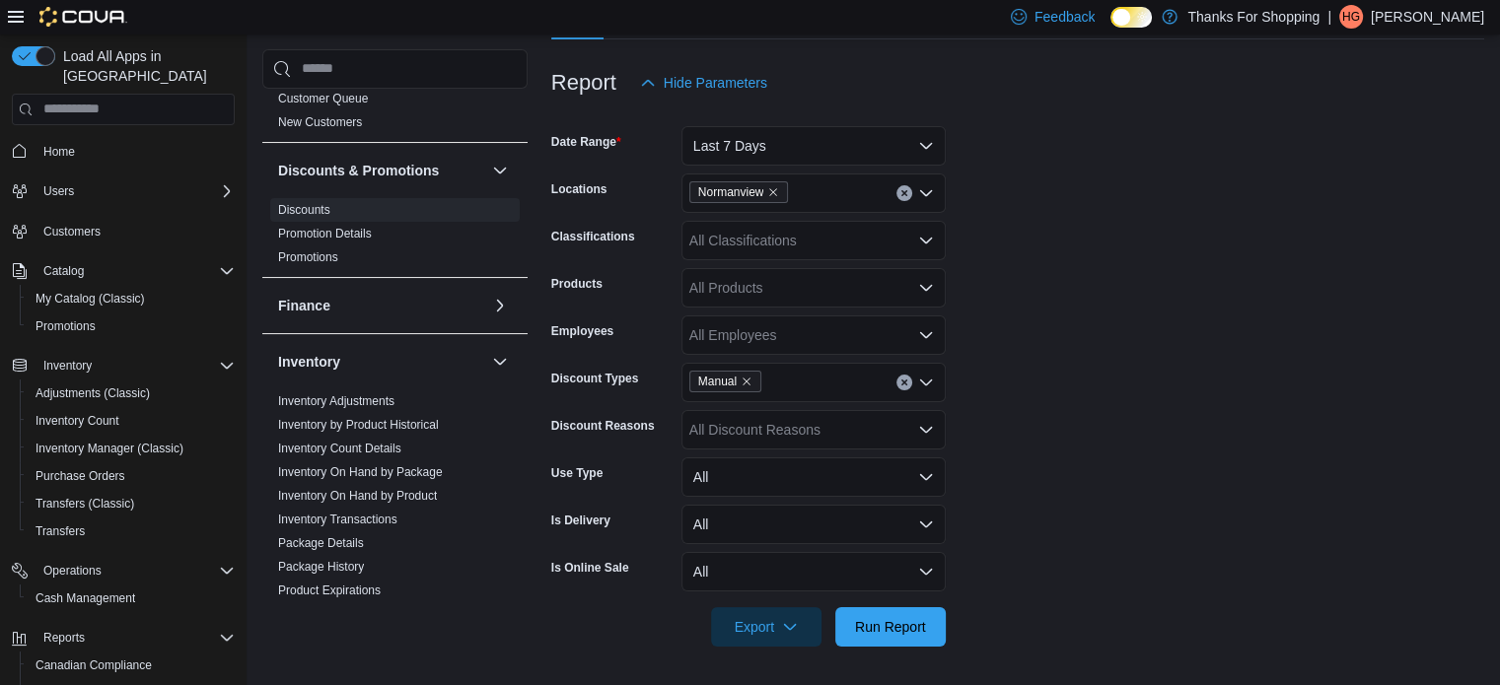
click at [878, 425] on div "All Discount Reasons" at bounding box center [813, 429] width 264 height 39
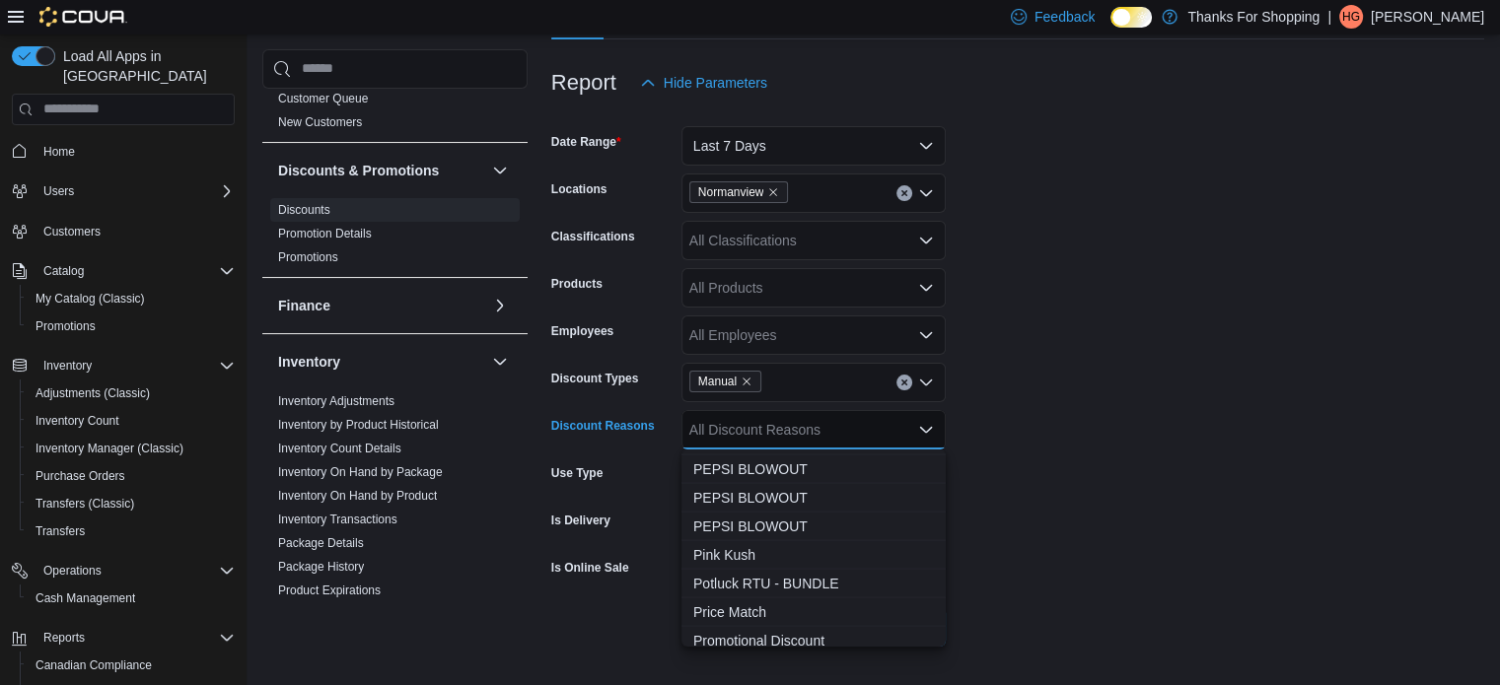
scroll to position [4240, 0]
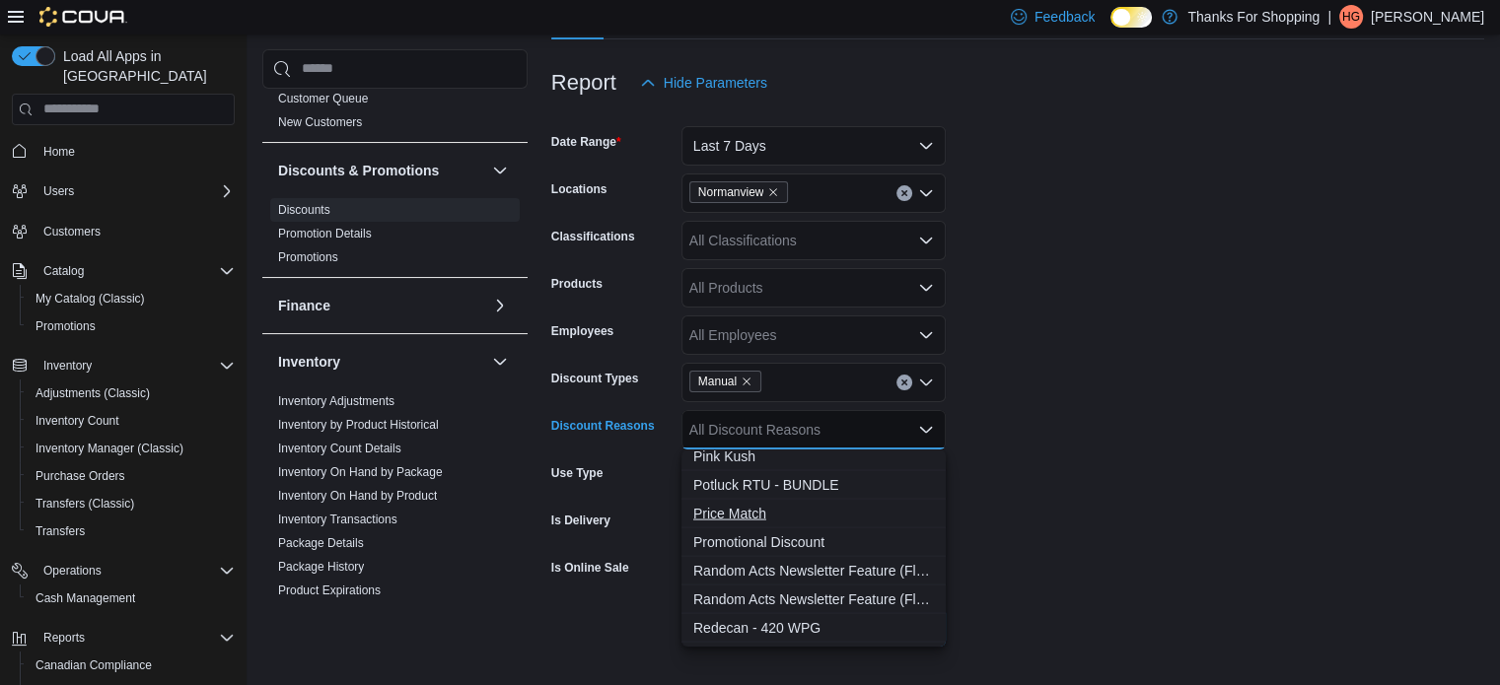
click at [750, 515] on span "Price Match" at bounding box center [813, 513] width 241 height 20
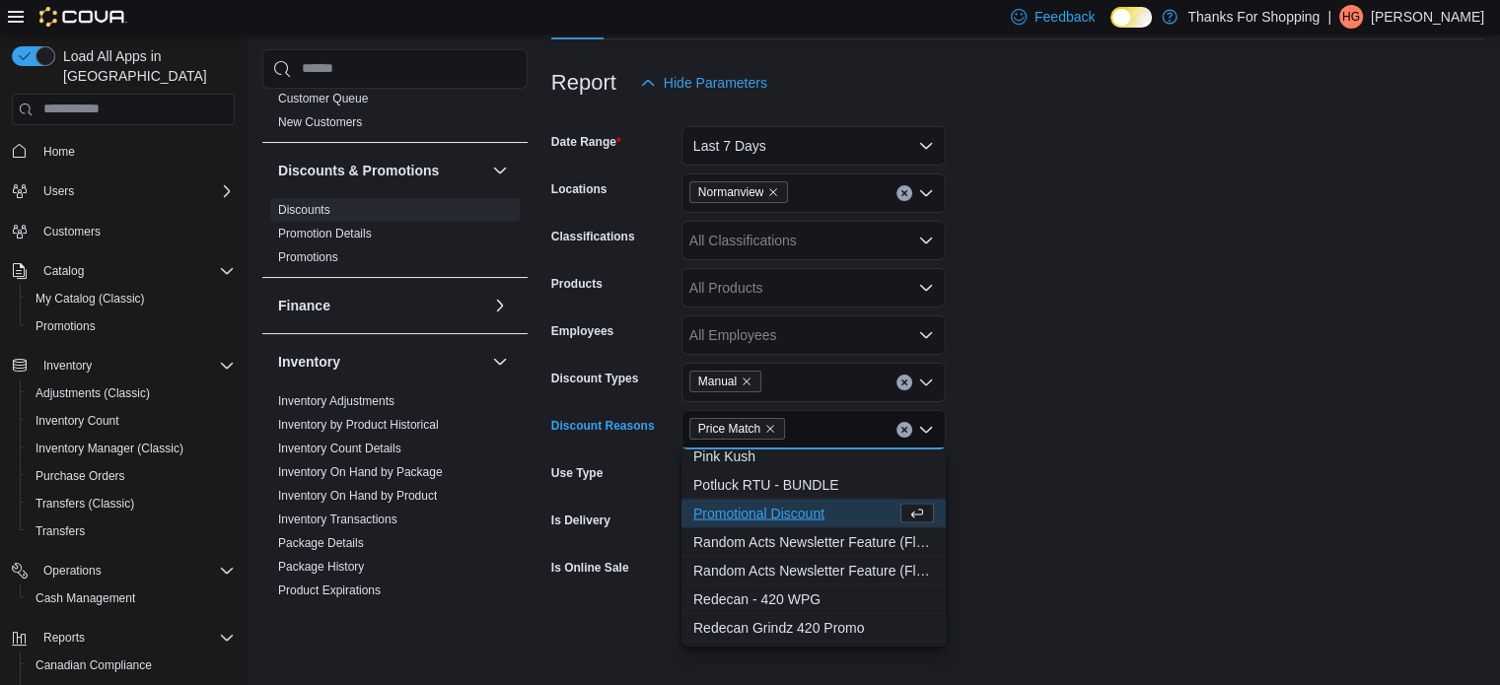
click at [1166, 419] on form "Date Range Last 7 Days Locations Normanview Classifications All Classifications…" at bounding box center [1017, 375] width 933 height 544
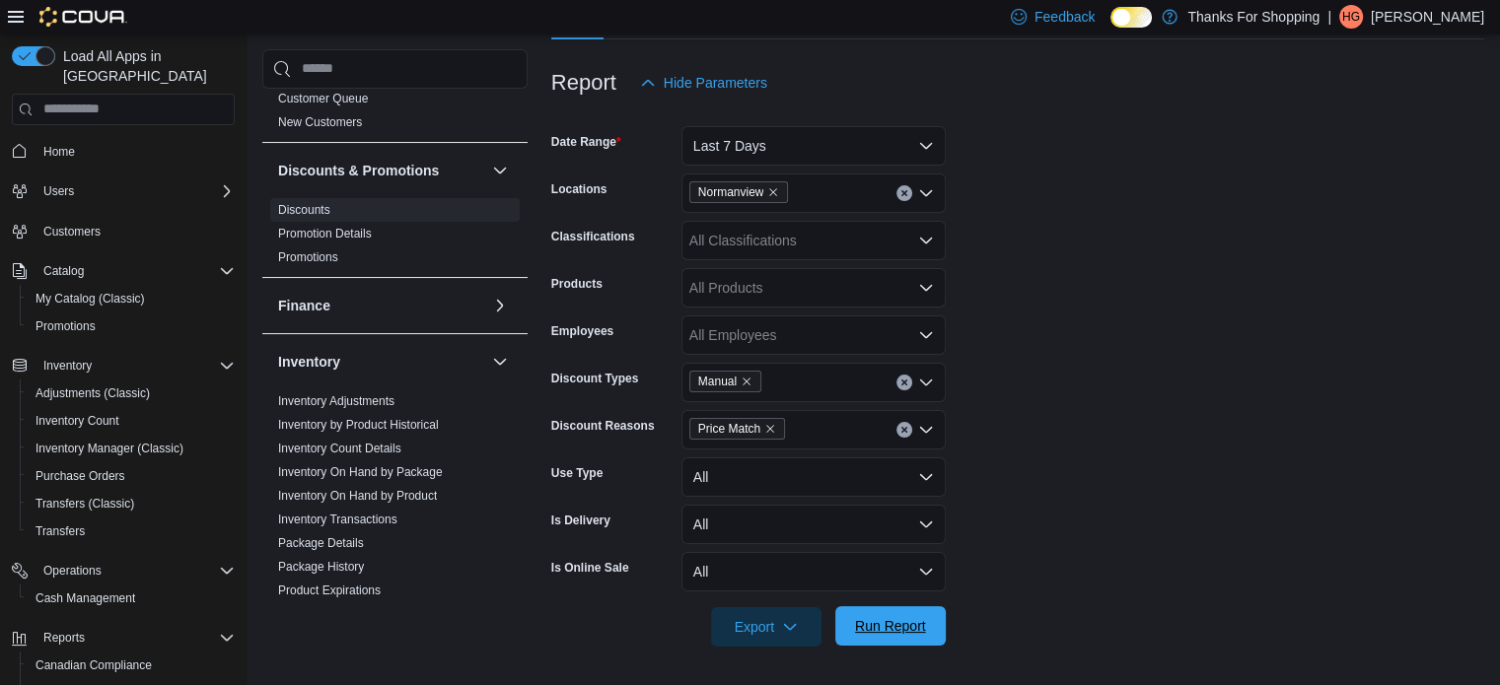
click at [899, 622] on span "Run Report" at bounding box center [890, 626] width 71 height 20
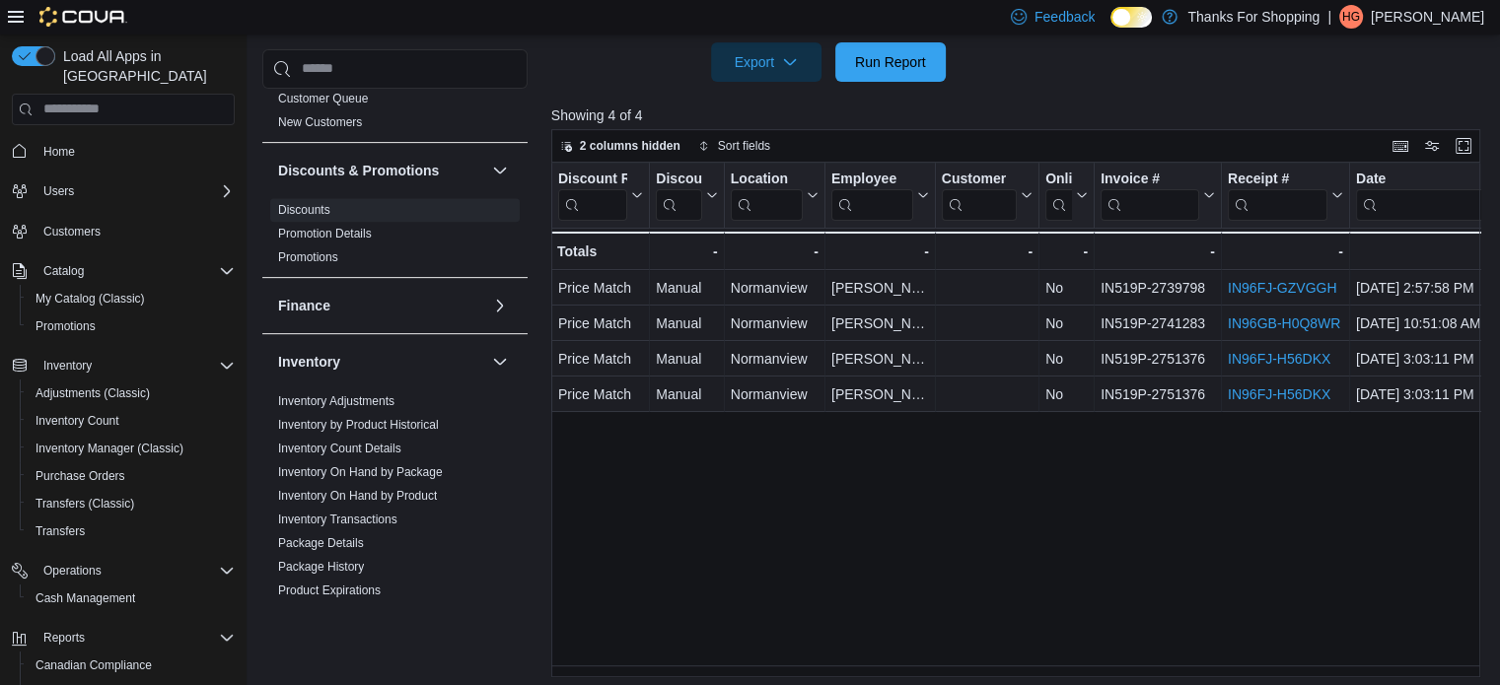
scroll to position [293, 0]
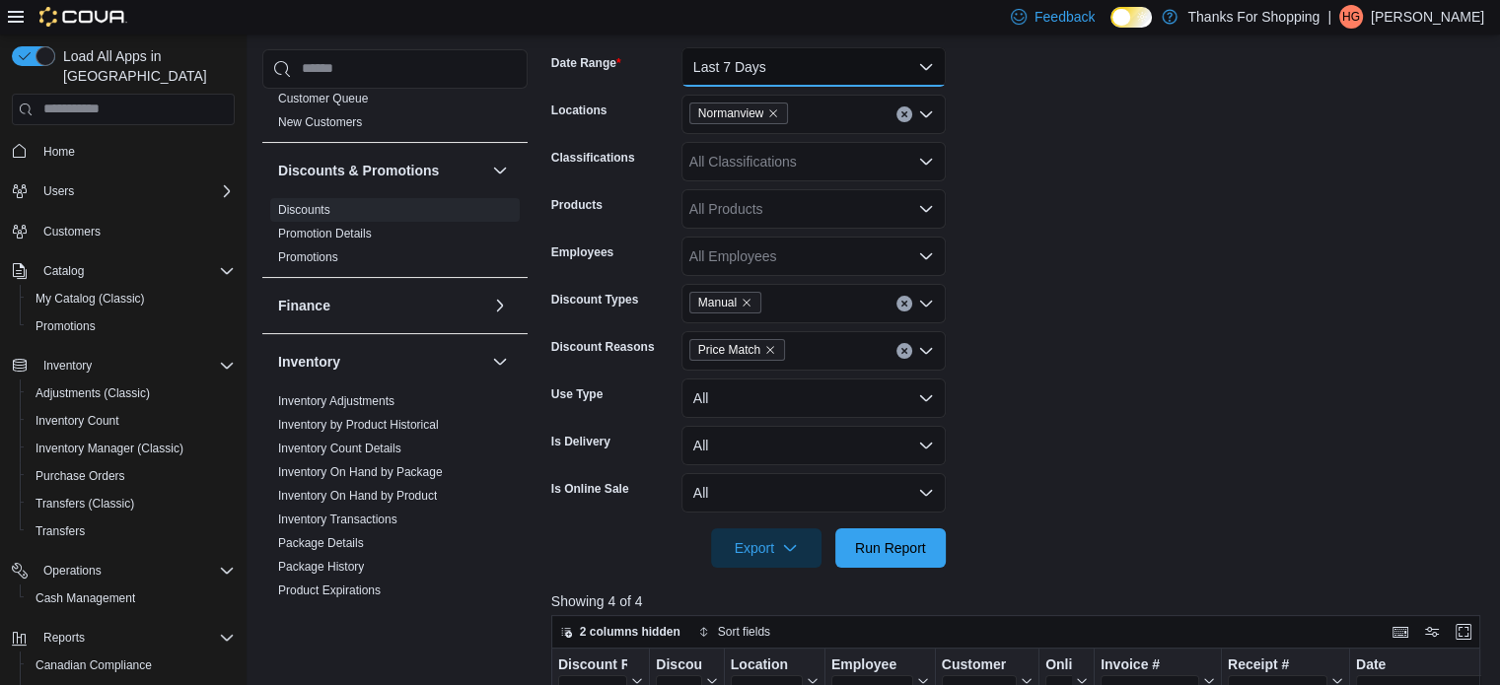
click at [809, 67] on button "Last 7 Days" at bounding box center [813, 66] width 264 height 39
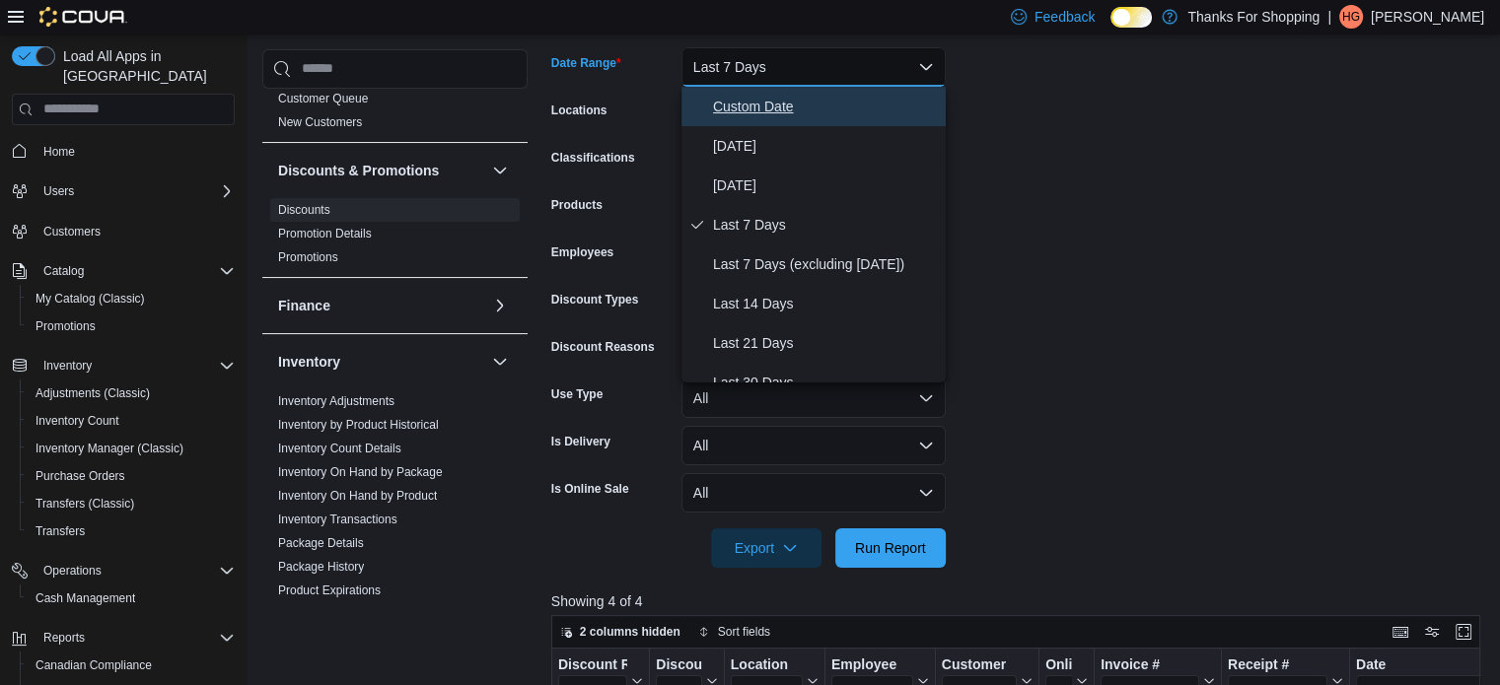
click at [785, 101] on span "Custom Date" at bounding box center [825, 107] width 225 height 24
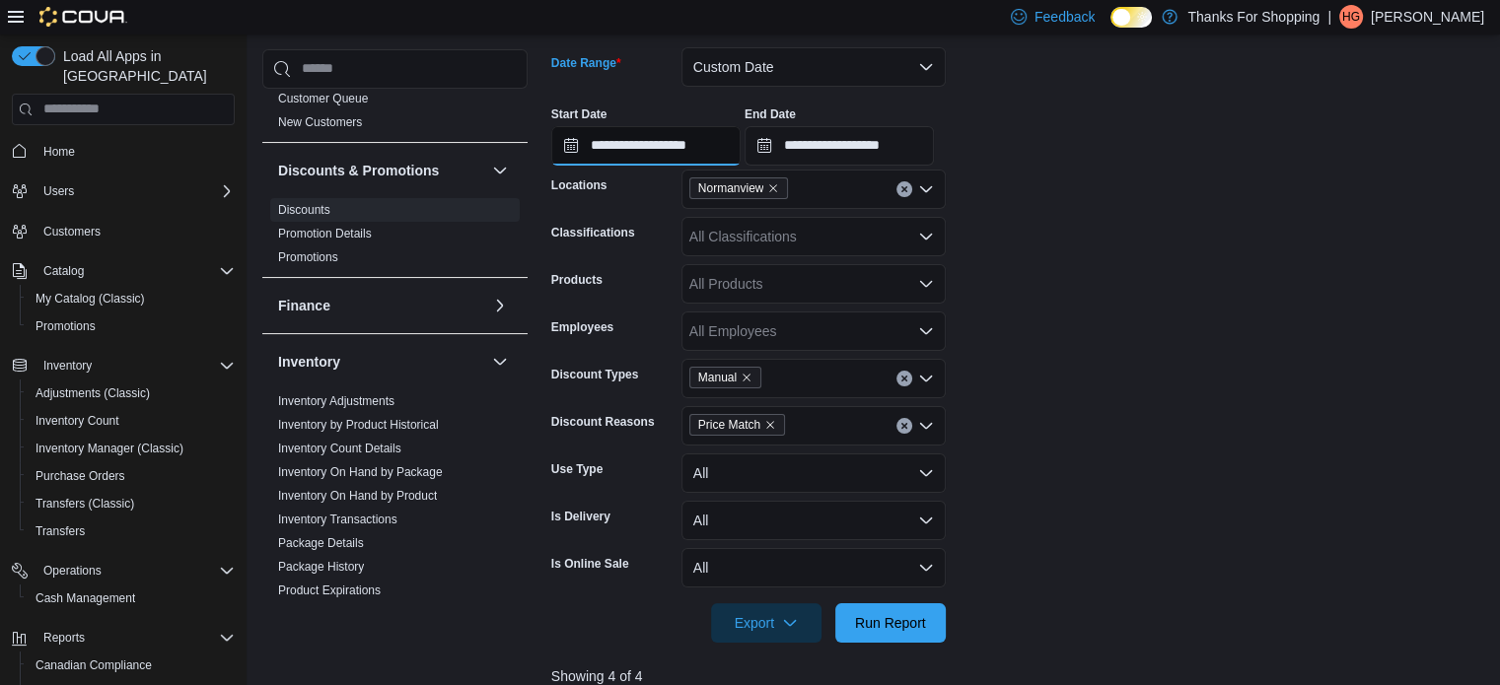
click at [715, 137] on input "**********" at bounding box center [645, 145] width 189 height 39
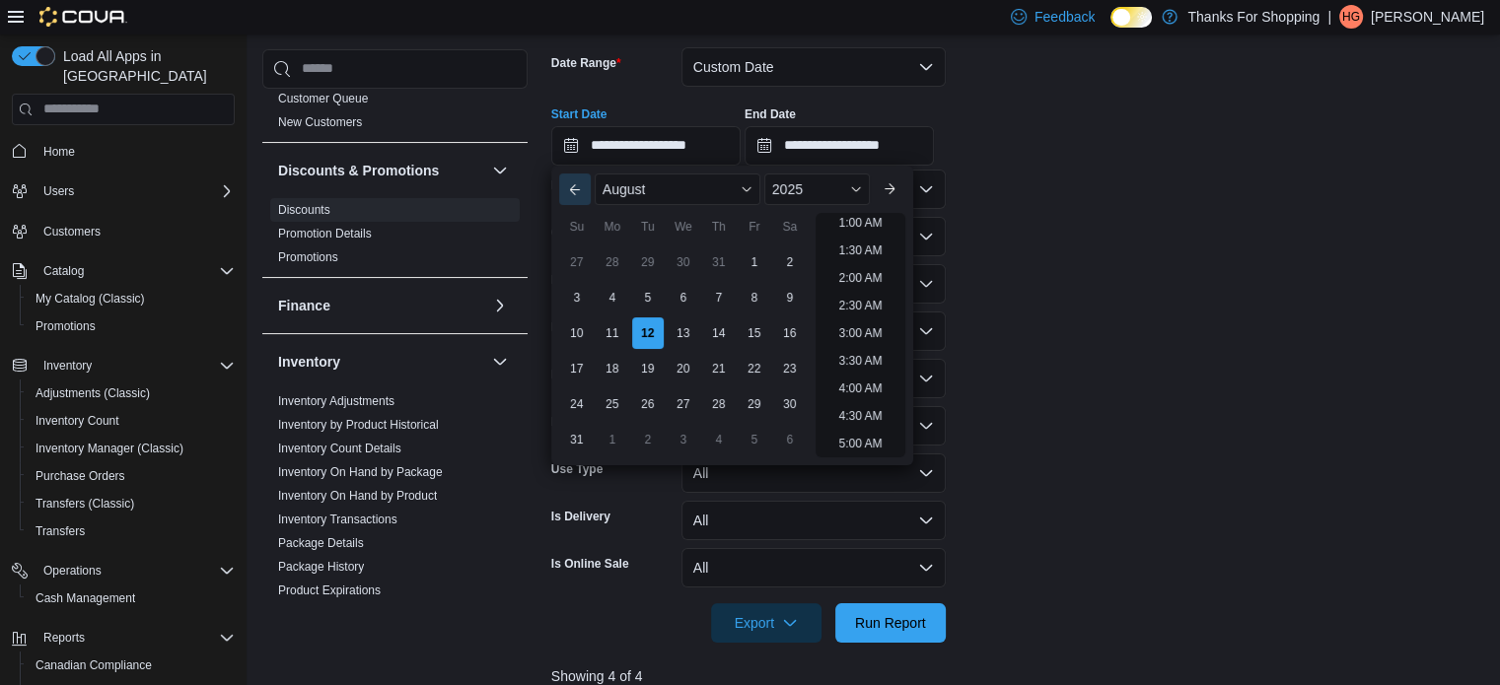
click at [574, 178] on button "Previous Month" at bounding box center [575, 190] width 32 height 32
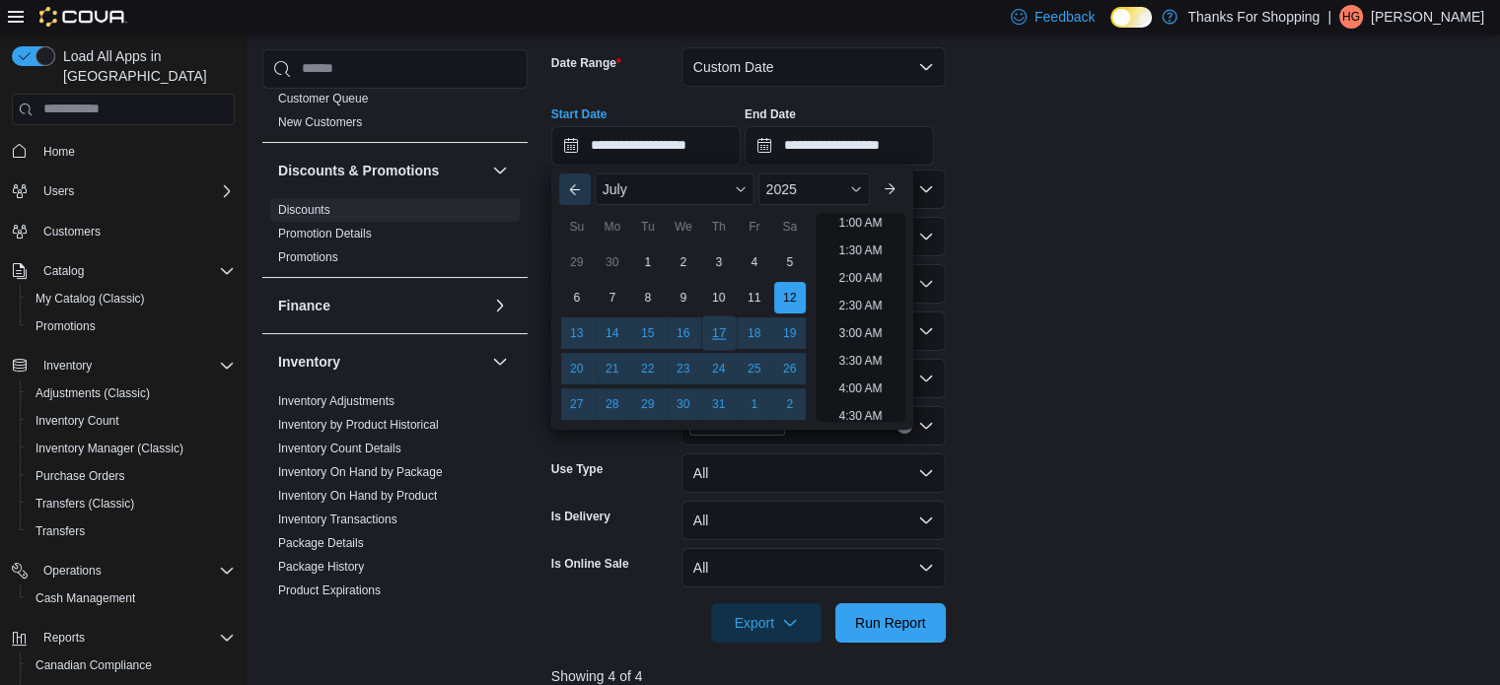
scroll to position [4, 0]
click at [651, 253] on div "1" at bounding box center [647, 262] width 35 height 35
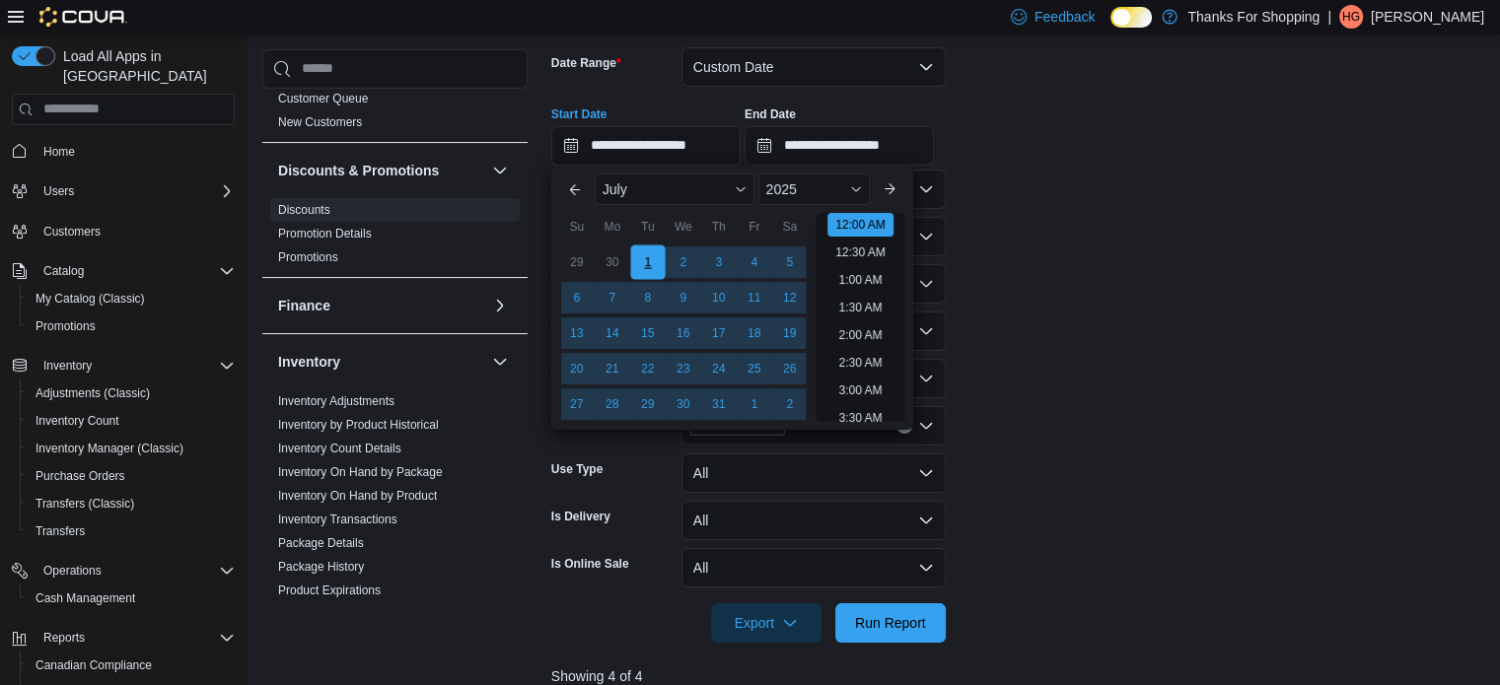
type input "**********"
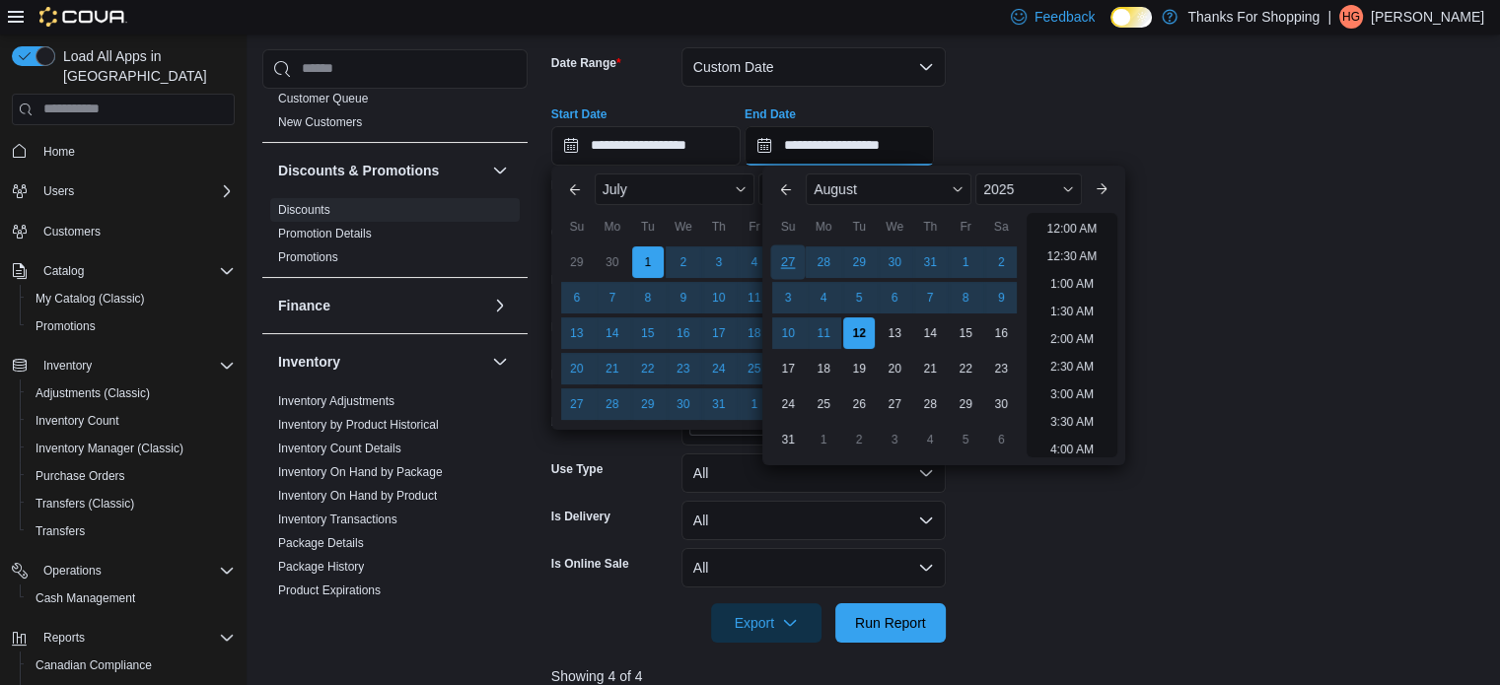
drag, startPoint x: 815, startPoint y: 143, endPoint x: 799, endPoint y: 249, distance: 107.8
click at [816, 143] on input "**********" at bounding box center [838, 145] width 189 height 39
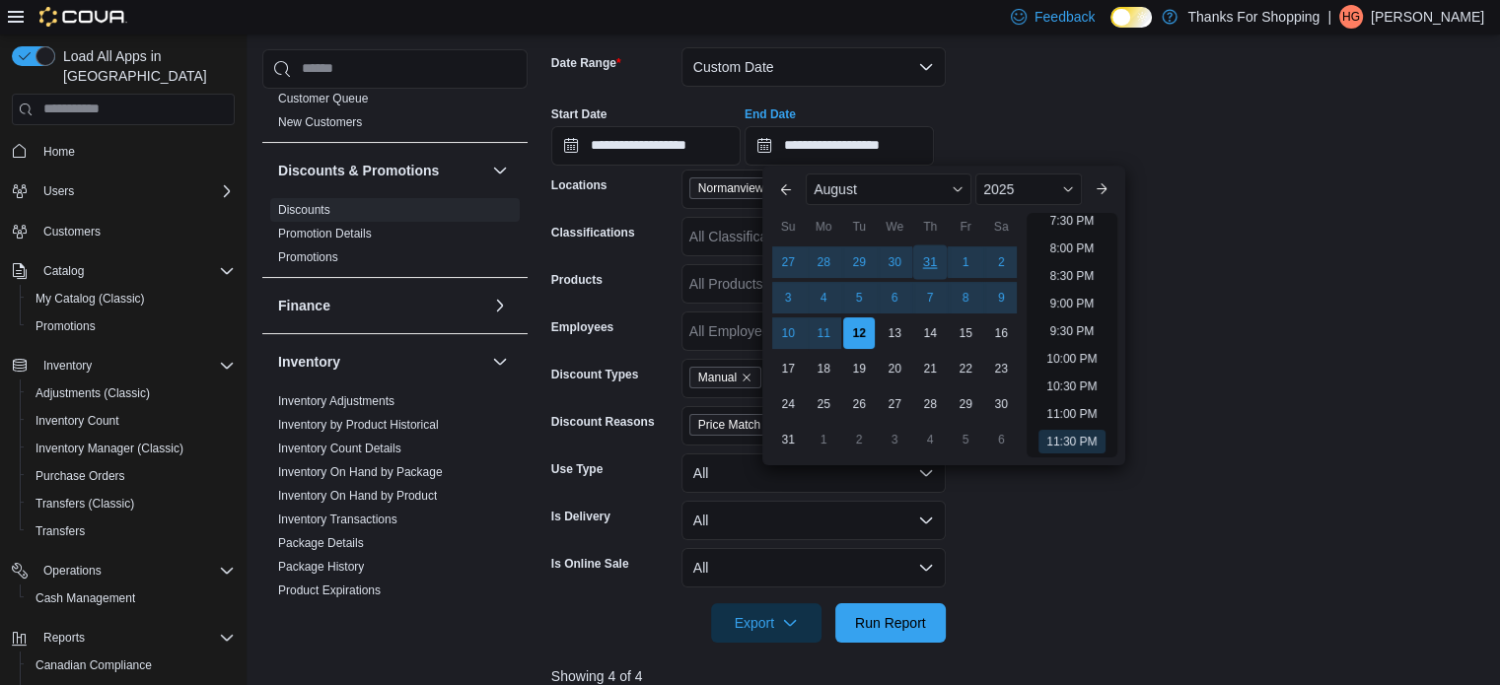
click at [936, 259] on div "31" at bounding box center [930, 262] width 35 height 35
type input "**********"
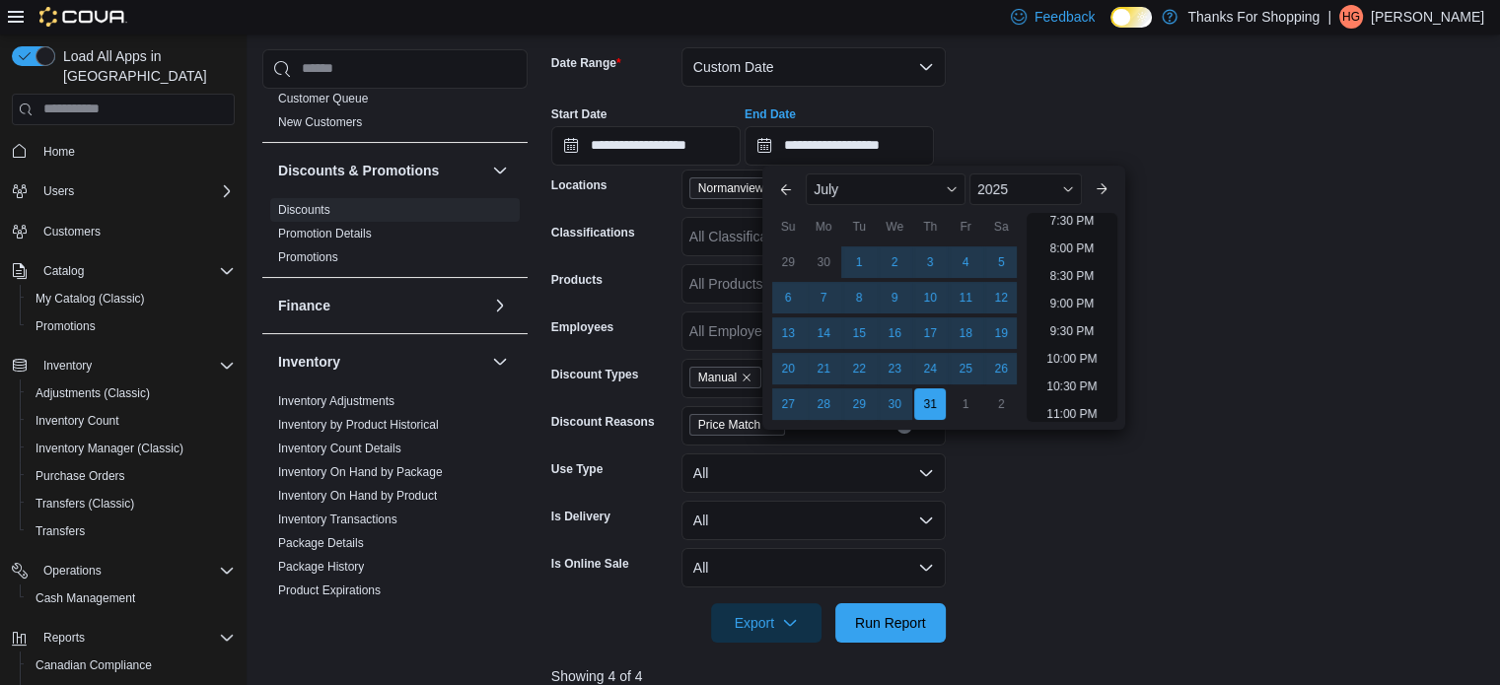
click at [1316, 286] on form "**********" at bounding box center [1020, 333] width 939 height 619
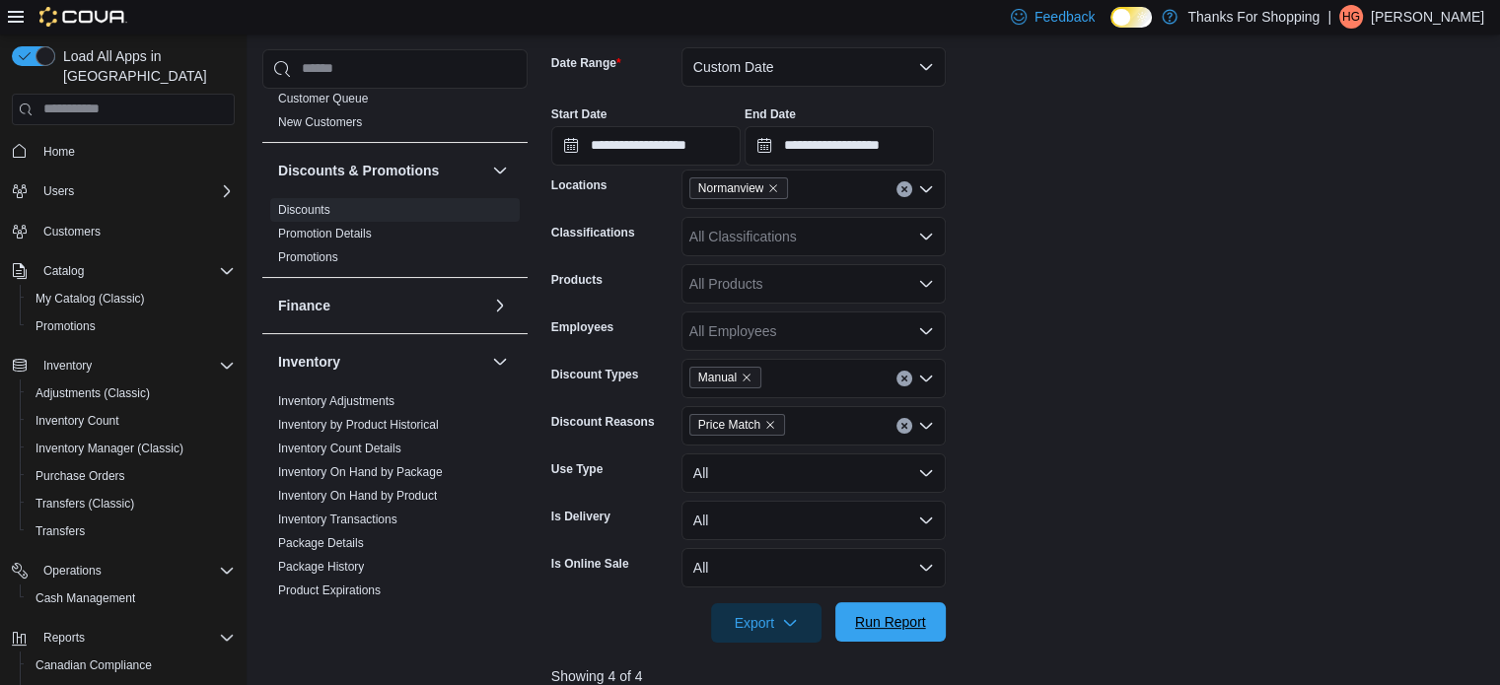
click at [916, 629] on span "Run Report" at bounding box center [890, 622] width 71 height 20
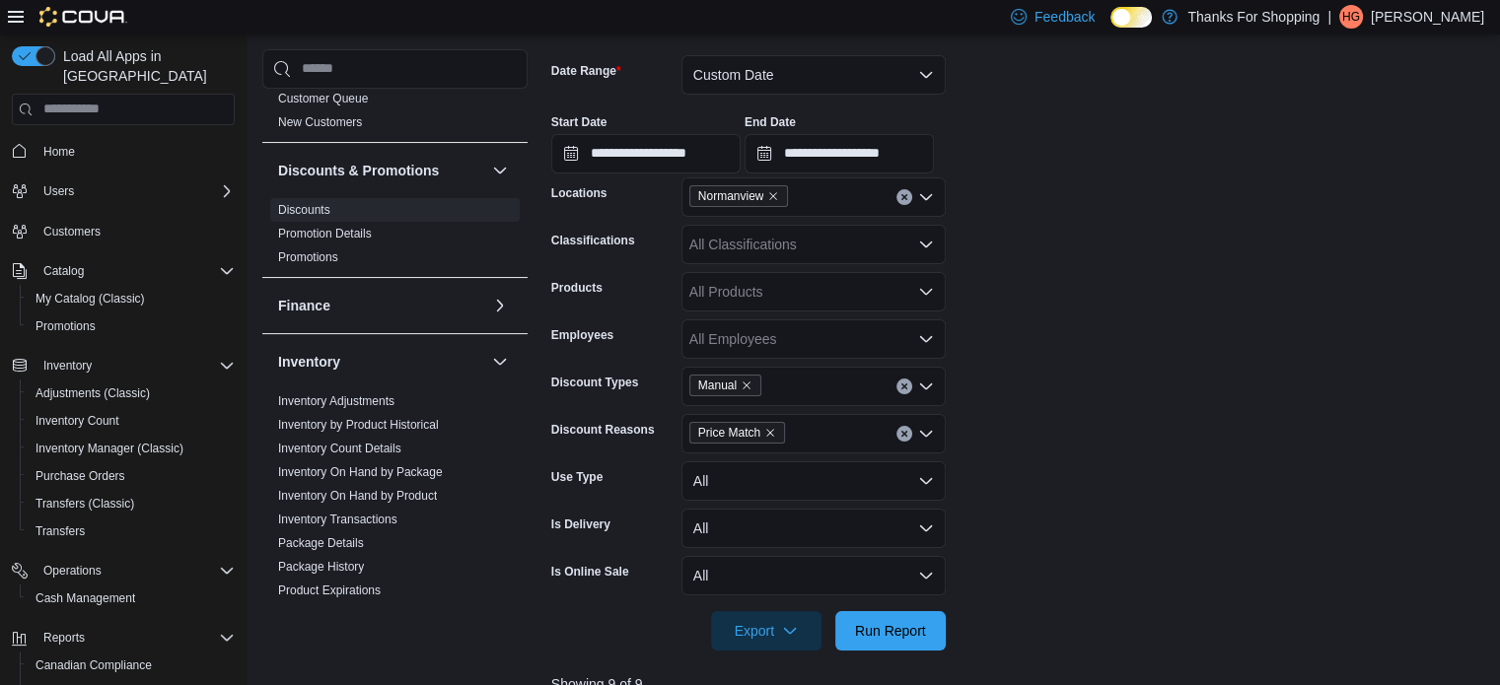
scroll to position [72, 0]
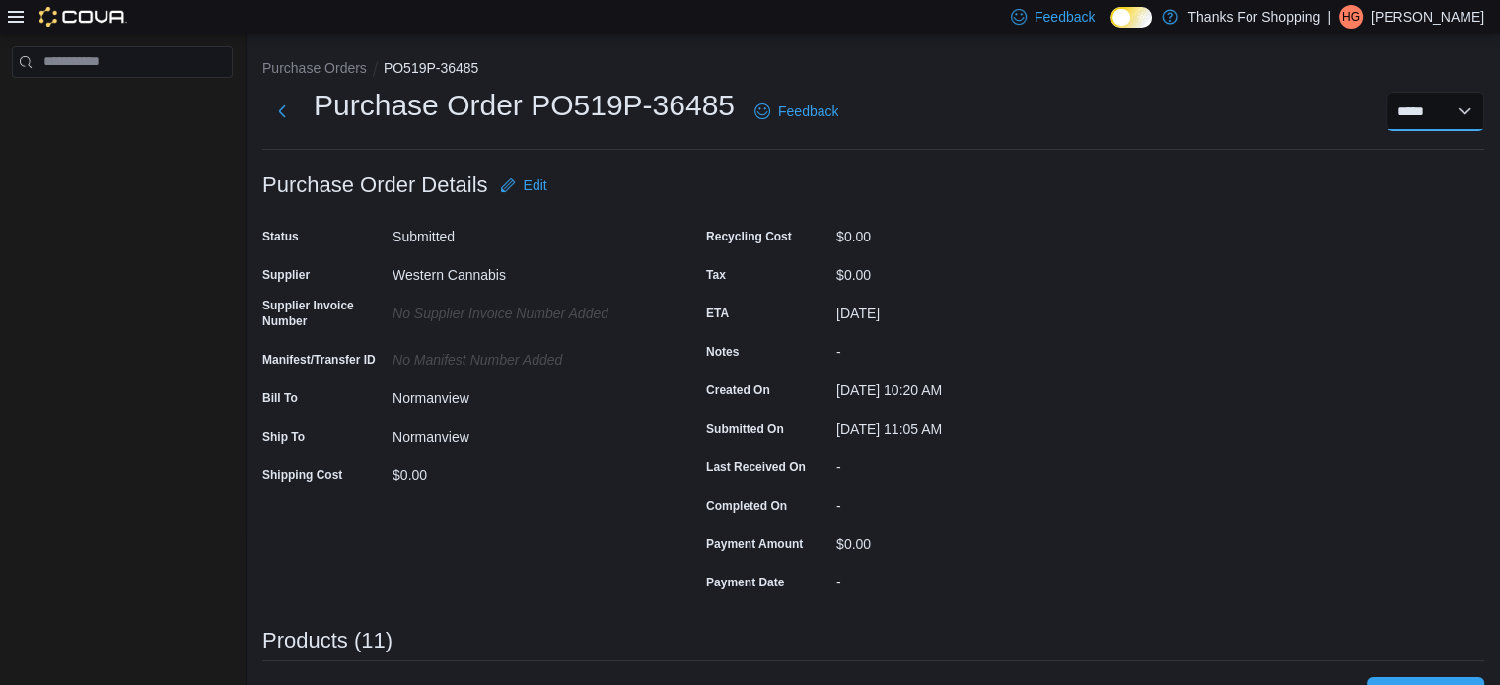
click at [1431, 117] on select "**********" at bounding box center [1434, 111] width 99 height 39
select select "**********"
click at [1400, 92] on select "**********" at bounding box center [1434, 111] width 99 height 39
click at [1148, 15] on icon at bounding box center [1142, 17] width 11 height 11
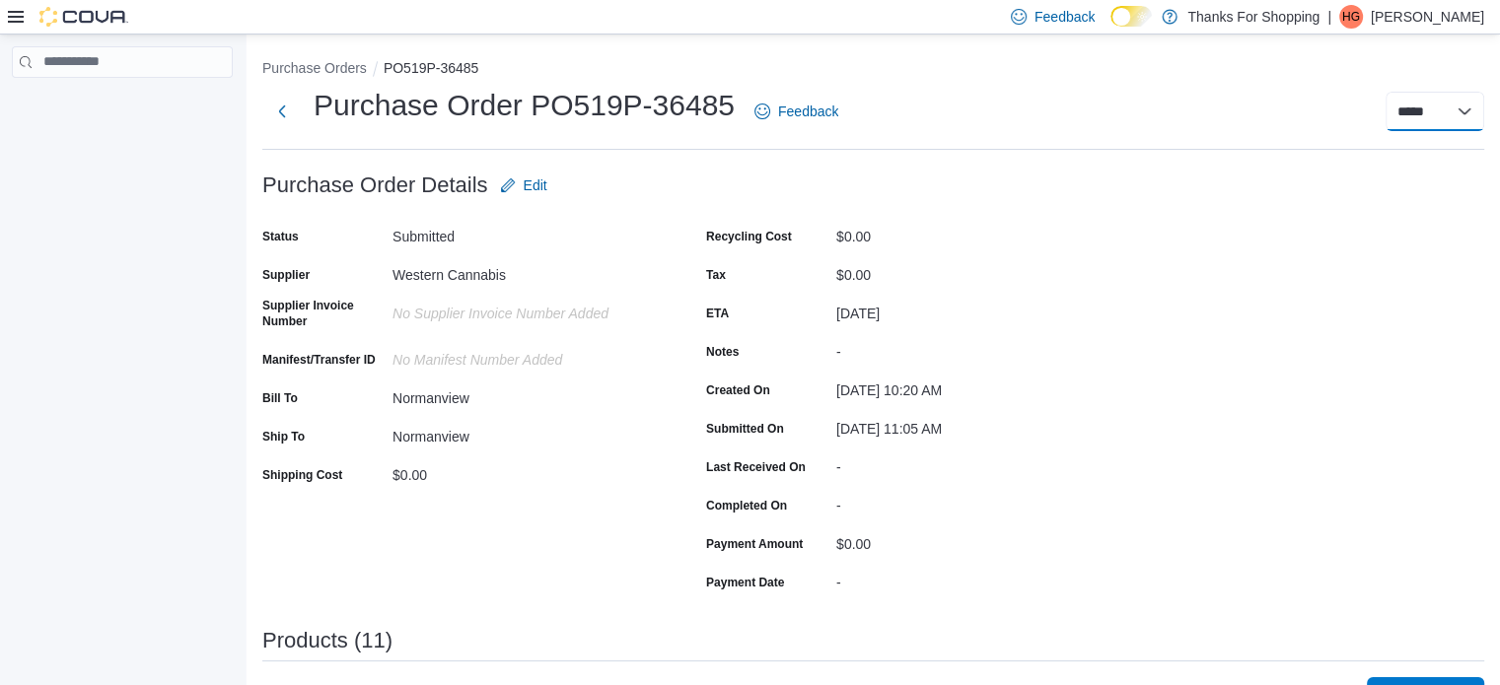
click at [1453, 107] on select "**********" at bounding box center [1434, 111] width 99 height 39
select select "**********"
click at [1400, 92] on select "**********" at bounding box center [1434, 111] width 99 height 39
select select
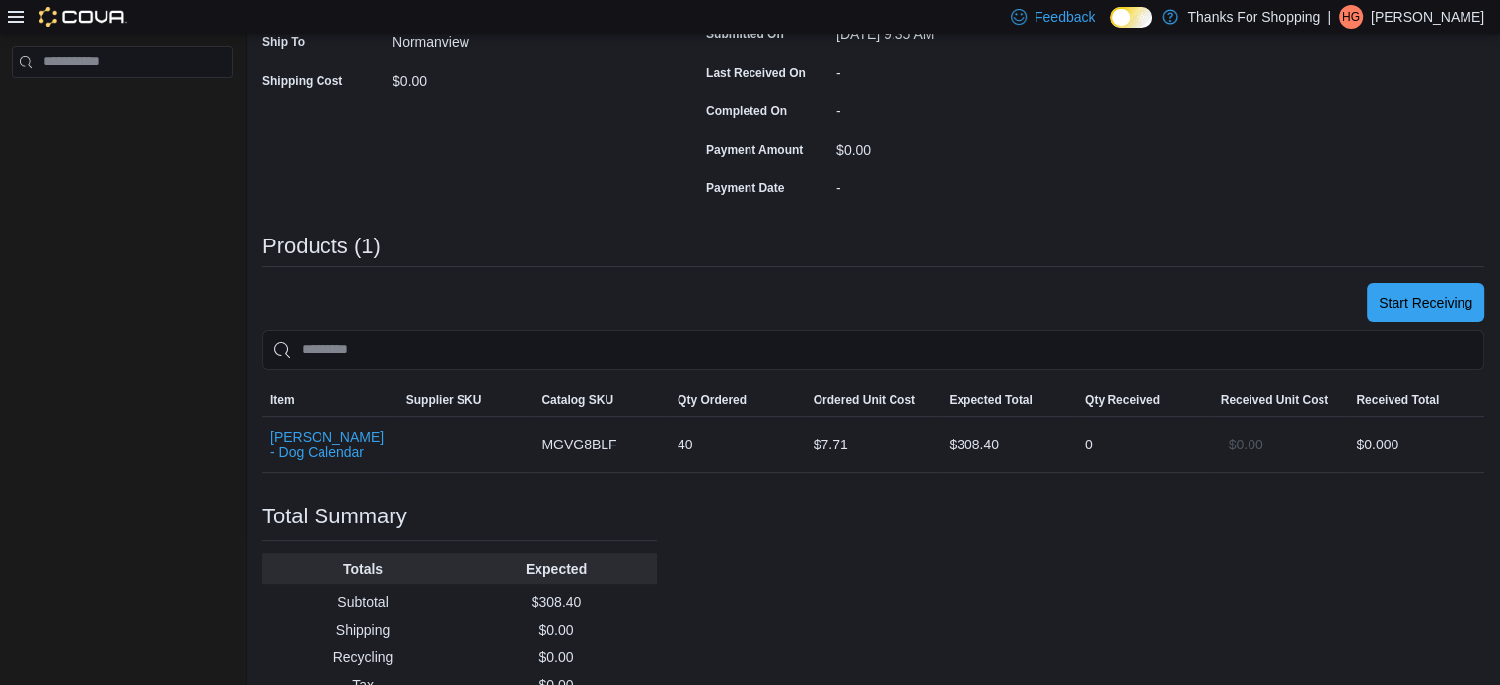
scroll to position [463, 0]
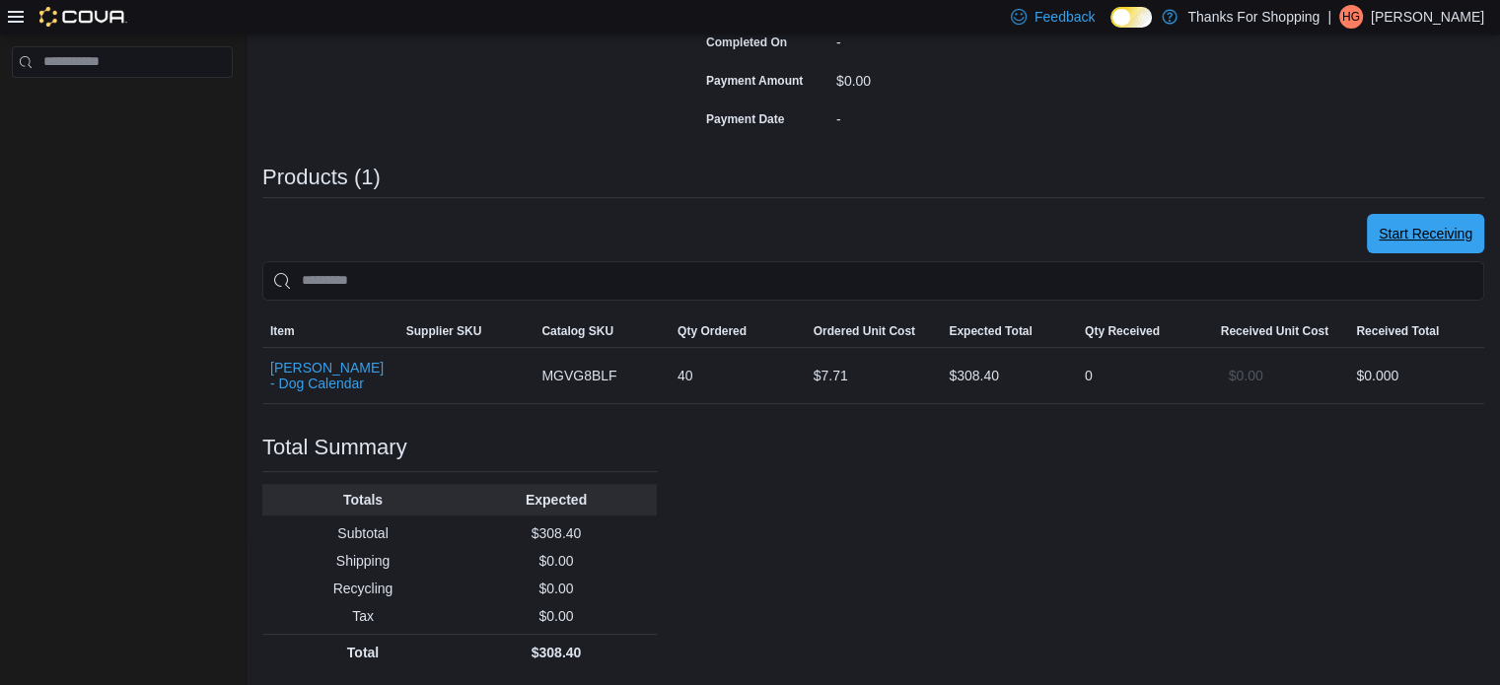
click at [1417, 241] on span "Start Receiving" at bounding box center [1426, 234] width 94 height 20
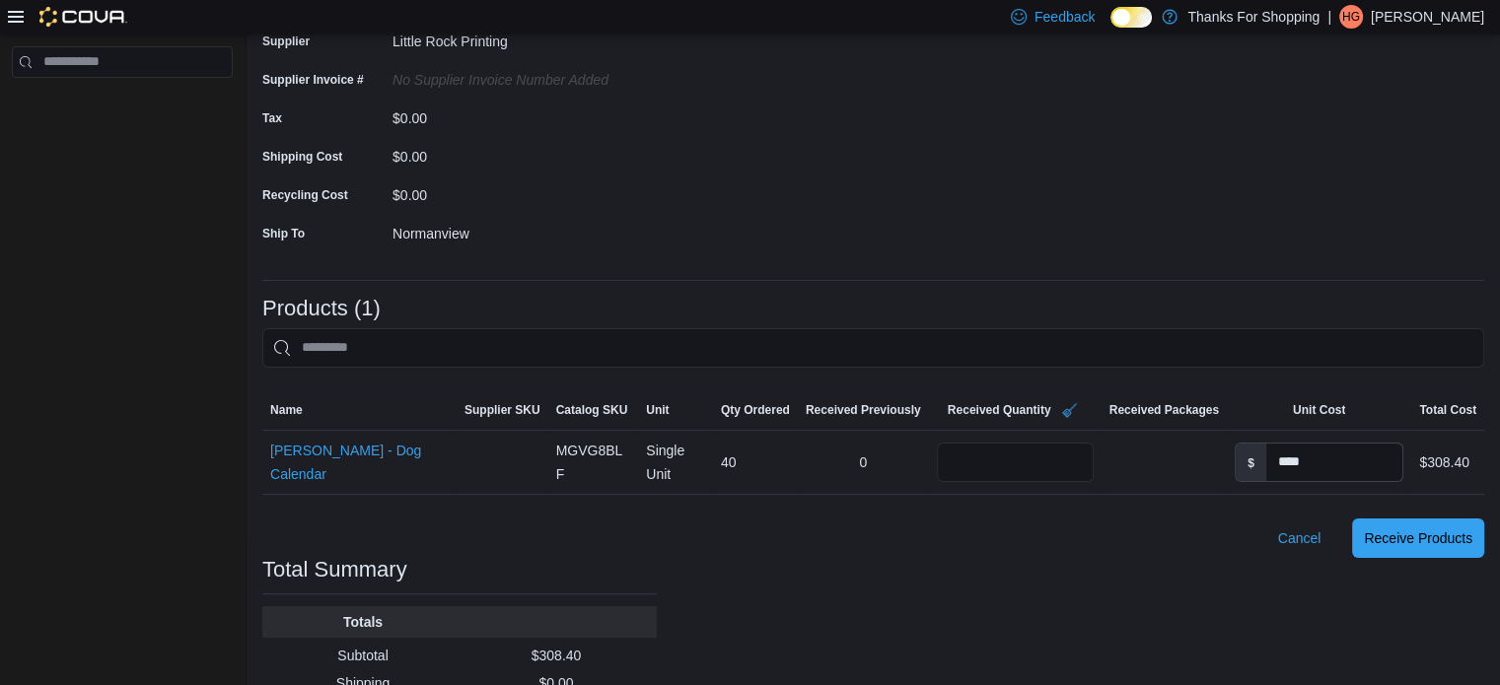
scroll to position [318, 0]
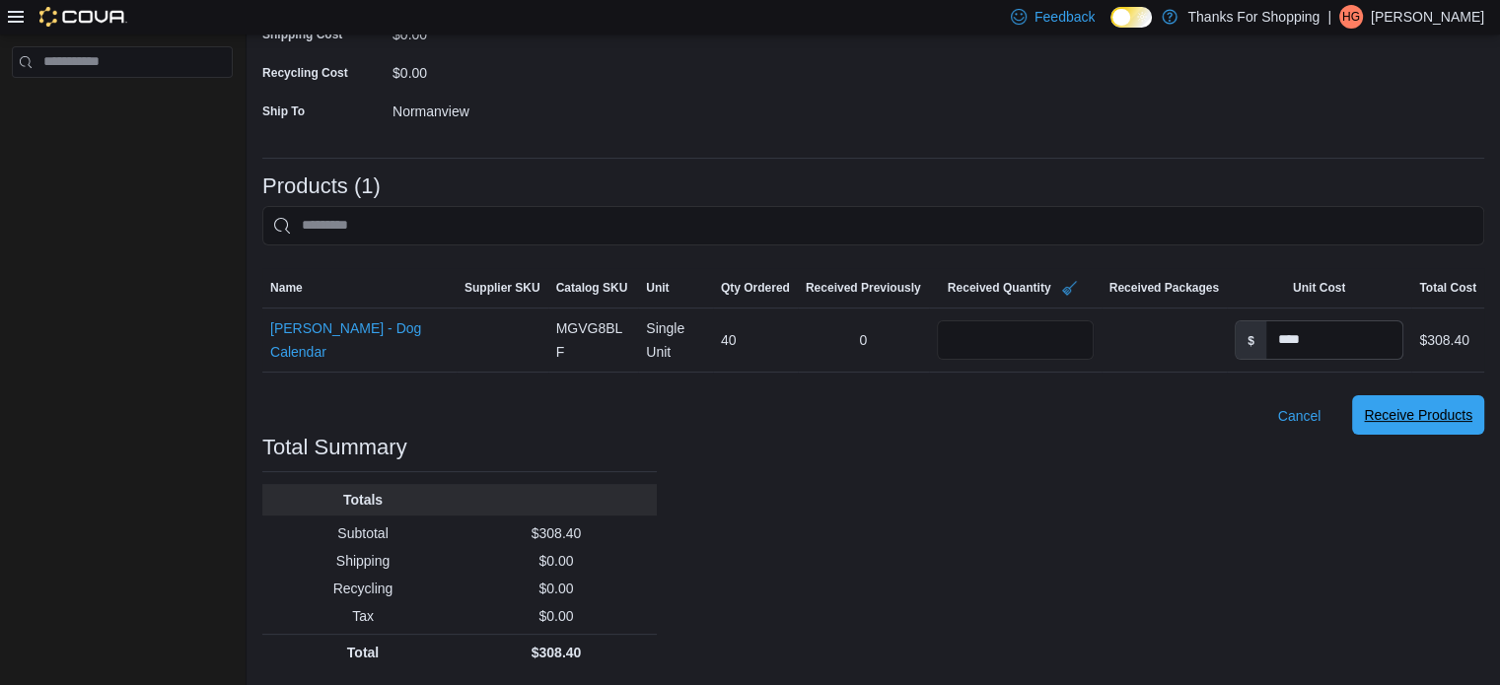
click at [1418, 417] on span "Receive Products" at bounding box center [1418, 415] width 108 height 20
